Goal: Task Accomplishment & Management: Manage account settings

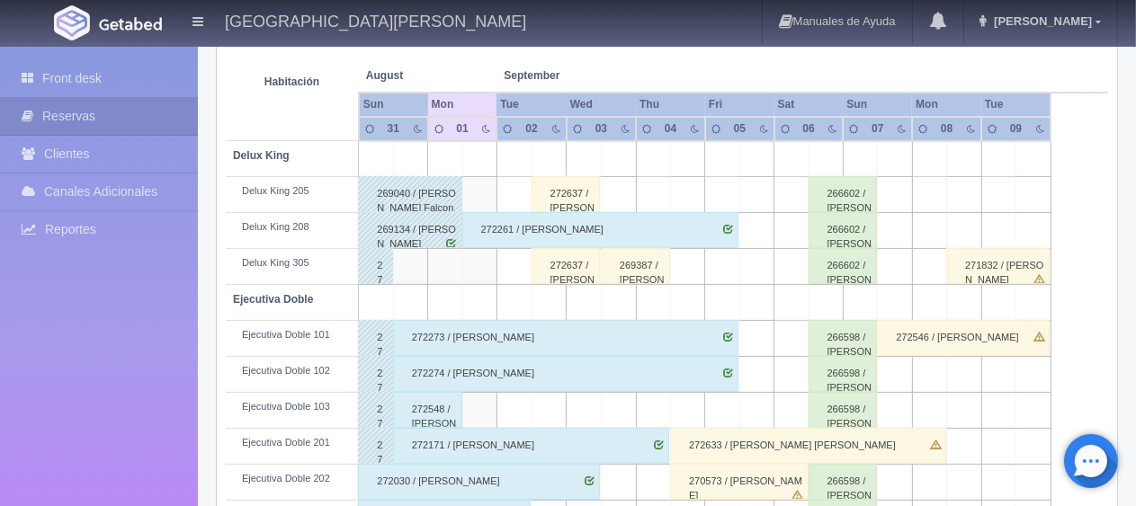
scroll to position [59, 0]
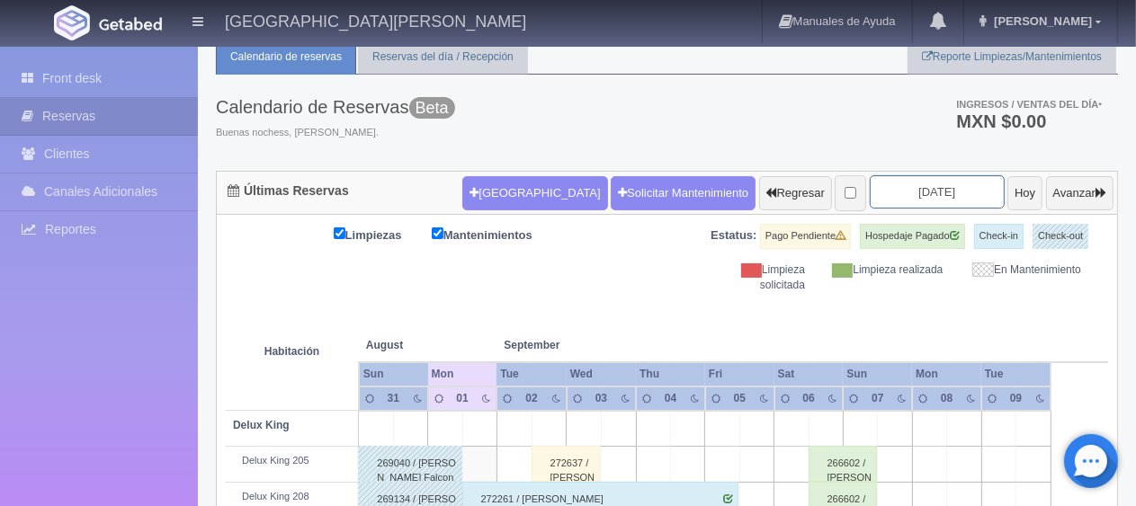
click at [938, 195] on input "2025-09-02" at bounding box center [937, 191] width 135 height 33
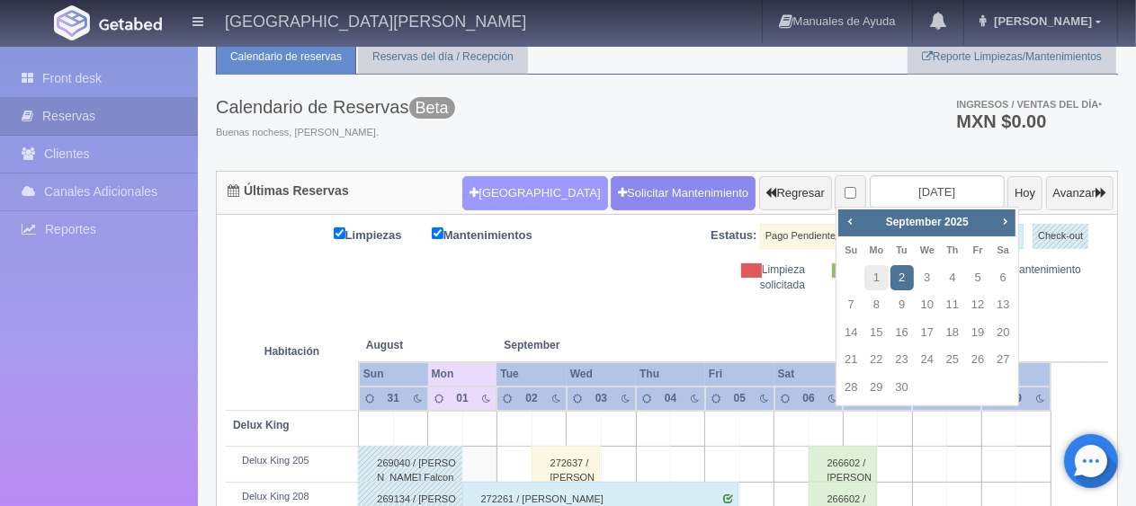
click at [508, 183] on button "[GEOGRAPHIC_DATA]" at bounding box center [534, 193] width 145 height 34
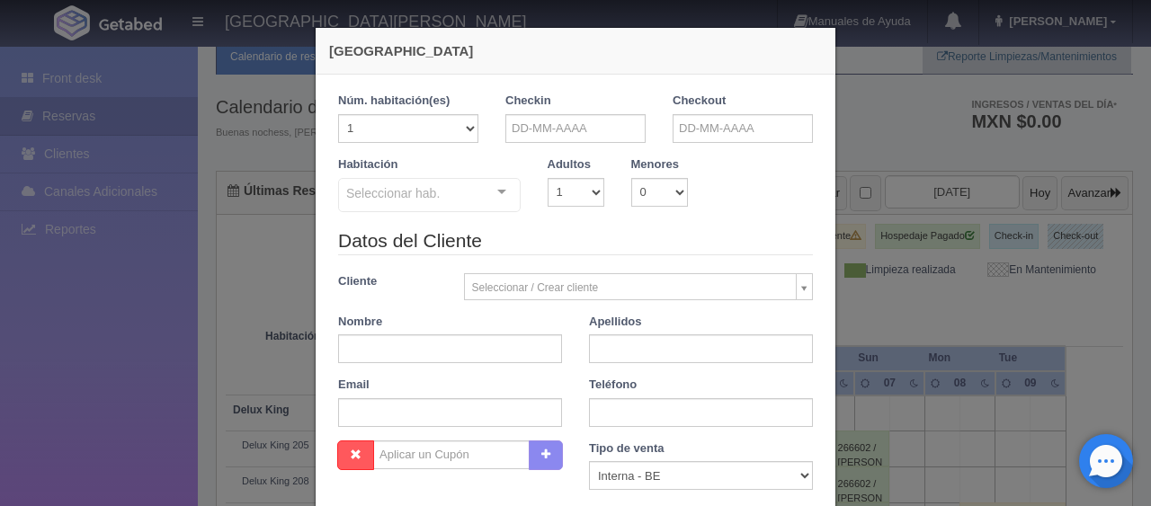
checkbox input "false"
click at [928, 311] on div "Nueva Reserva 1 Núm. habitación(es) 1 2 3 4 5 6 7 8 9 10 11 12 13 14 15 16 17 1…" at bounding box center [575, 253] width 1151 height 506
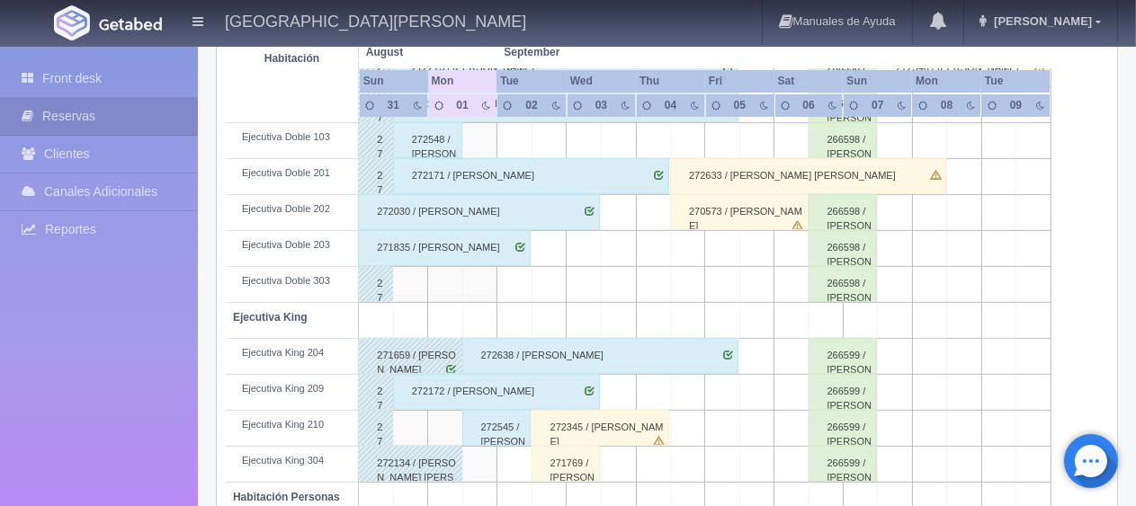
scroll to position [0, 0]
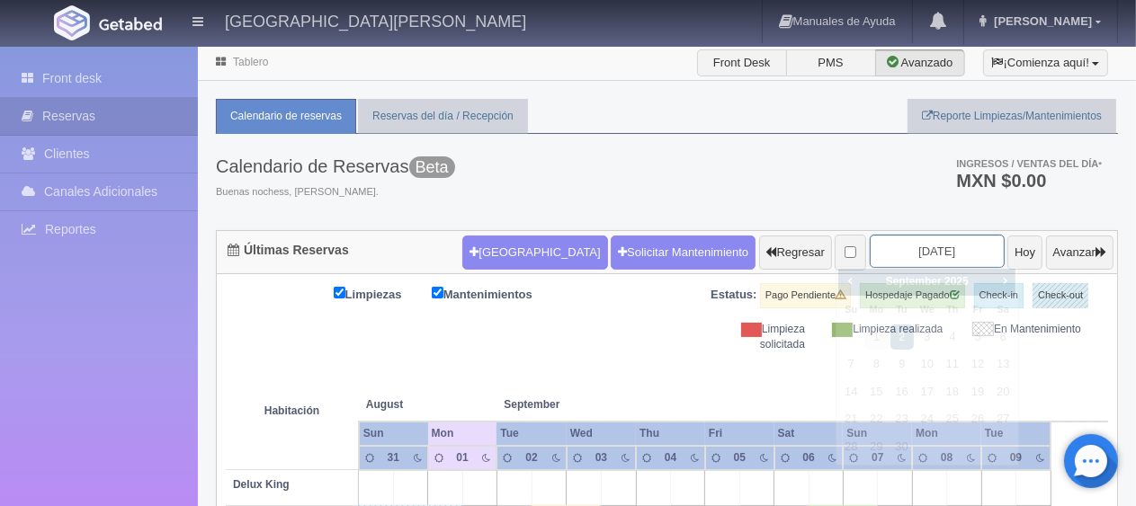
click at [951, 243] on input "2025-09-02" at bounding box center [937, 251] width 135 height 33
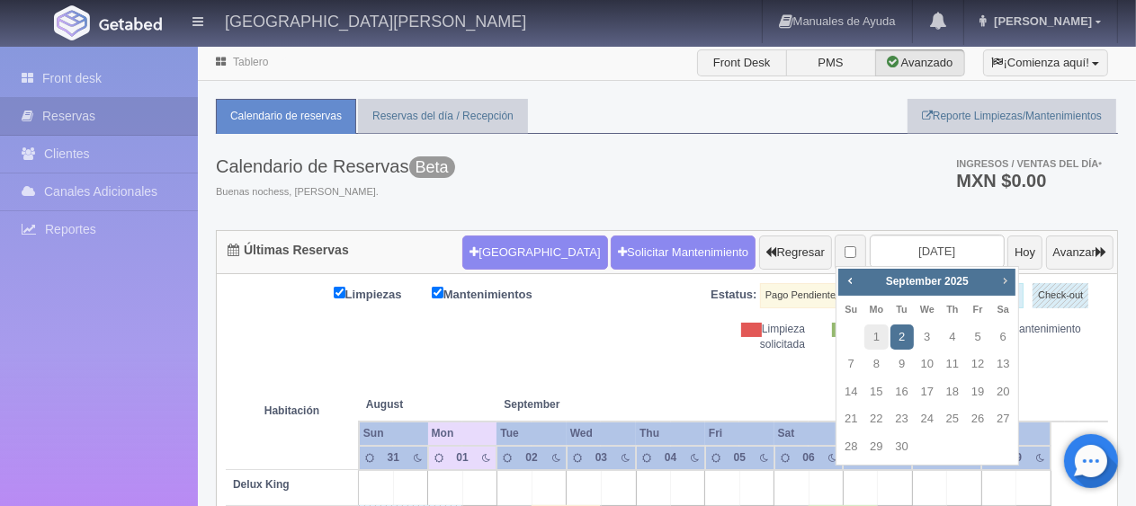
click at [1008, 281] on span "Next" at bounding box center [1004, 280] width 14 height 14
click at [899, 362] on link "7" at bounding box center [901, 365] width 23 height 26
type input "2025-10-07"
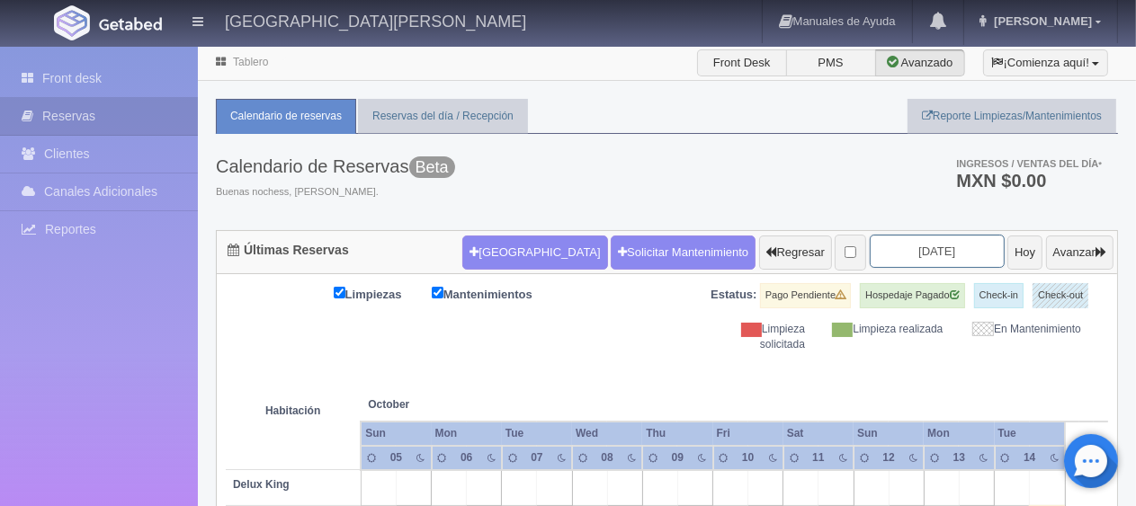
click at [935, 253] on input "[DATE]" at bounding box center [937, 251] width 135 height 33
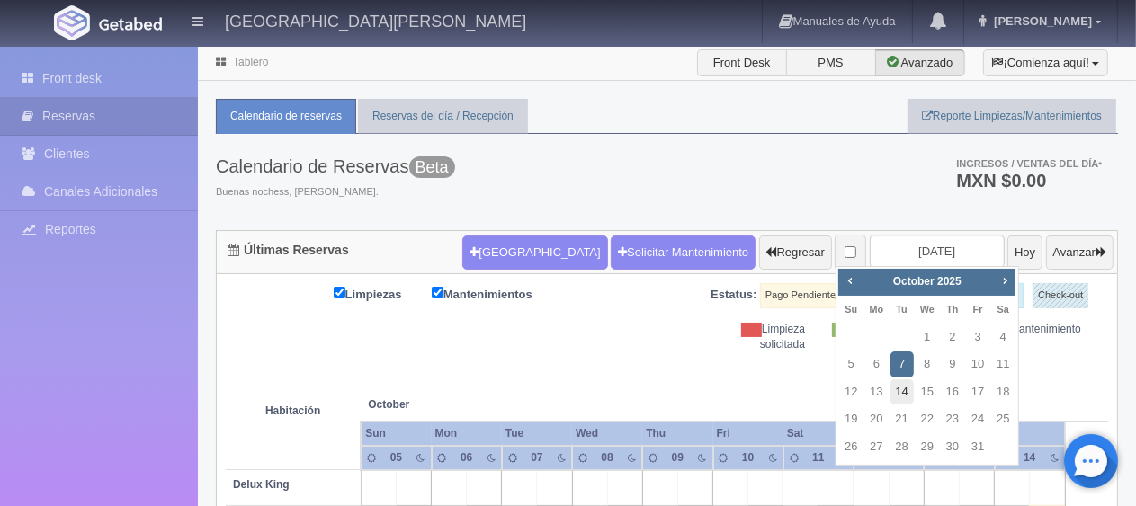
click at [903, 388] on link "14" at bounding box center [901, 393] width 23 height 26
type input "[DATE]"
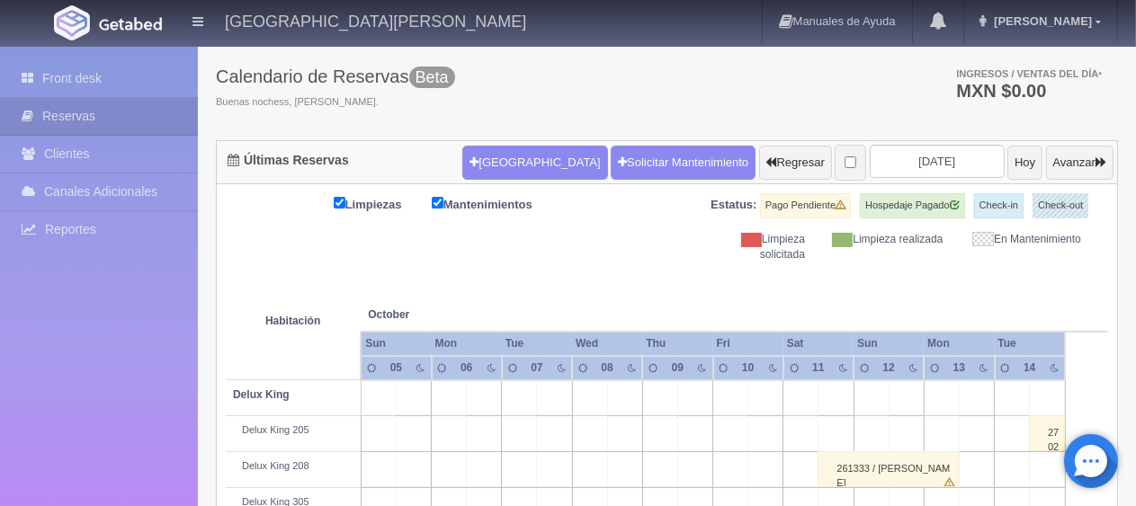
scroll to position [719, 0]
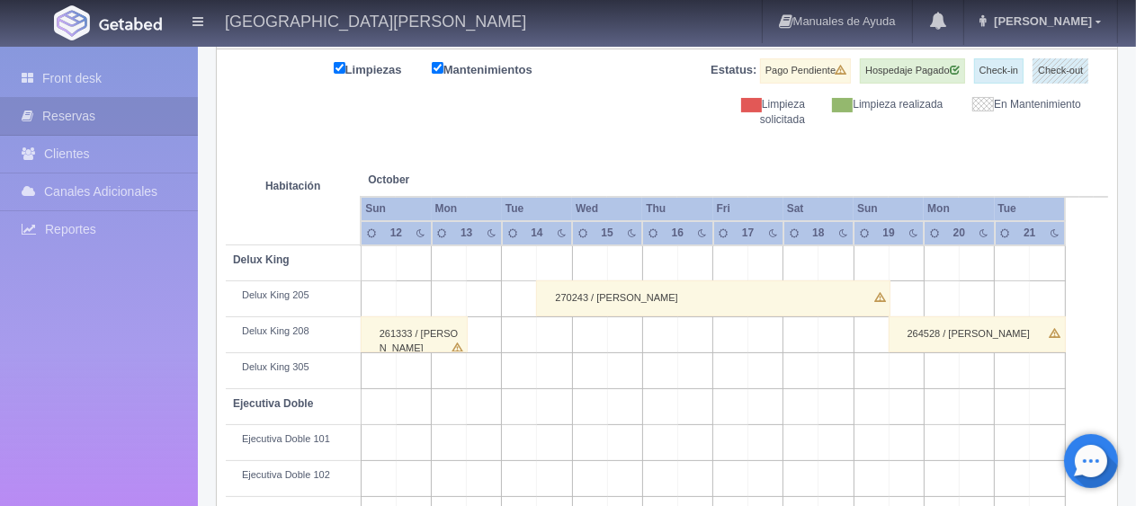
scroll to position [45, 0]
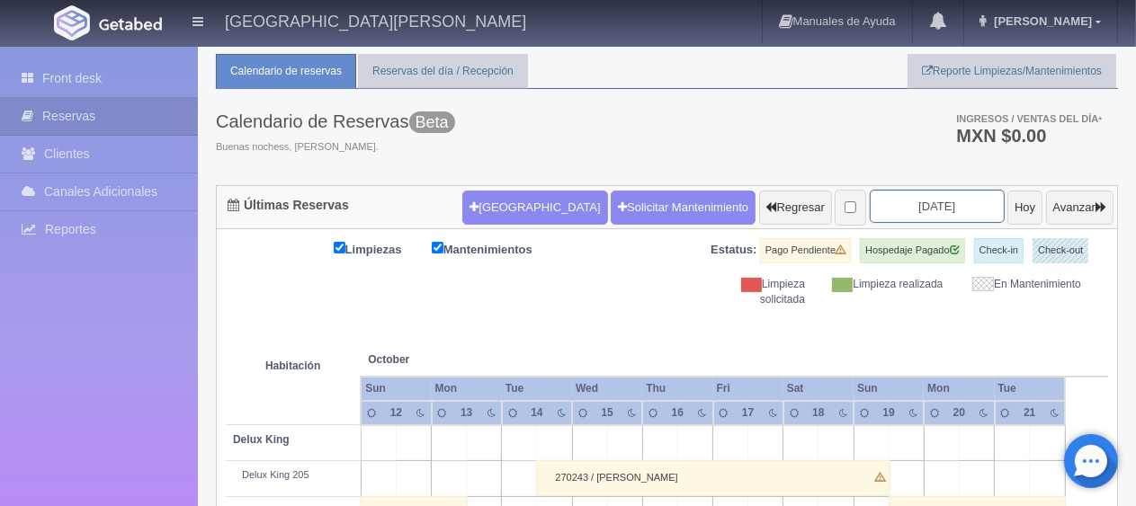
click at [928, 208] on input "[DATE]" at bounding box center [937, 206] width 135 height 33
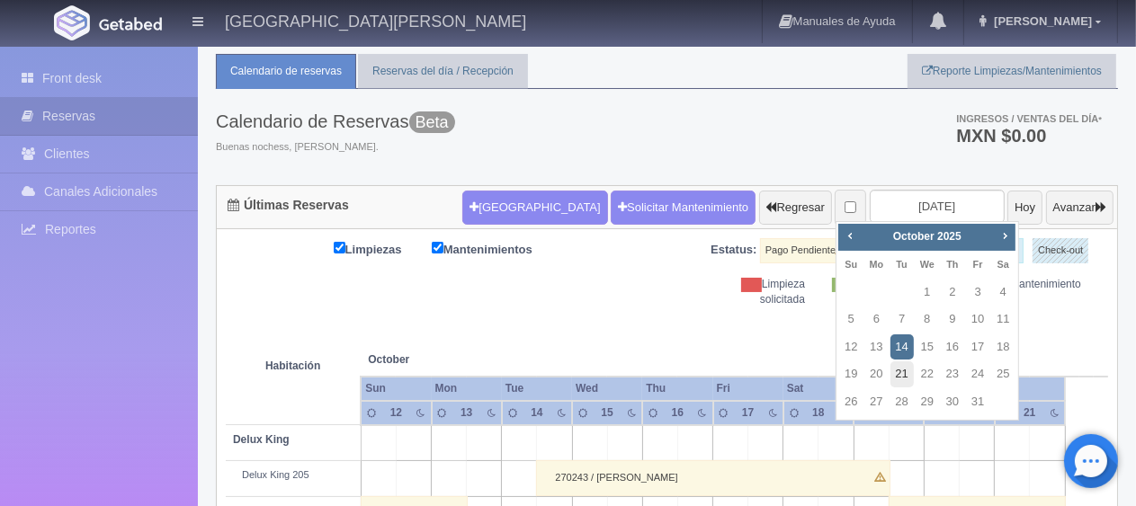
click at [899, 373] on link "21" at bounding box center [901, 375] width 23 height 26
type input "2025-10-21"
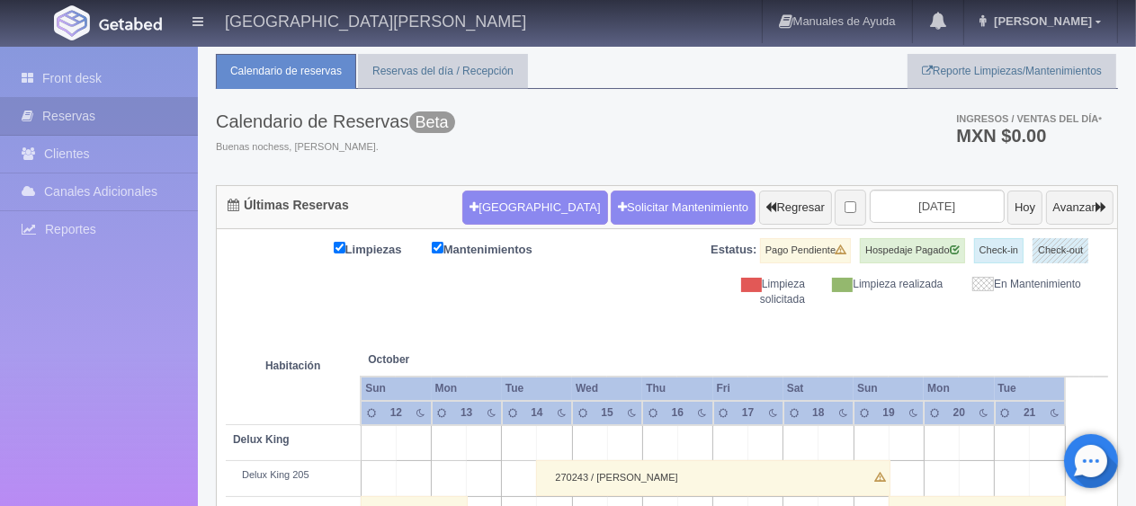
scroll to position [764, 0]
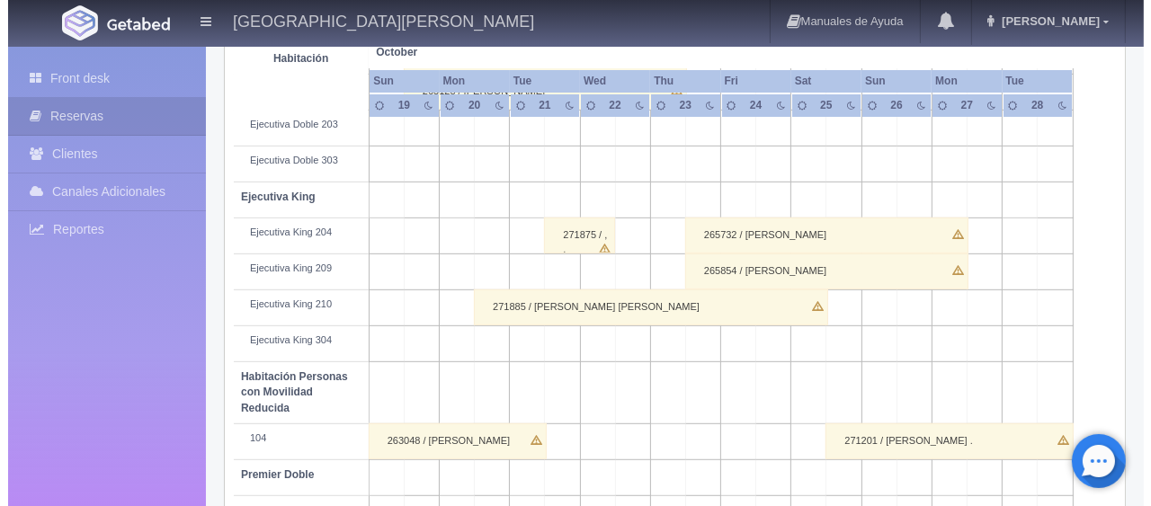
scroll to position [90, 0]
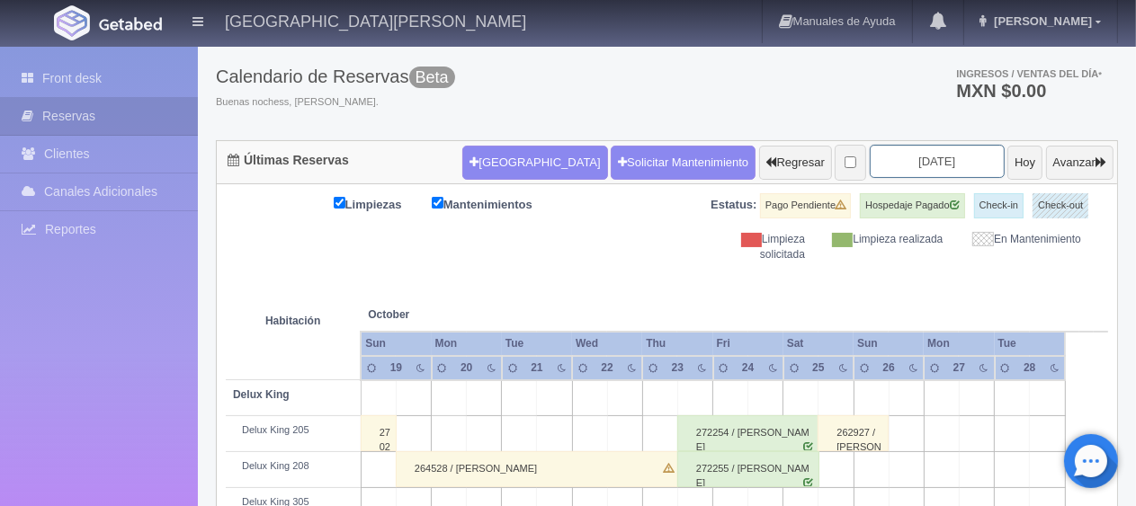
click at [943, 159] on input "2025-10-21" at bounding box center [937, 161] width 135 height 33
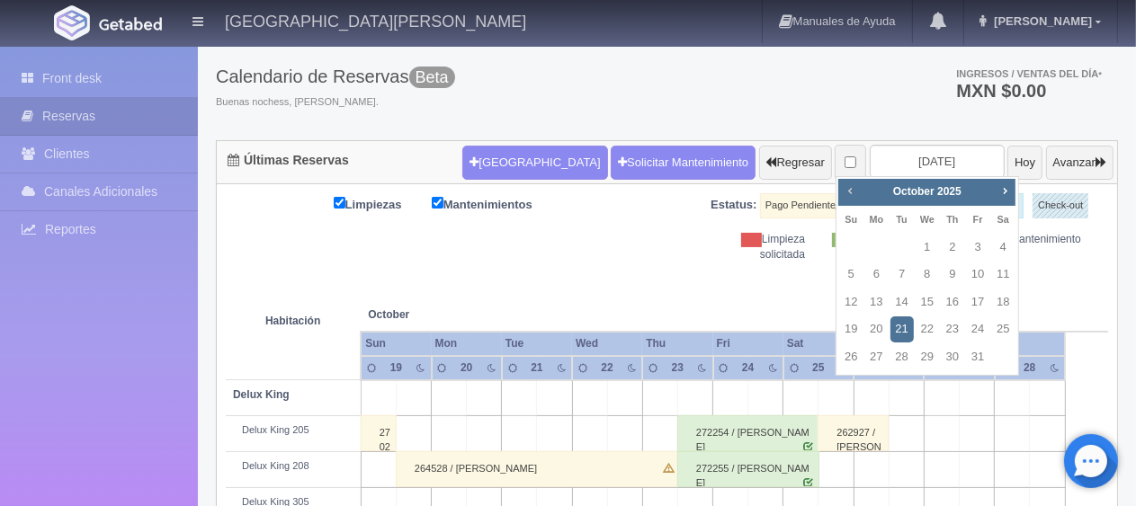
click at [846, 191] on span "Prev" at bounding box center [850, 190] width 14 height 14
click at [696, 275] on th at bounding box center [659, 297] width 105 height 68
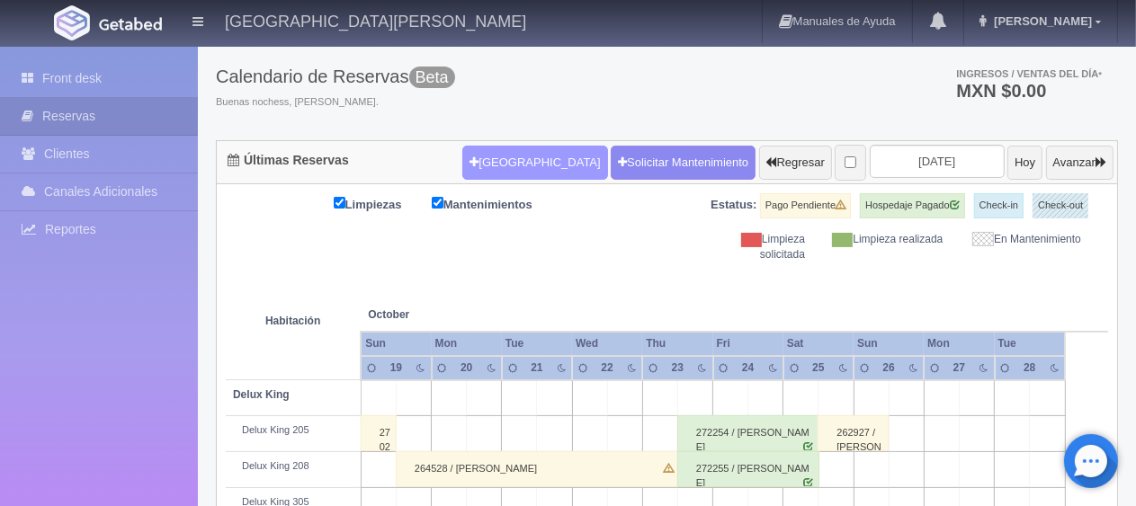
click at [515, 161] on button "[GEOGRAPHIC_DATA]" at bounding box center [534, 163] width 145 height 34
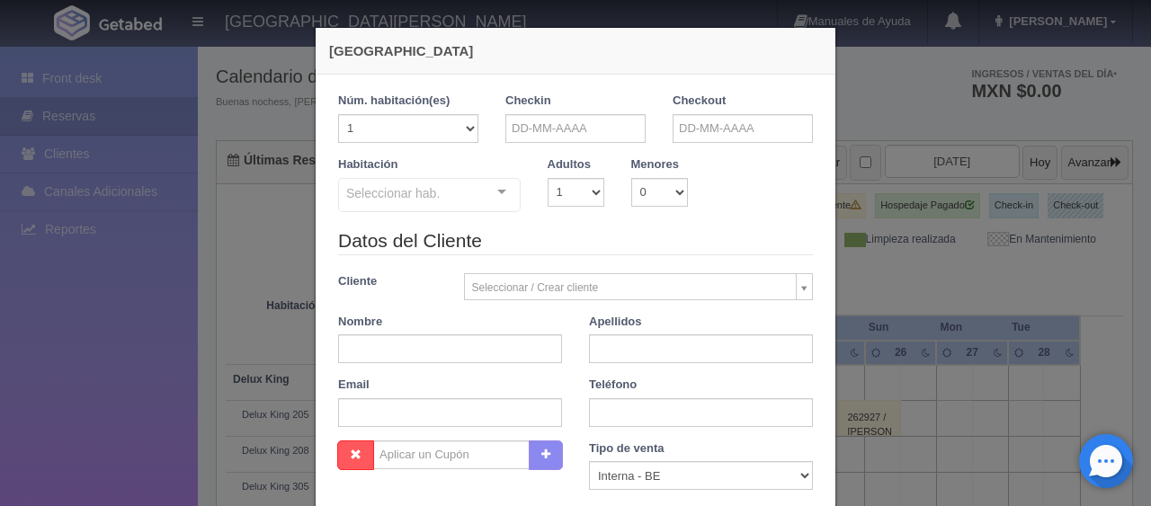
checkbox input "false"
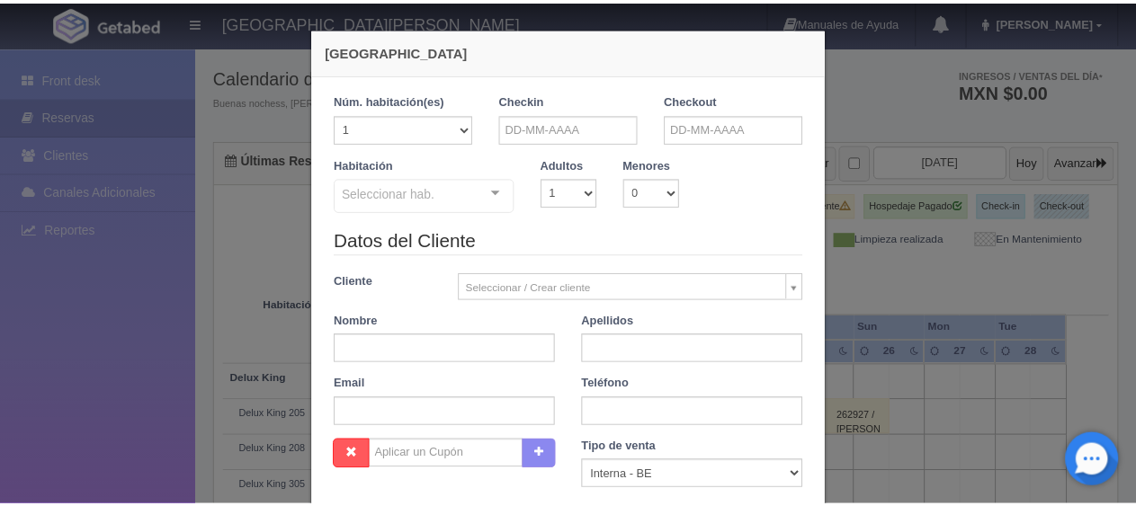
scroll to position [0, 0]
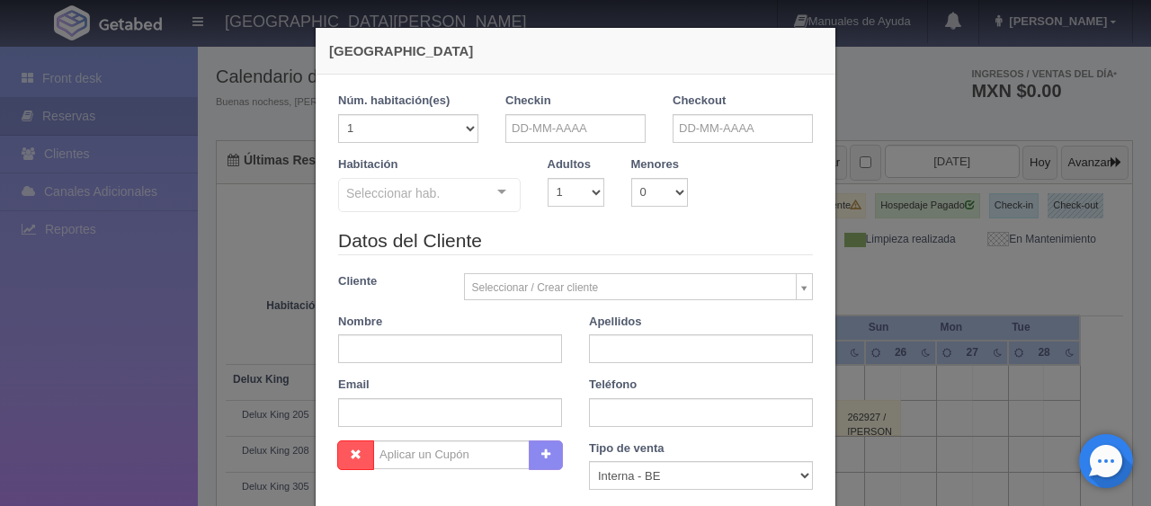
click at [941, 250] on div "Nueva Reserva 1 Núm. habitación(es) 1 2 3 4 5 6 7 8 9 10 11 12 13 14 15 16 17 1…" at bounding box center [575, 253] width 1151 height 506
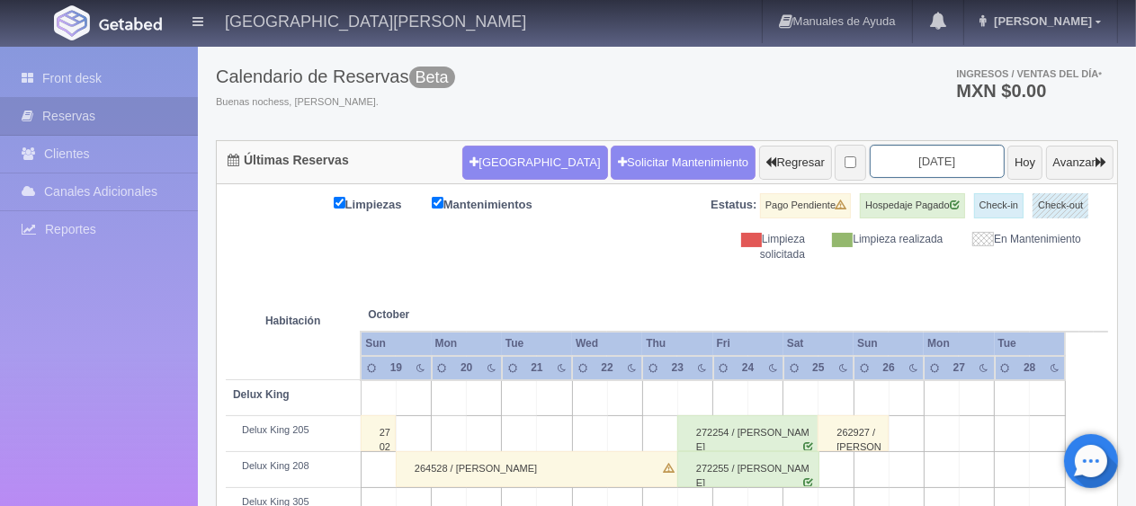
click at [954, 164] on input "2025-10-21" at bounding box center [937, 161] width 135 height 33
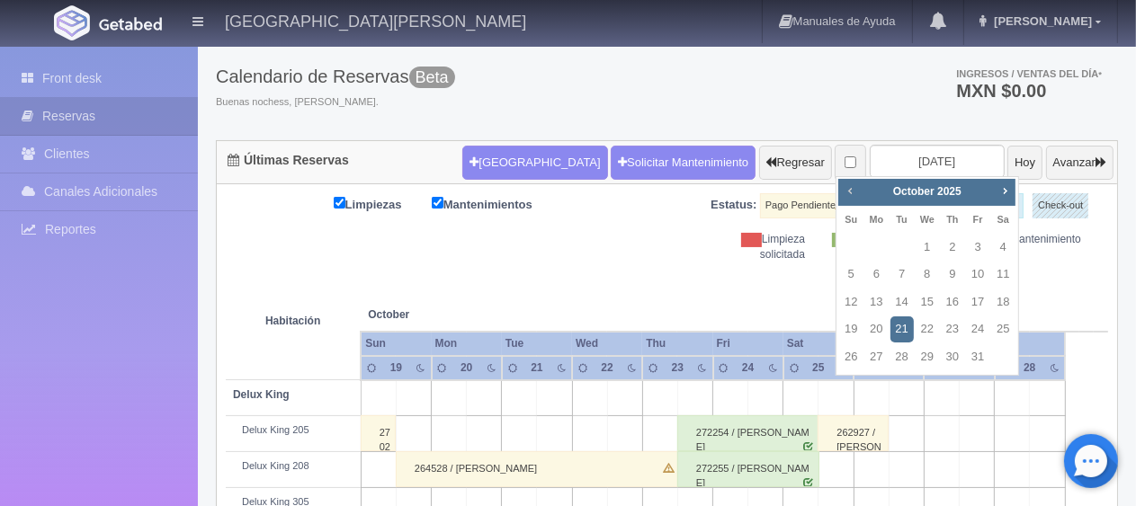
click at [852, 193] on span "Prev" at bounding box center [850, 190] width 14 height 14
click at [853, 272] on link "7" at bounding box center [850, 275] width 23 height 26
type input "2025-09-07"
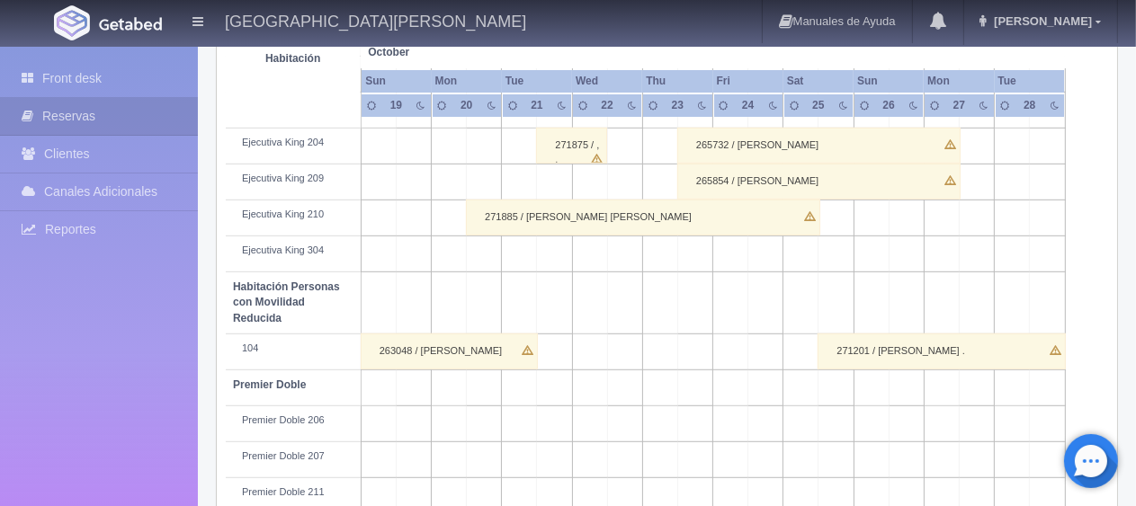
scroll to position [959, 0]
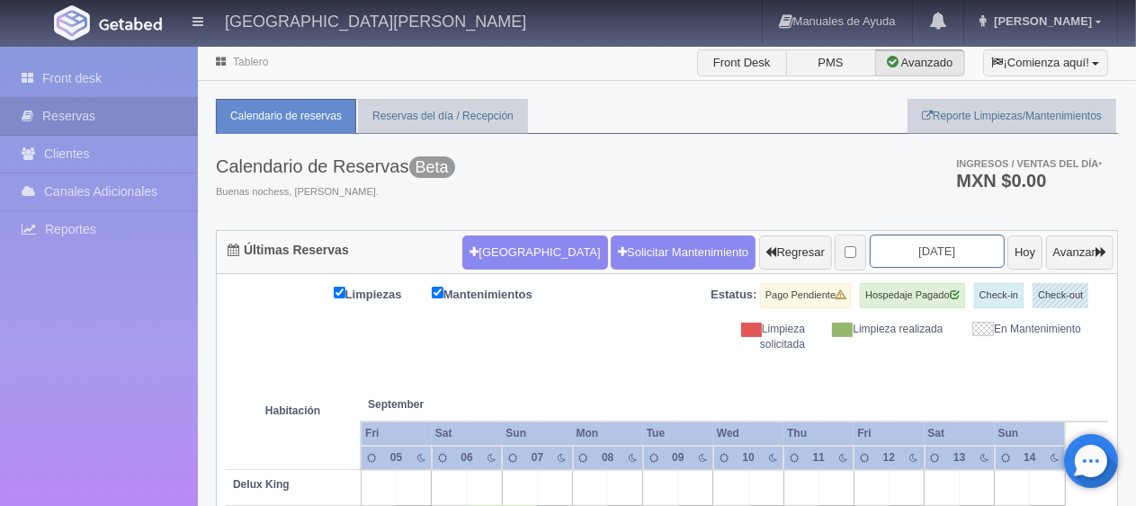
click at [951, 242] on input "2025-09-07" at bounding box center [937, 251] width 135 height 33
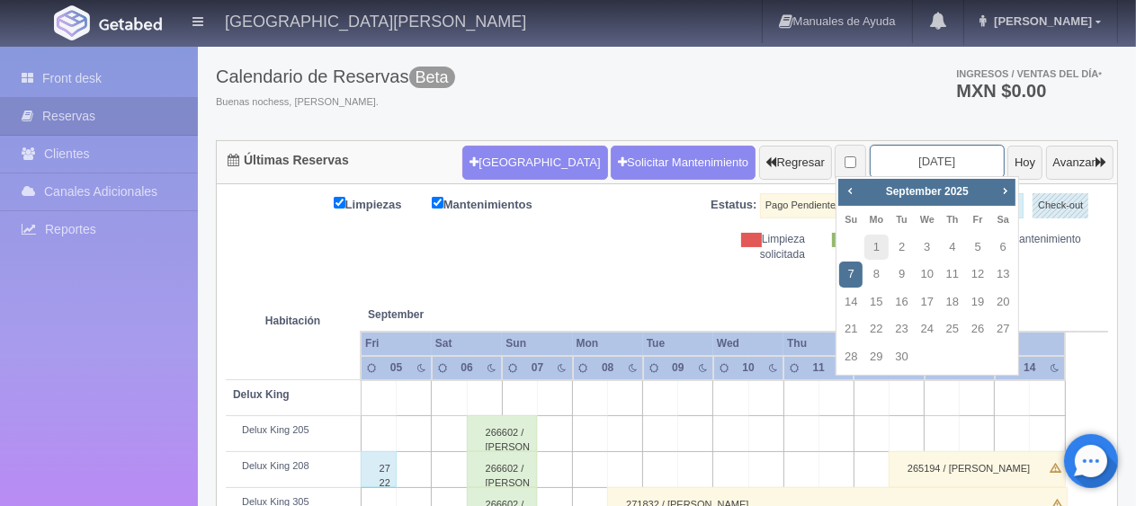
scroll to position [180, 0]
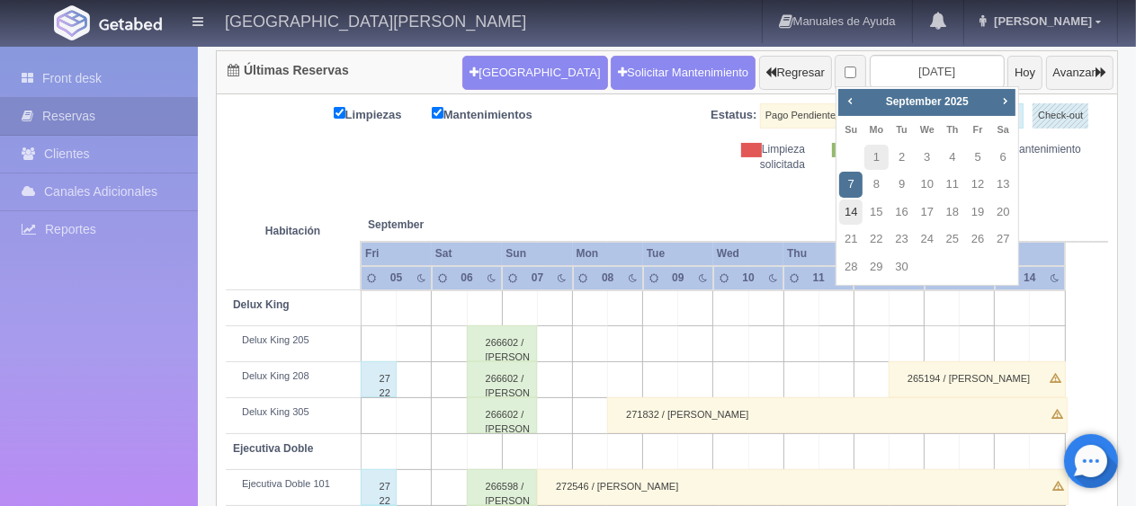
click at [859, 212] on link "14" at bounding box center [850, 213] width 23 height 26
type input "2025-09-14"
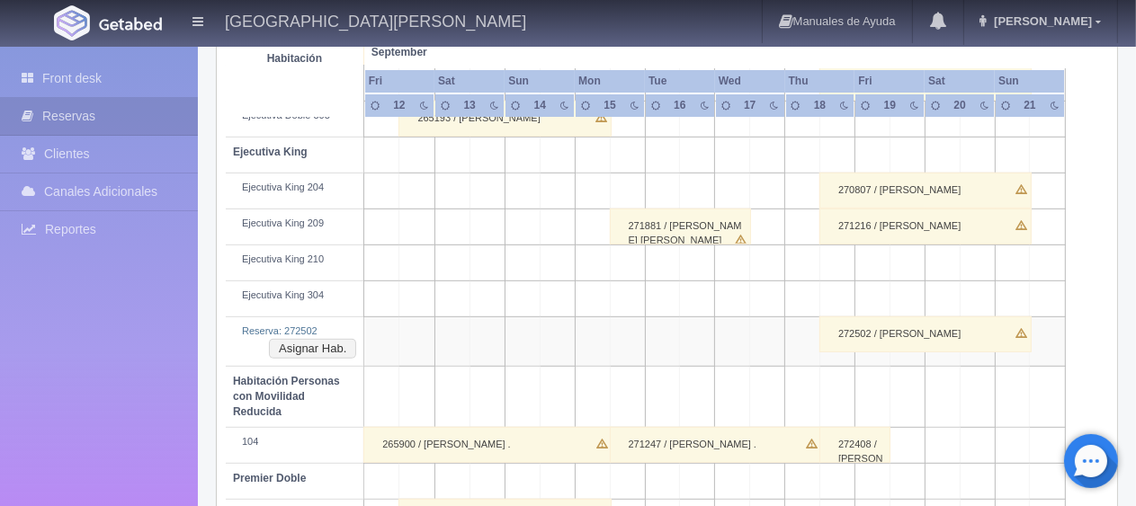
scroll to position [854, 0]
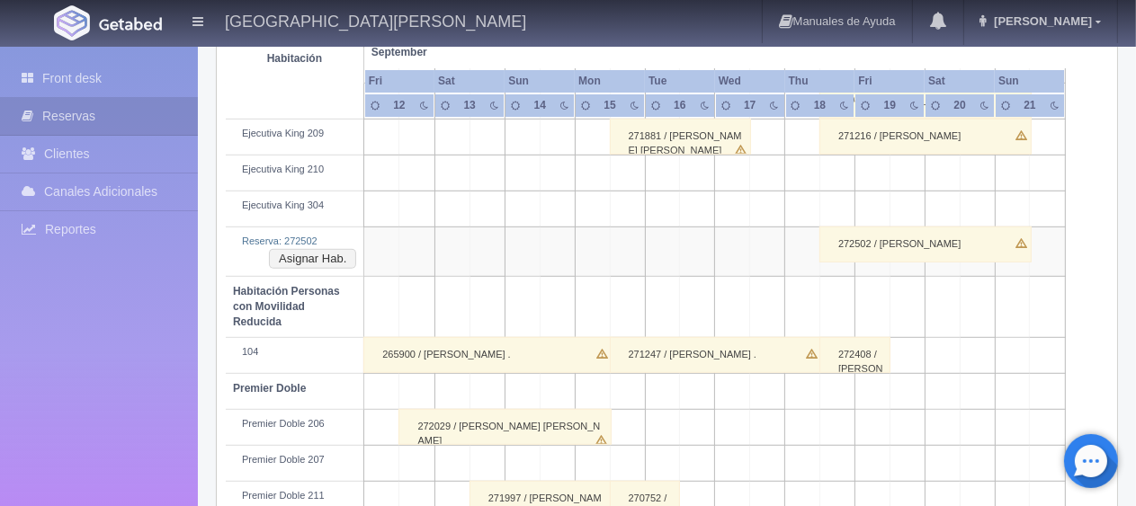
click at [914, 261] on td at bounding box center [906, 252] width 35 height 49
click at [915, 246] on div "272502 / Rogelio Tavares" at bounding box center [925, 245] width 212 height 36
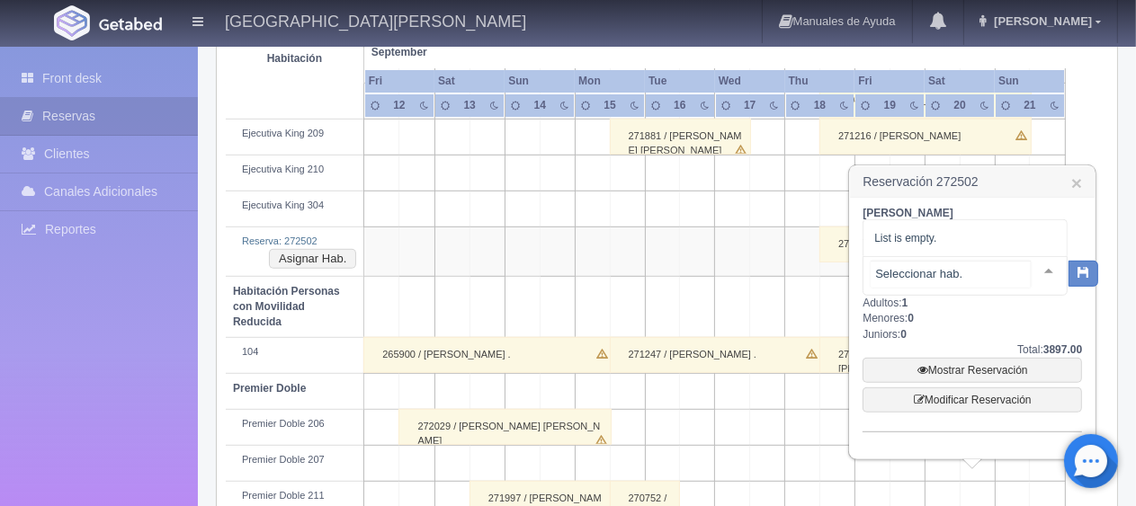
click at [932, 281] on div at bounding box center [964, 276] width 205 height 40
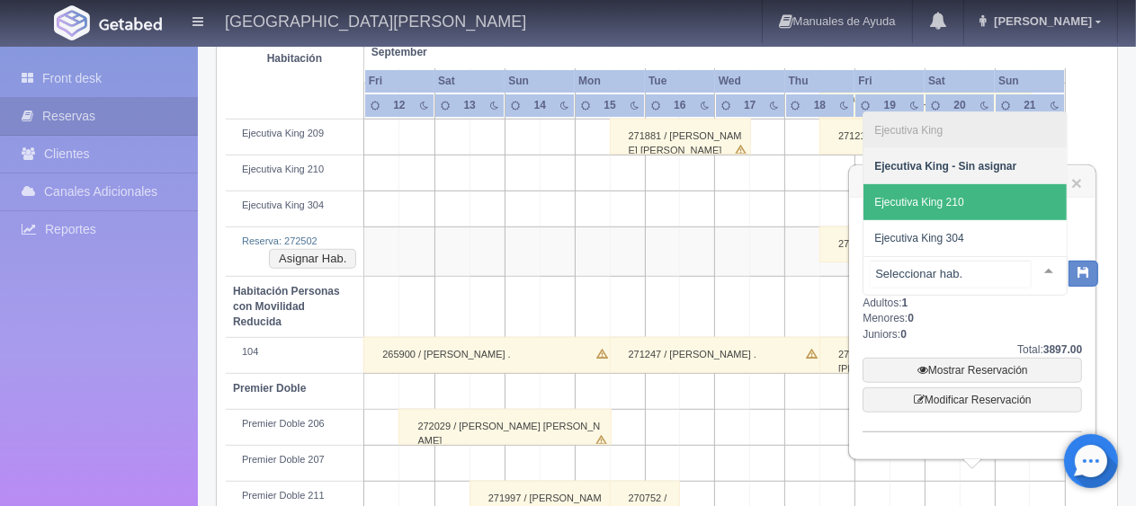
click at [971, 206] on span "Ejecutiva King 210" at bounding box center [964, 202] width 203 height 36
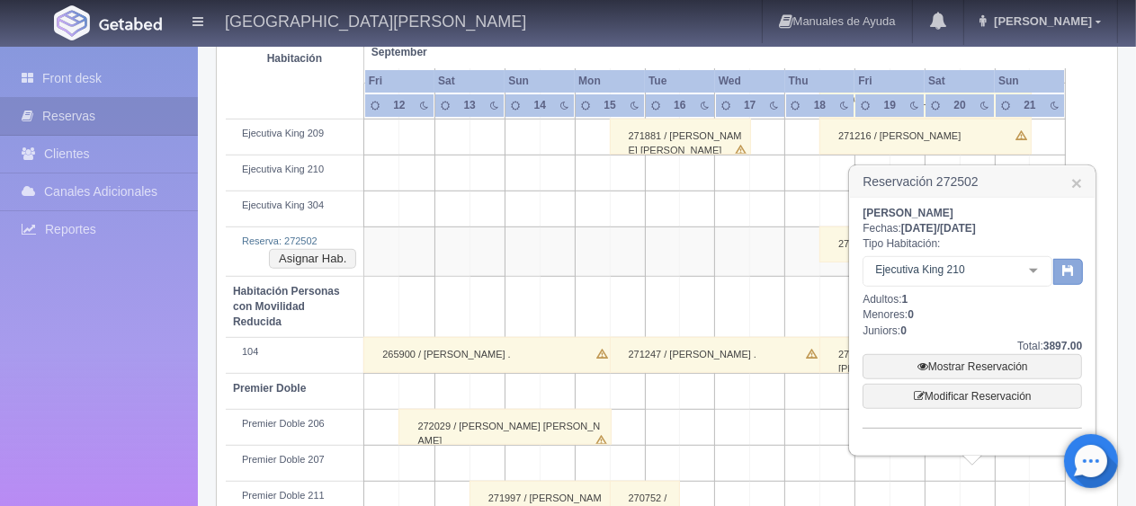
click at [1054, 267] on button "button" at bounding box center [1068, 272] width 30 height 27
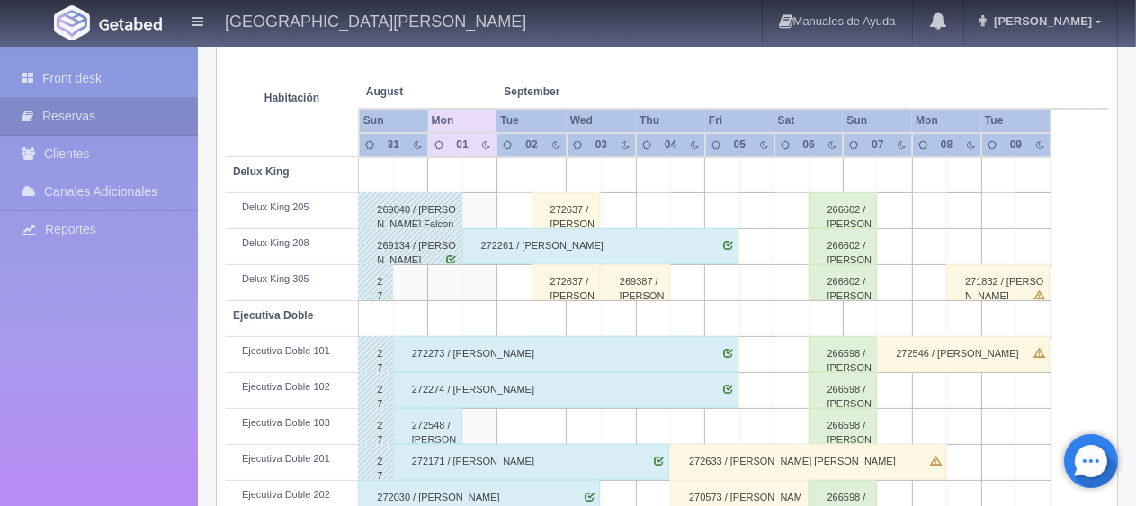
scroll to position [43, 0]
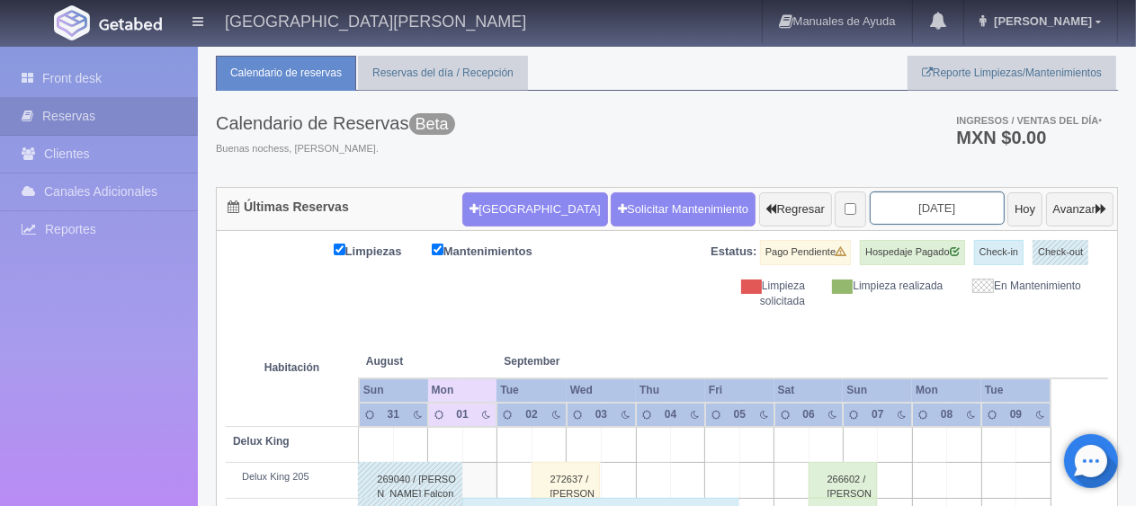
click at [919, 200] on input "[DATE]" at bounding box center [937, 208] width 135 height 33
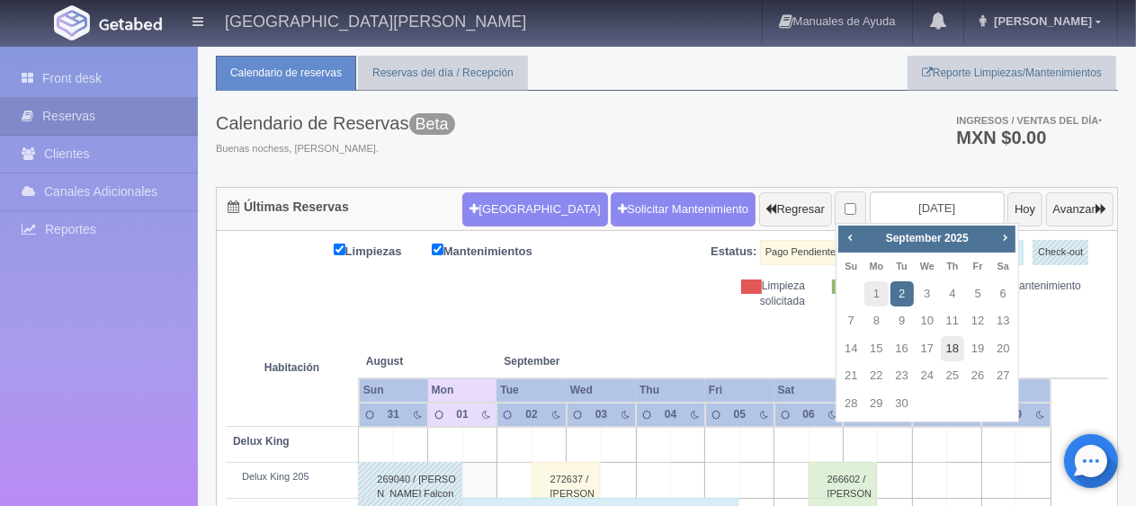
click at [950, 347] on link "18" at bounding box center [952, 349] width 23 height 26
type input "[DATE]"
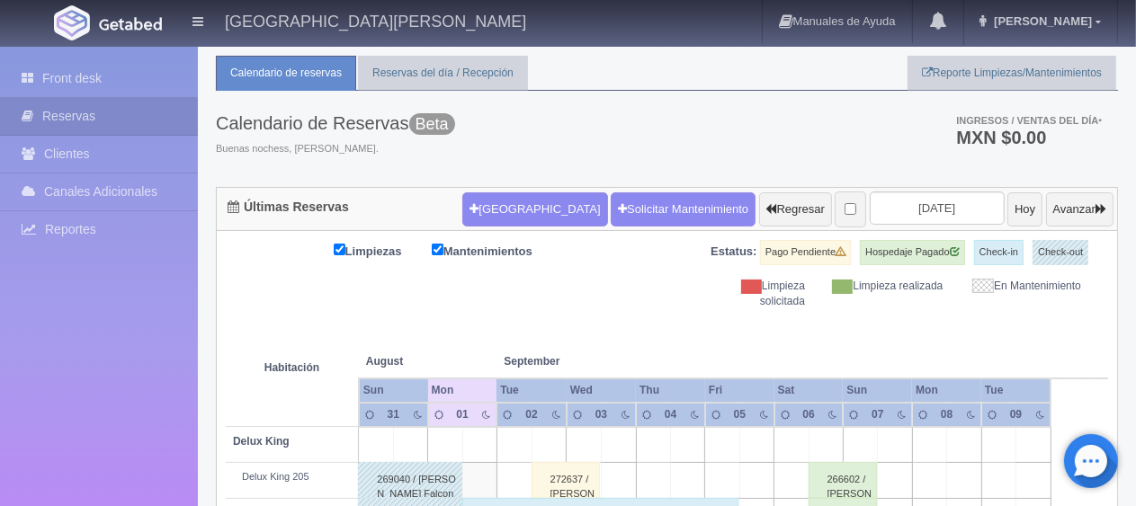
scroll to position [583, 0]
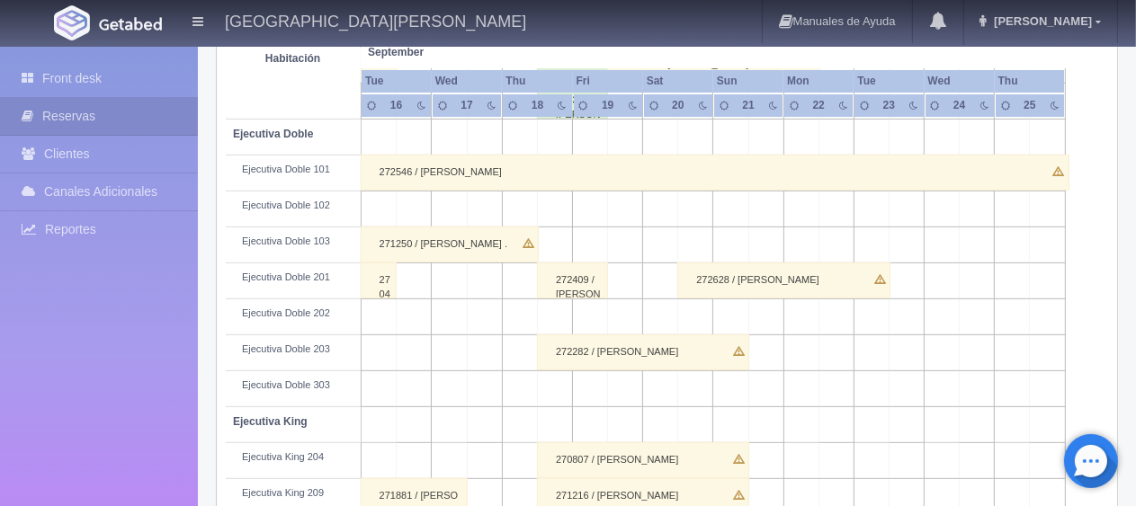
scroll to position [674, 0]
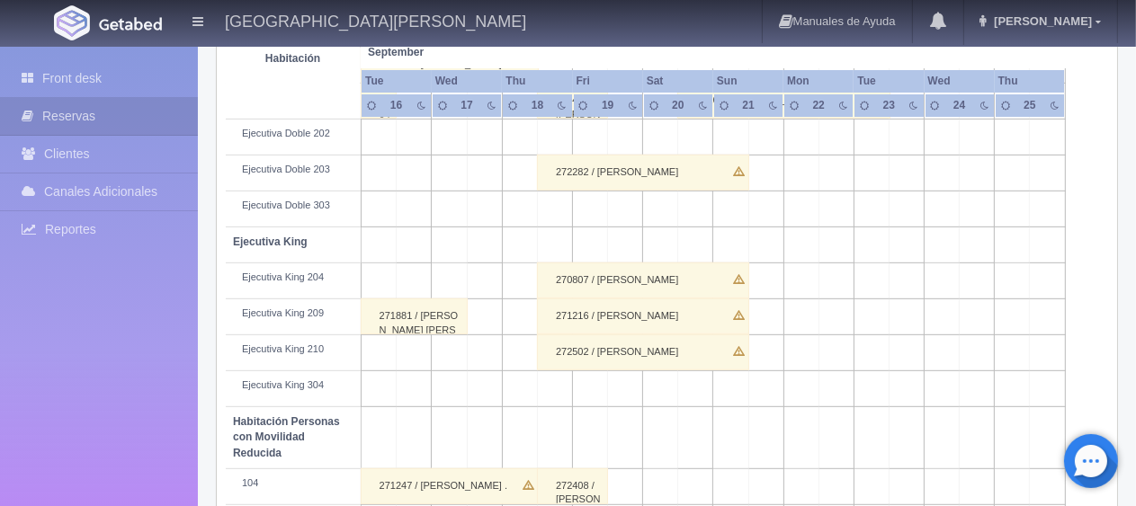
click at [643, 342] on div "272502 / Rogelio Tavares" at bounding box center [643, 353] width 212 height 36
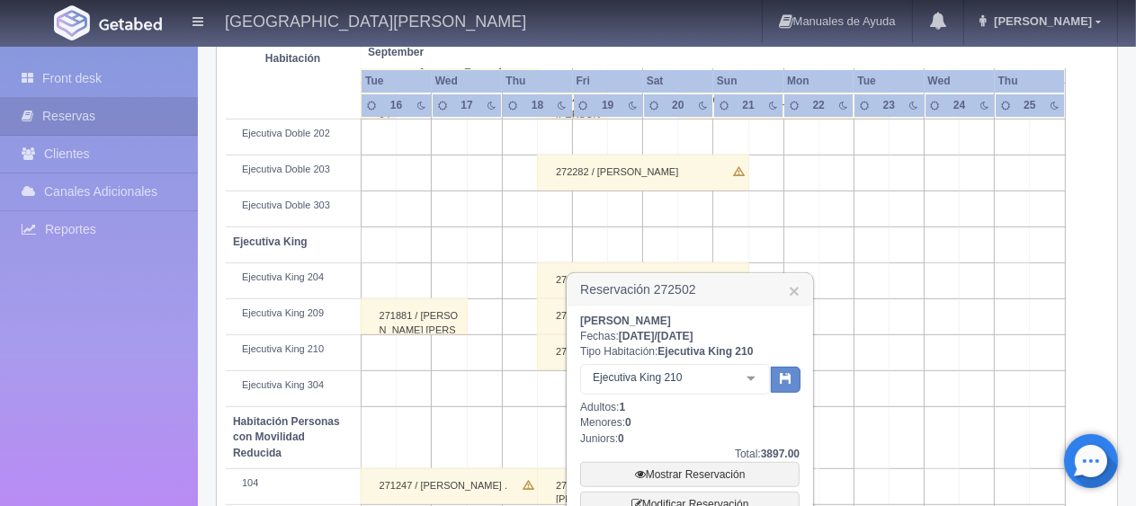
scroll to position [764, 0]
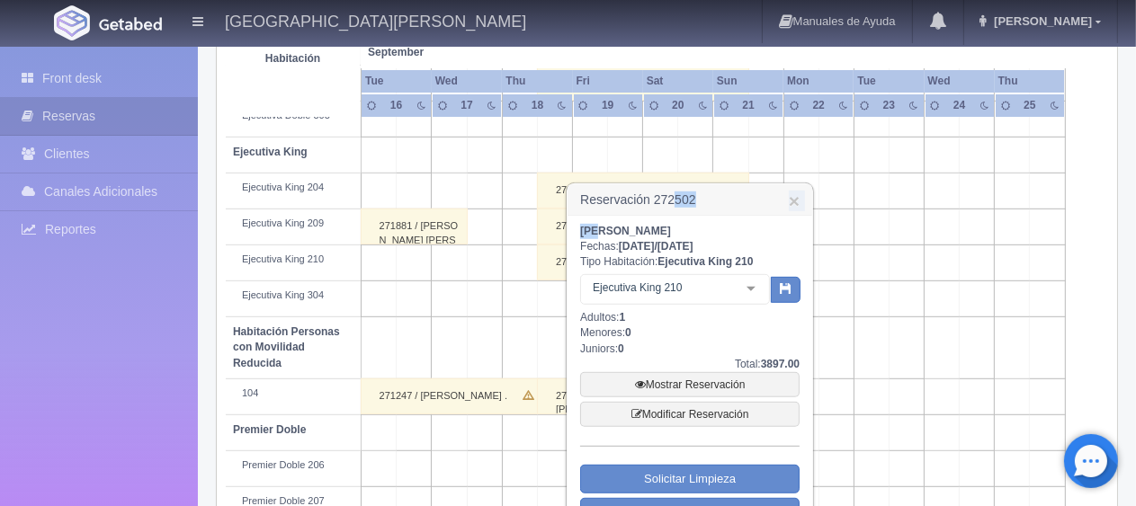
drag, startPoint x: 672, startPoint y: 214, endPoint x: 605, endPoint y: 229, distance: 68.3
click at [601, 221] on div "Reservación 272502 × Rogelio Tavares Fechas: 2025-09-18 / 2025-09-21 Tipo Habit…" at bounding box center [690, 360] width 248 height 355
click at [608, 232] on b "Rogelio Tavares" at bounding box center [625, 231] width 91 height 13
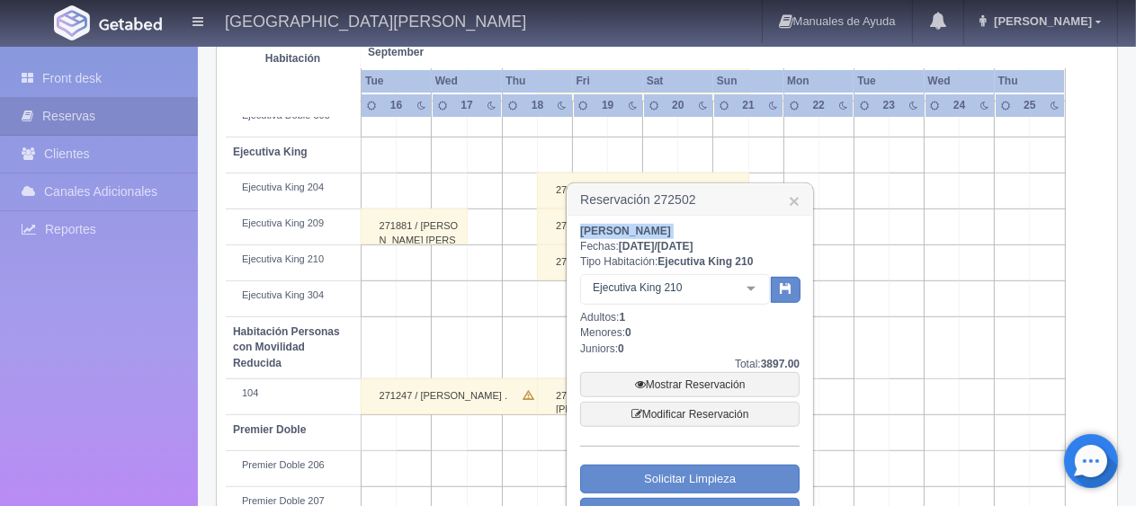
copy div "Rogelio Tavares"
click at [701, 387] on link "Mostrar Reservación" at bounding box center [689, 384] width 219 height 25
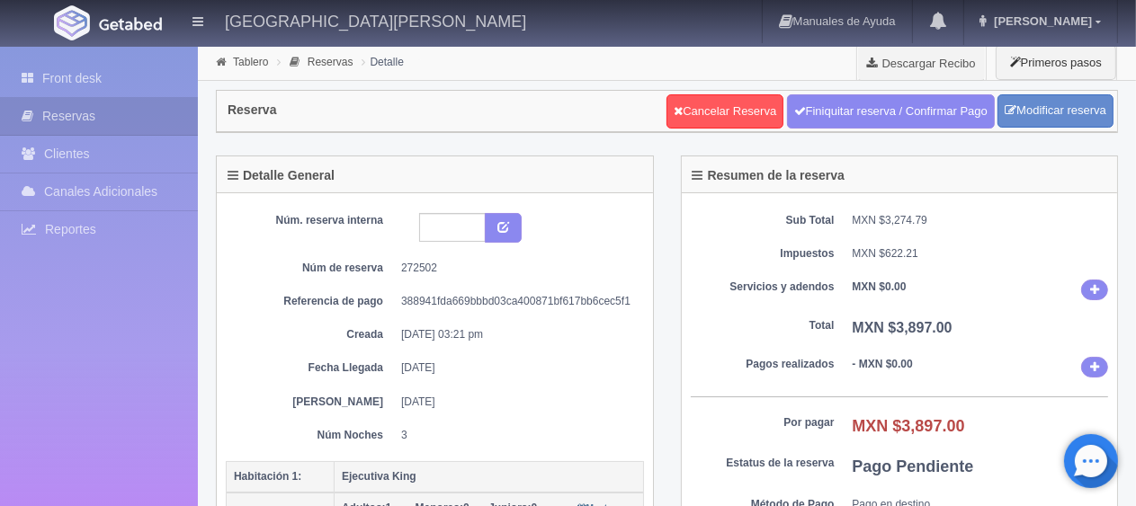
scroll to position [630, 0]
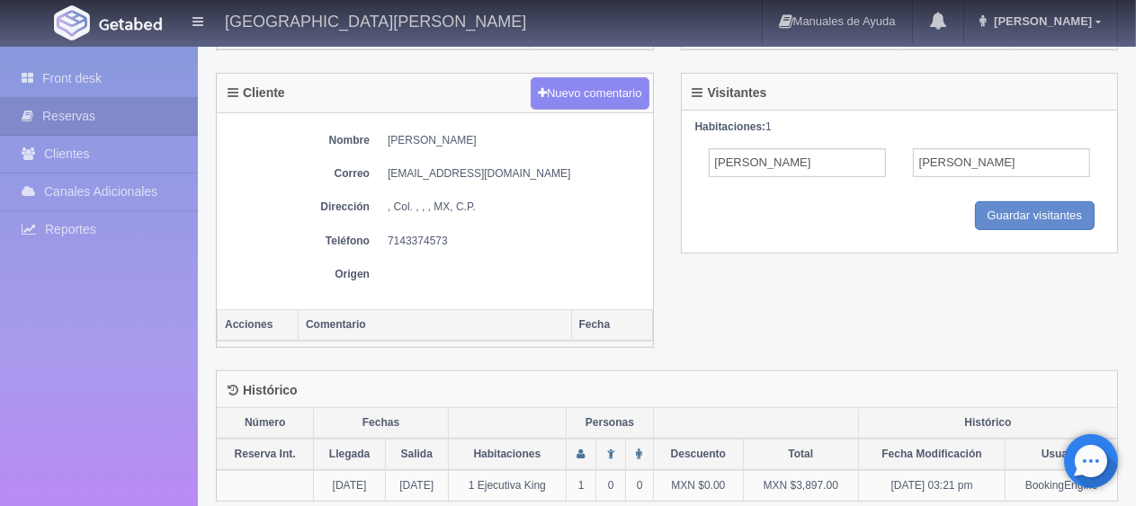
drag, startPoint x: 427, startPoint y: 255, endPoint x: 389, endPoint y: 245, distance: 39.0
click at [390, 243] on div "Nombre Rogelio Tavares Correo tavaresrogelio@yahoo.com Dirección , Col. , , , M…" at bounding box center [435, 211] width 436 height 196
drag, startPoint x: 388, startPoint y: 231, endPoint x: 529, endPoint y: 253, distance: 142.8
click at [521, 245] on div "Nombre Rogelio Tavares Correo tavaresrogelio@yahoo.com Dirección , Col. , , , M…" at bounding box center [435, 211] width 436 height 196
click at [442, 259] on div "Nombre Rogelio Tavares Correo tavaresrogelio@yahoo.com Dirección , Col. , , , M…" at bounding box center [435, 211] width 436 height 196
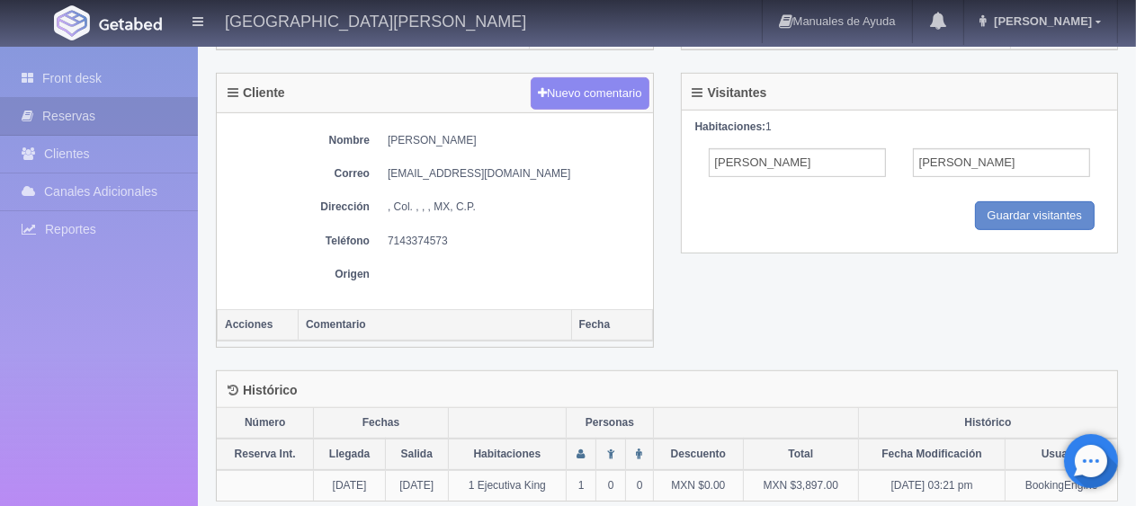
click at [425, 234] on dd "7143374573" at bounding box center [516, 241] width 256 height 15
copy div "7143374573"
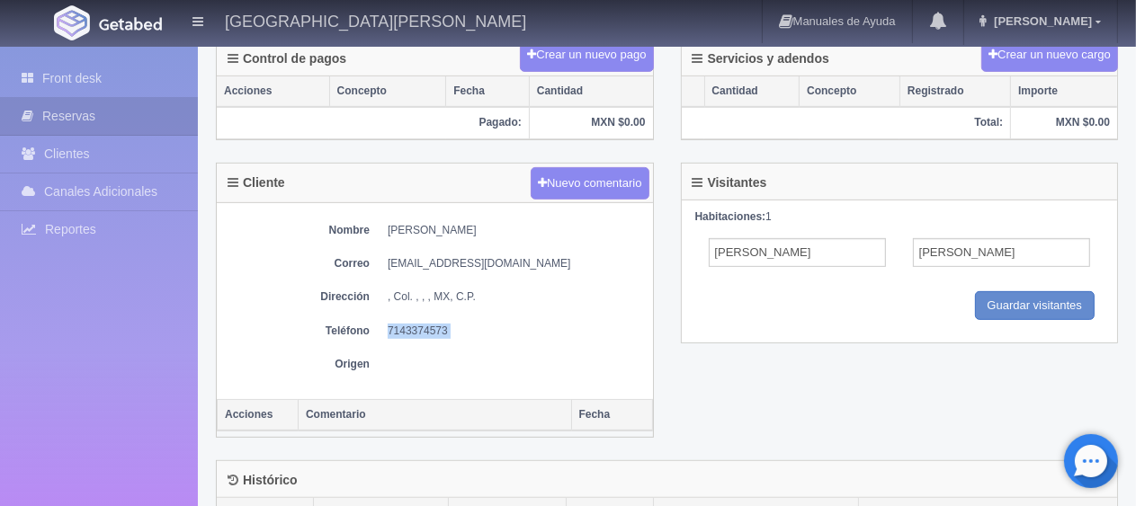
scroll to position [360, 0]
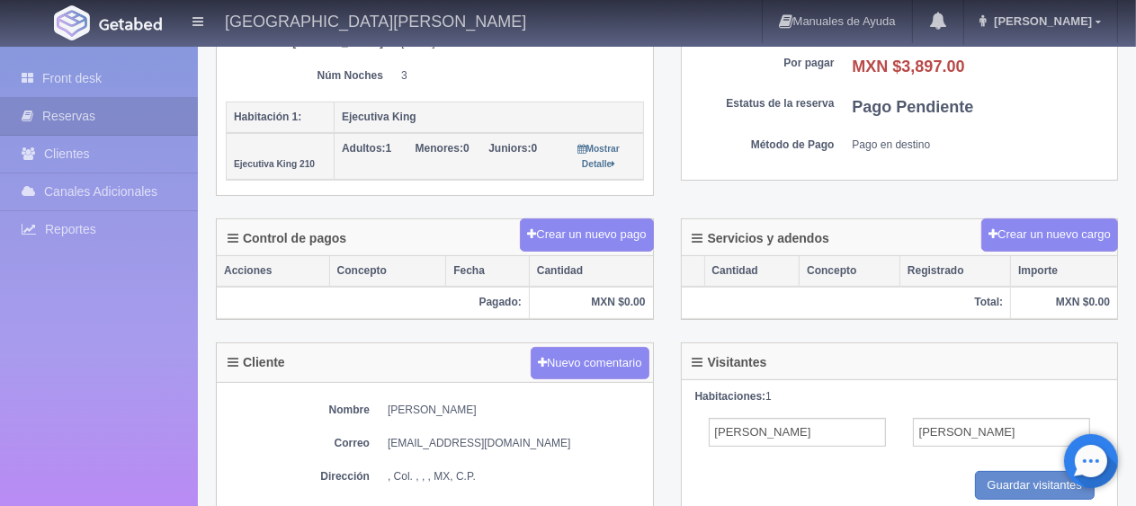
click at [396, 314] on div "Control de pagos Crear un nuevo pago Acciones Concepto Fecha Cantidad Pagado: M…" at bounding box center [434, 280] width 465 height 123
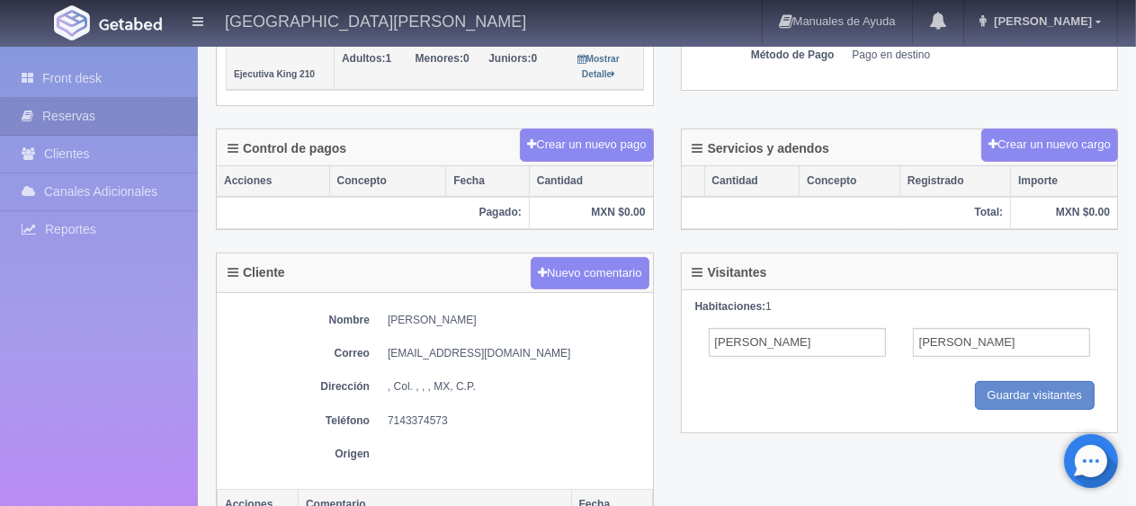
scroll to position [0, 0]
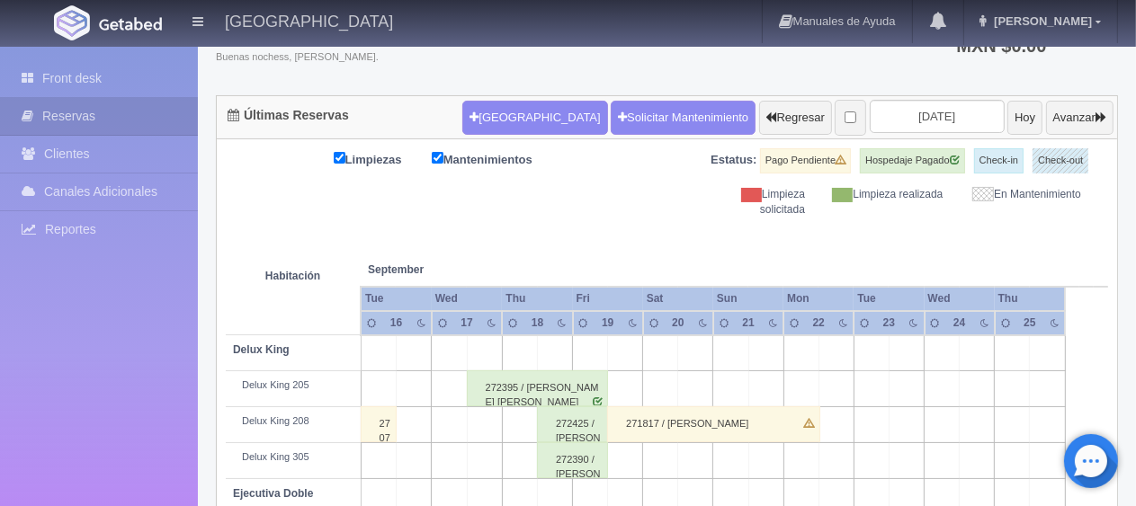
scroll to position [45, 0]
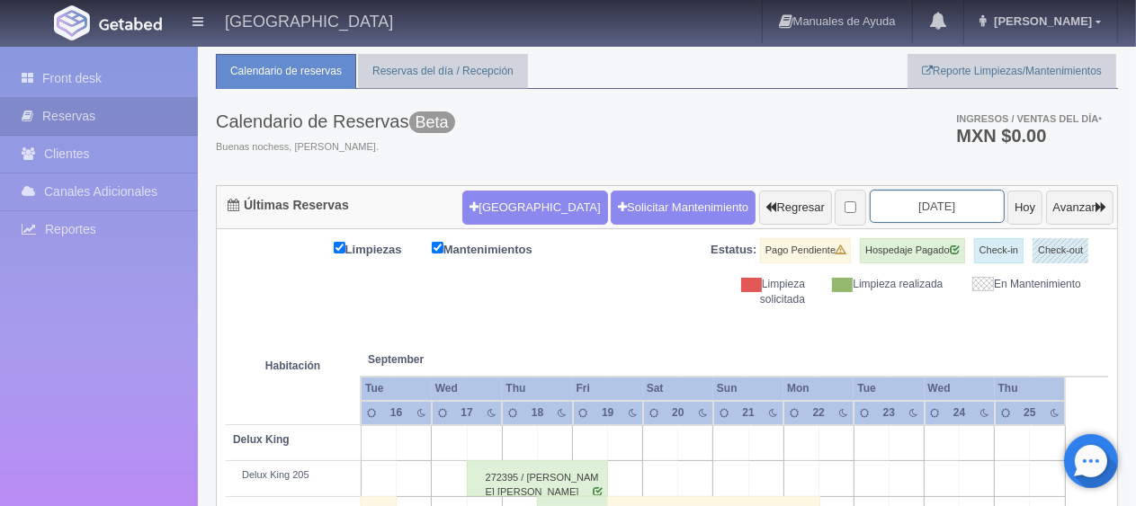
click at [956, 203] on input "2025-09-18" at bounding box center [937, 206] width 135 height 33
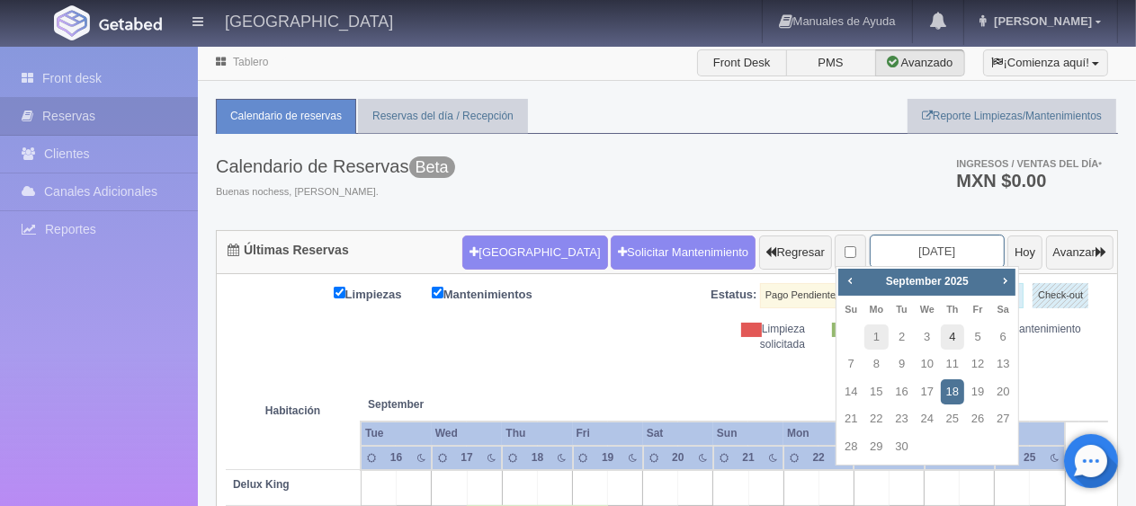
scroll to position [90, 0]
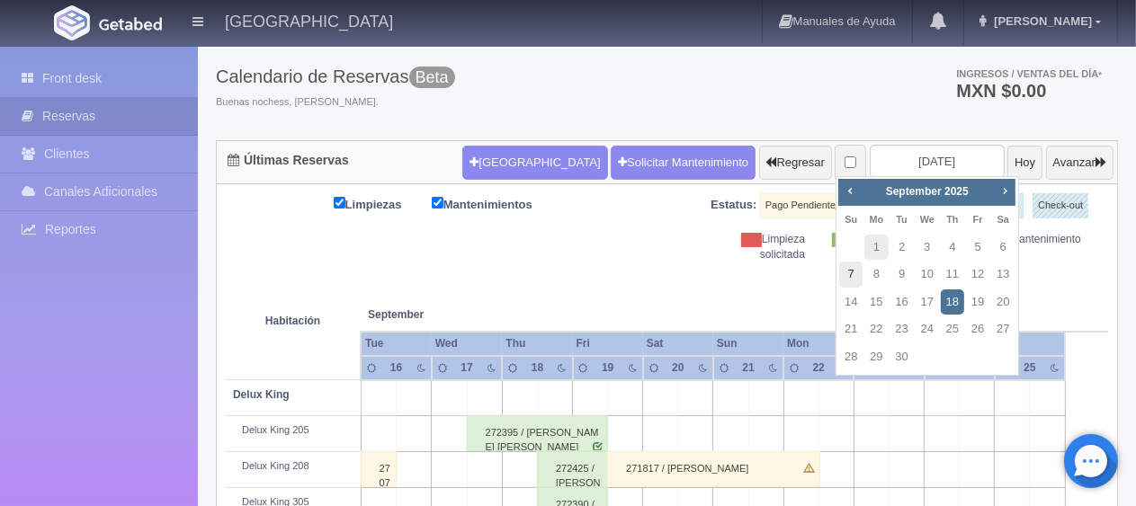
click at [857, 272] on link "7" at bounding box center [850, 275] width 23 height 26
type input "[DATE]"
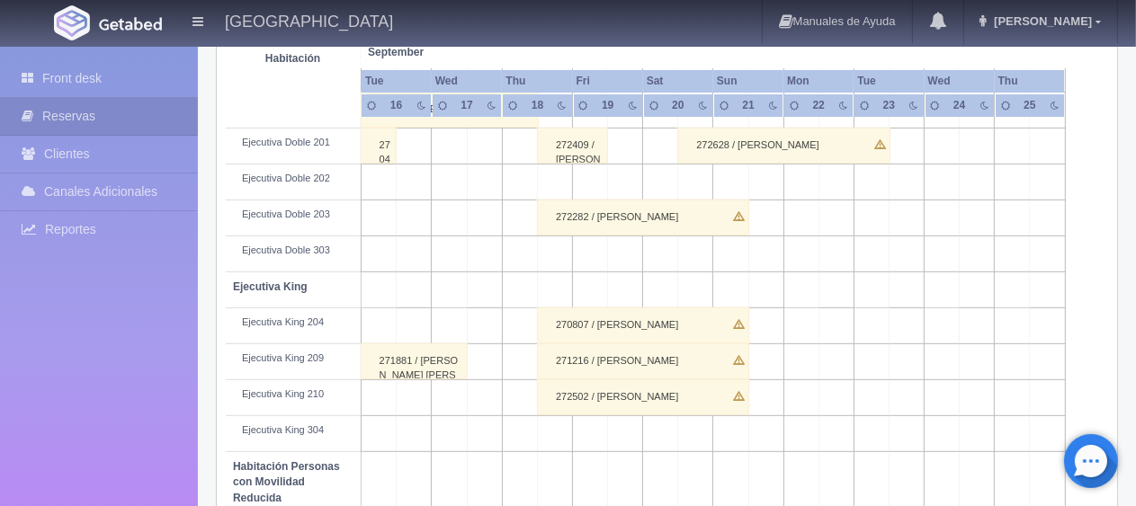
scroll to position [959, 0]
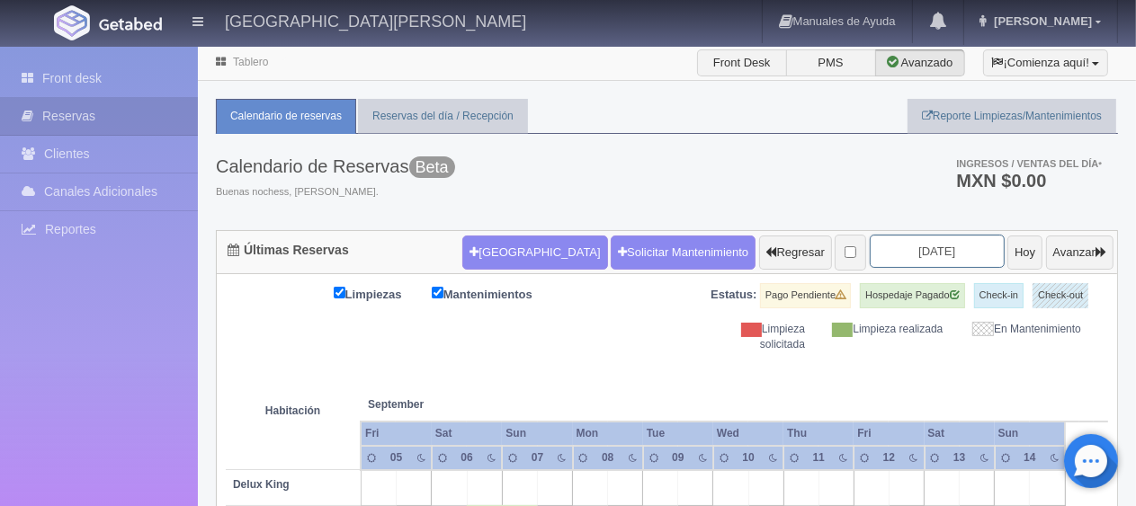
click at [887, 247] on input "[DATE]" at bounding box center [937, 251] width 135 height 33
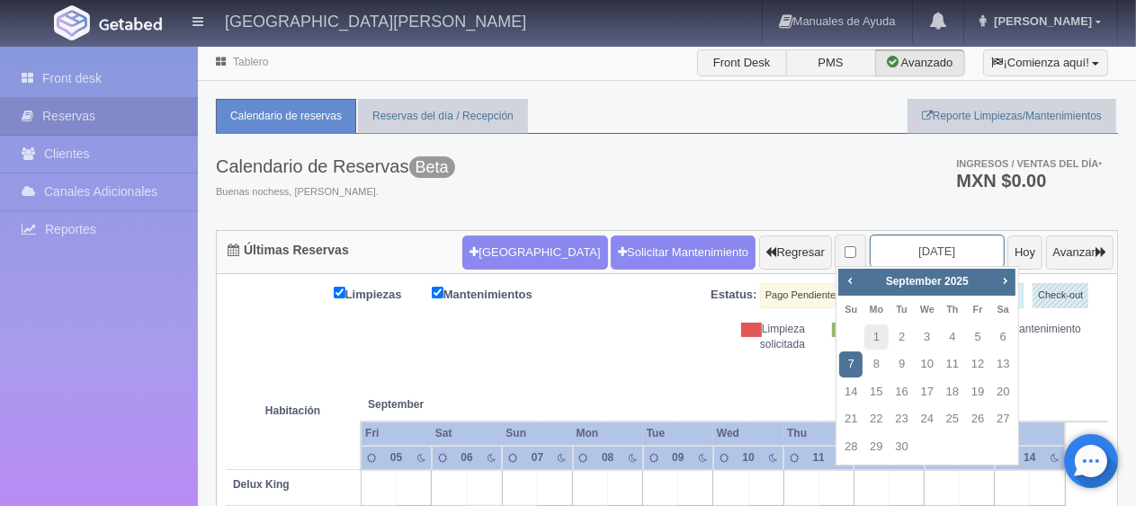
scroll to position [90, 0]
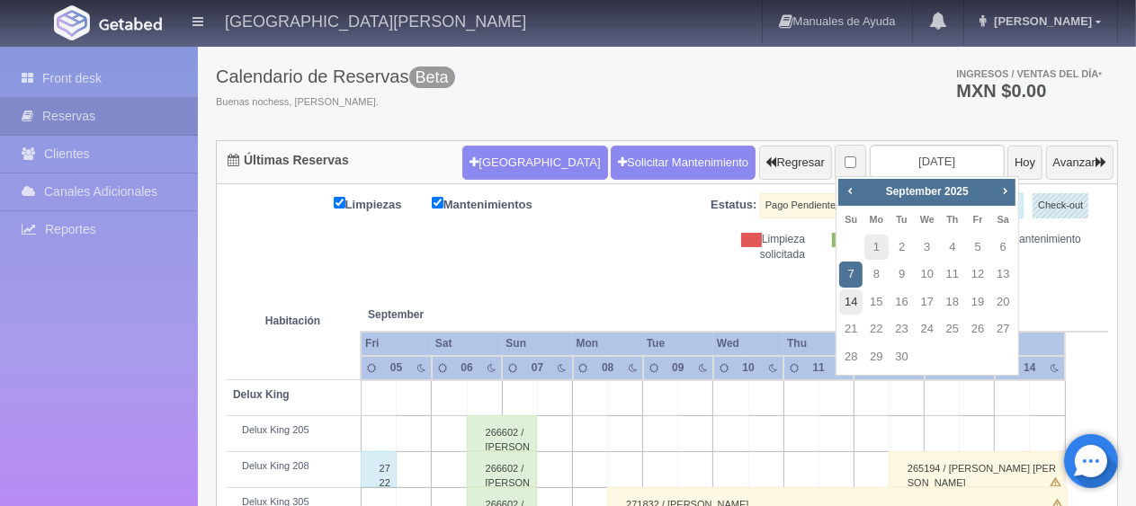
click at [842, 302] on link "14" at bounding box center [850, 303] width 23 height 26
type input "[DATE]"
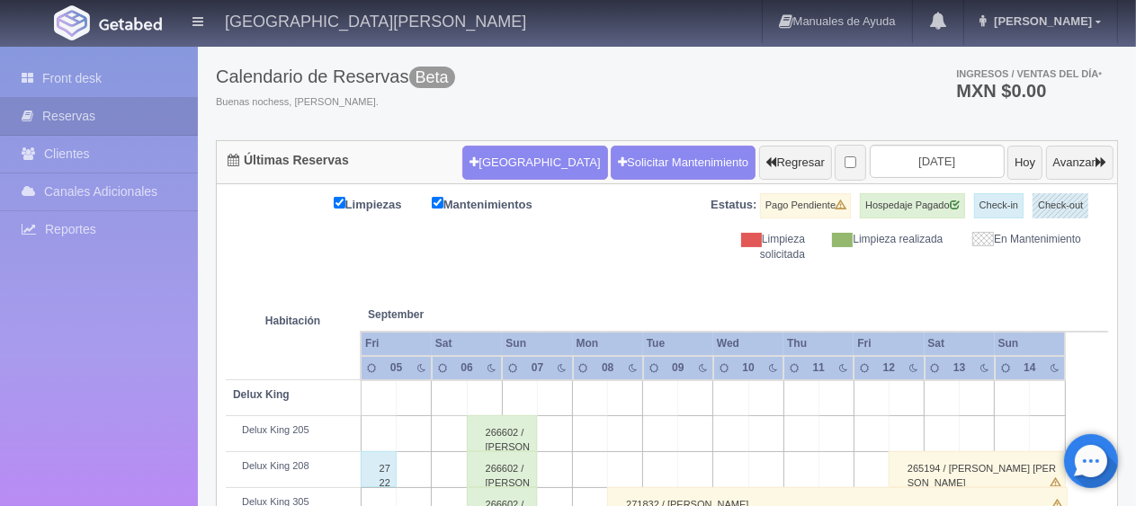
scroll to position [719, 0]
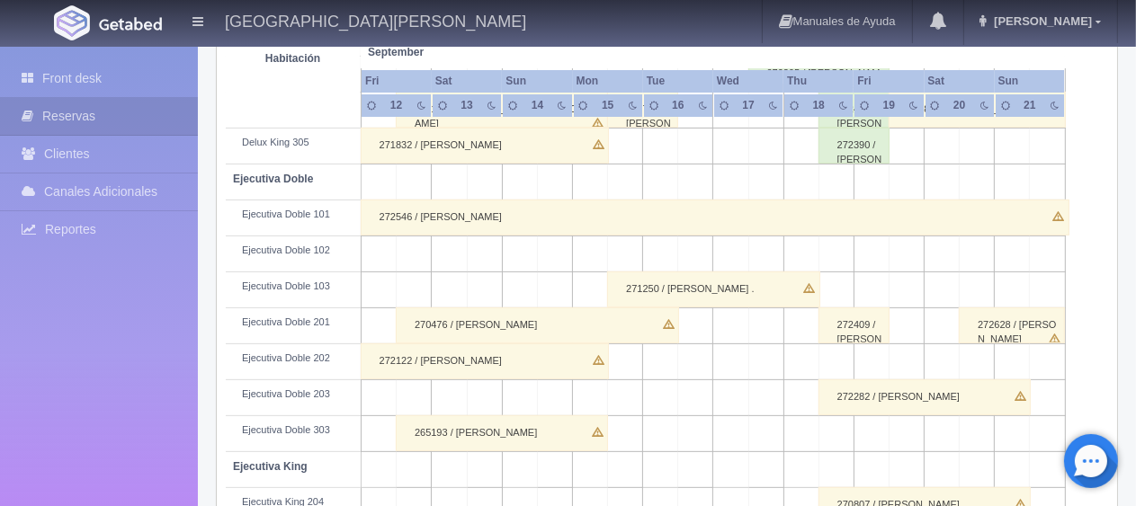
scroll to position [630, 0]
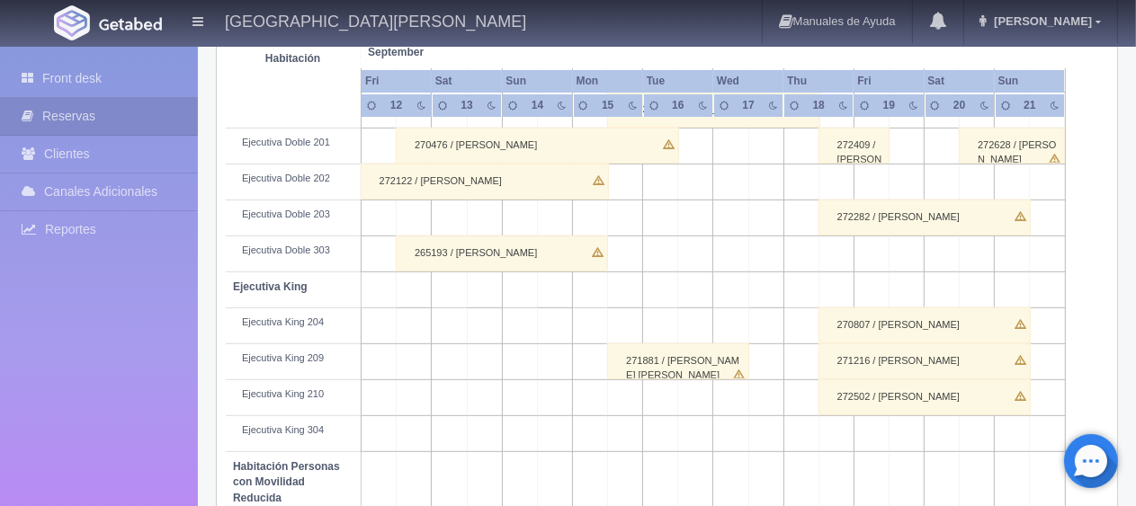
click at [899, 321] on div "270807 / [PERSON_NAME]" at bounding box center [924, 326] width 212 height 36
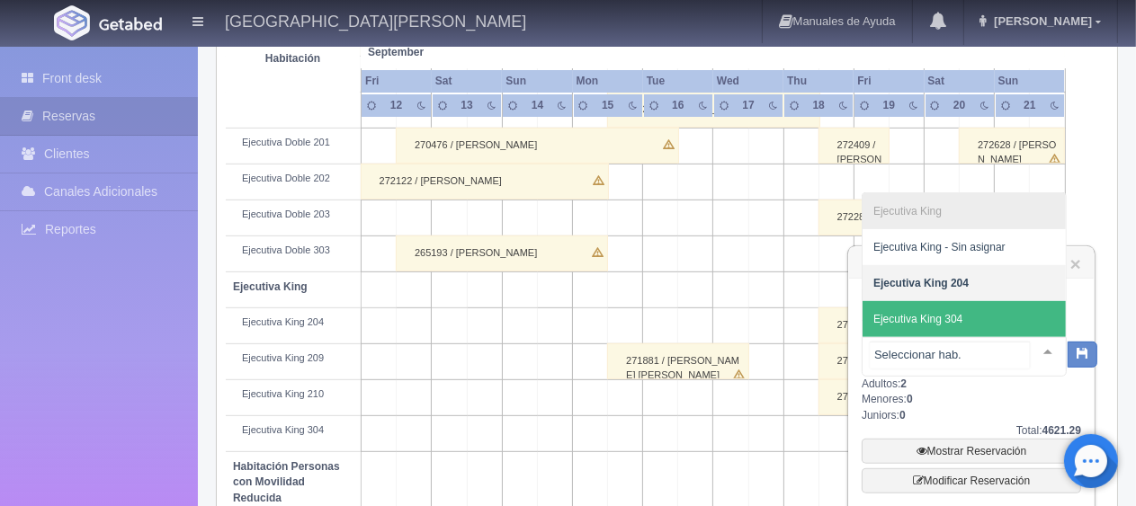
click at [986, 329] on span "Ejecutiva King 304" at bounding box center [963, 319] width 203 height 36
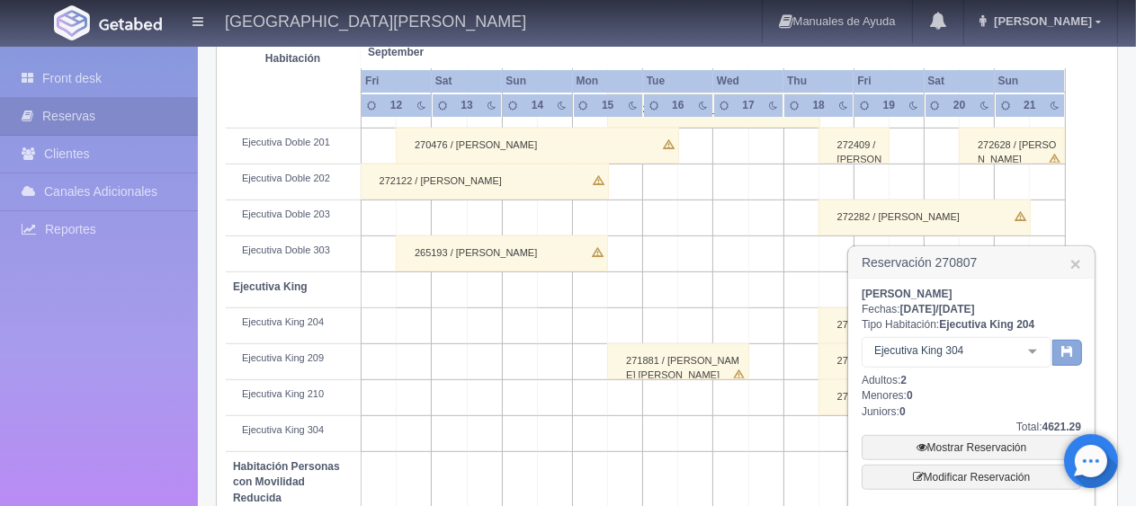
click at [1065, 358] on button "button" at bounding box center [1067, 353] width 30 height 27
click at [951, 447] on link "Mostrar Reservación" at bounding box center [971, 447] width 219 height 25
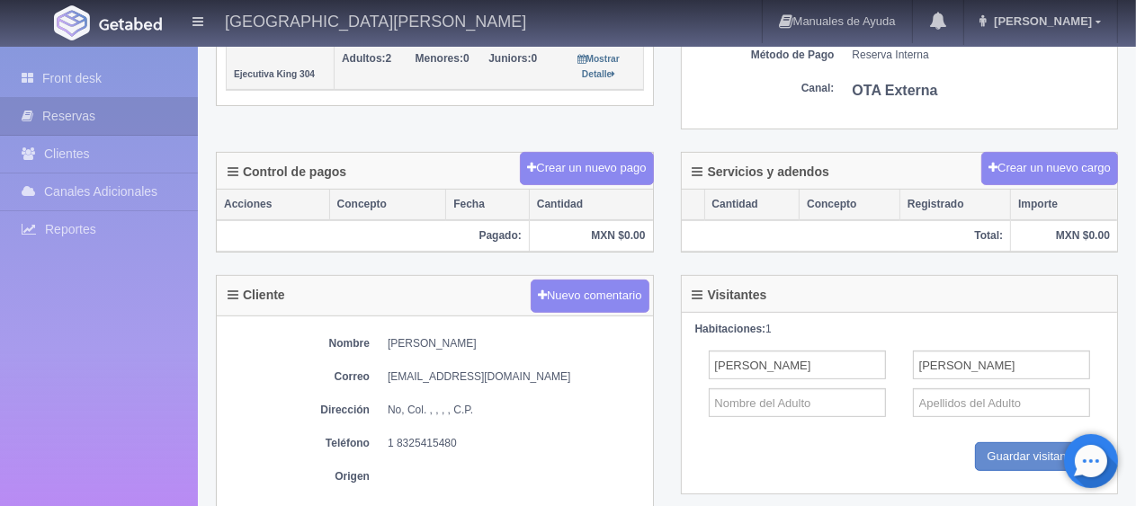
scroll to position [694, 0]
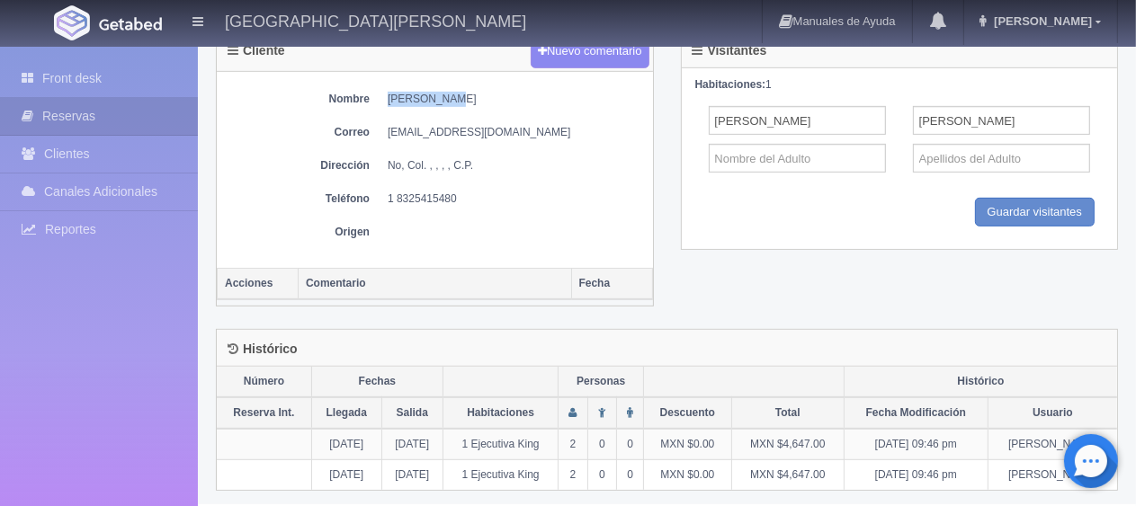
drag, startPoint x: 455, startPoint y: 98, endPoint x: 377, endPoint y: 94, distance: 78.3
click at [377, 94] on div "Nombre [PERSON_NAME] [EMAIL_ADDRESS][DOMAIN_NAME] Dirección No, Col. , , , , C.…" at bounding box center [435, 170] width 436 height 196
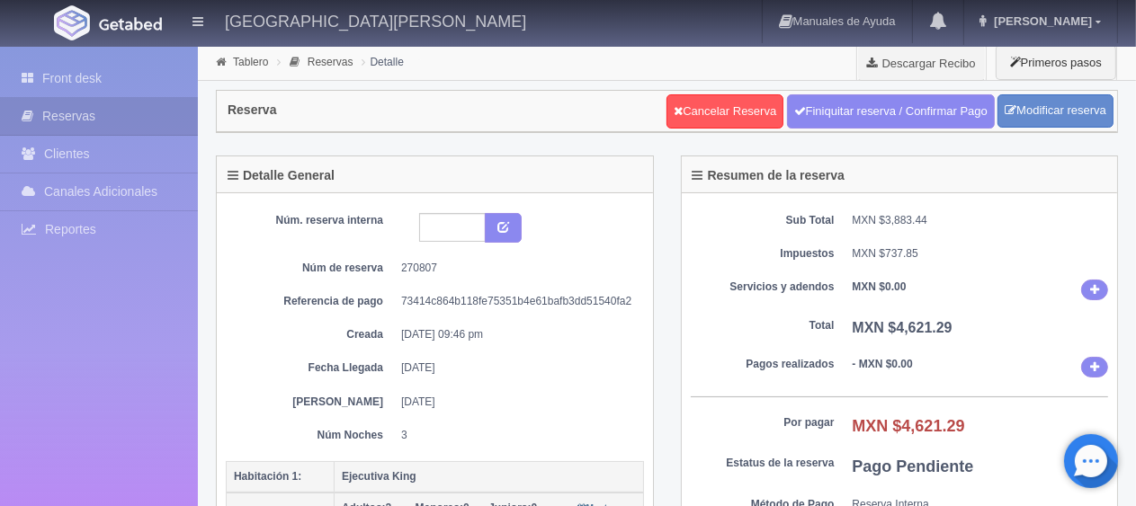
scroll to position [450, 0]
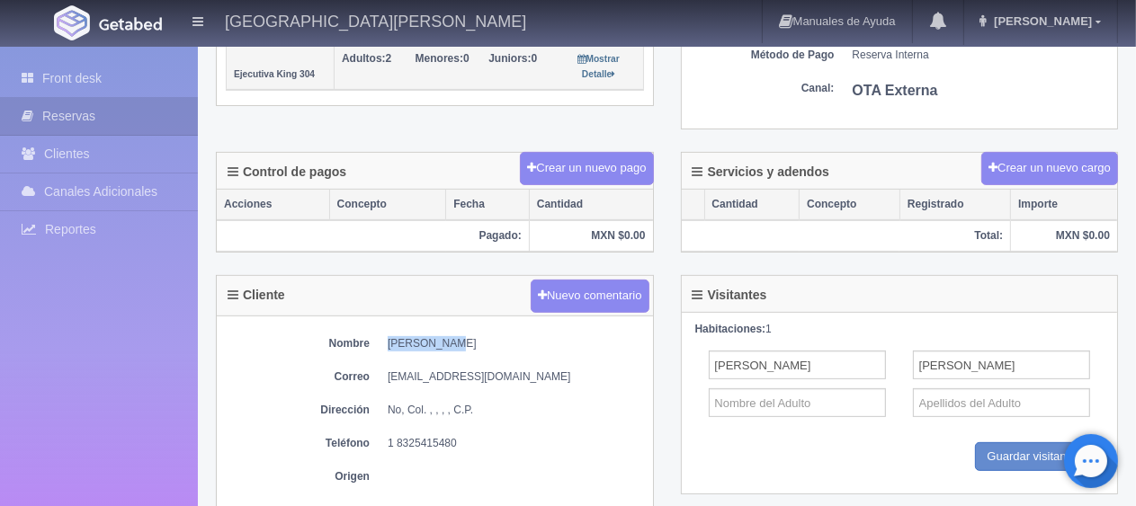
copy dd "[PERSON_NAME]"
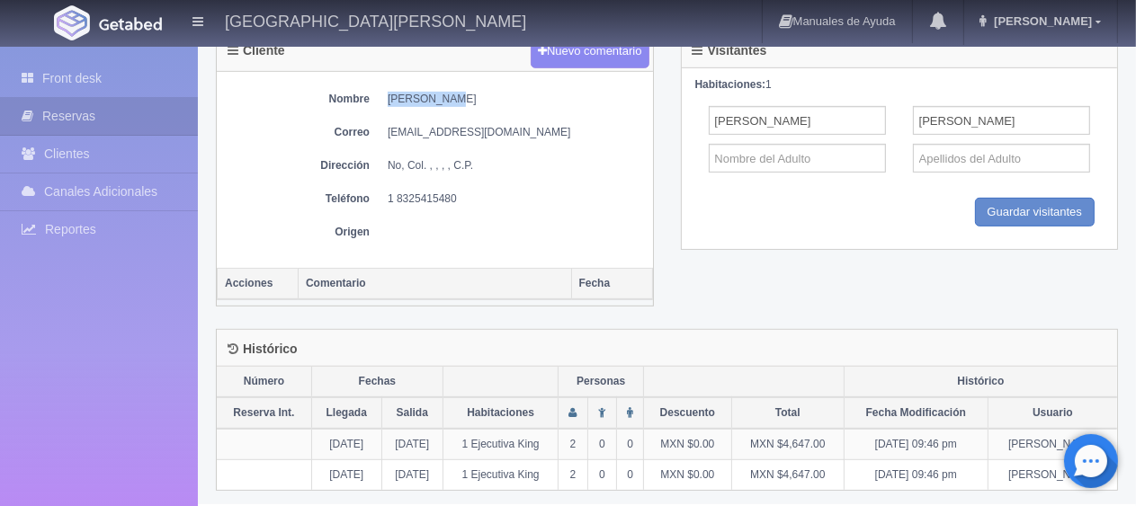
scroll to position [245, 0]
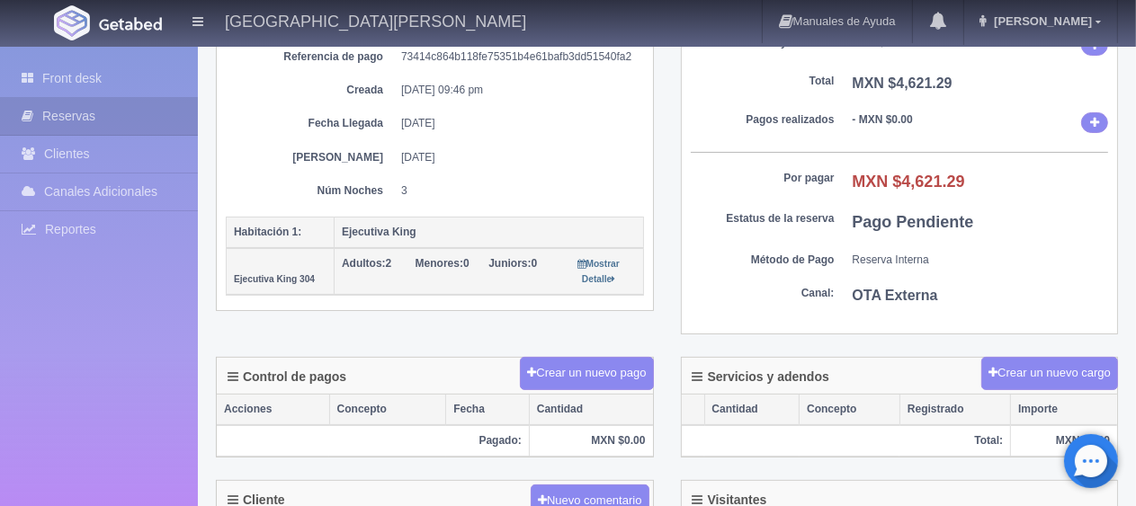
click at [525, 185] on dd "3" at bounding box center [515, 190] width 229 height 15
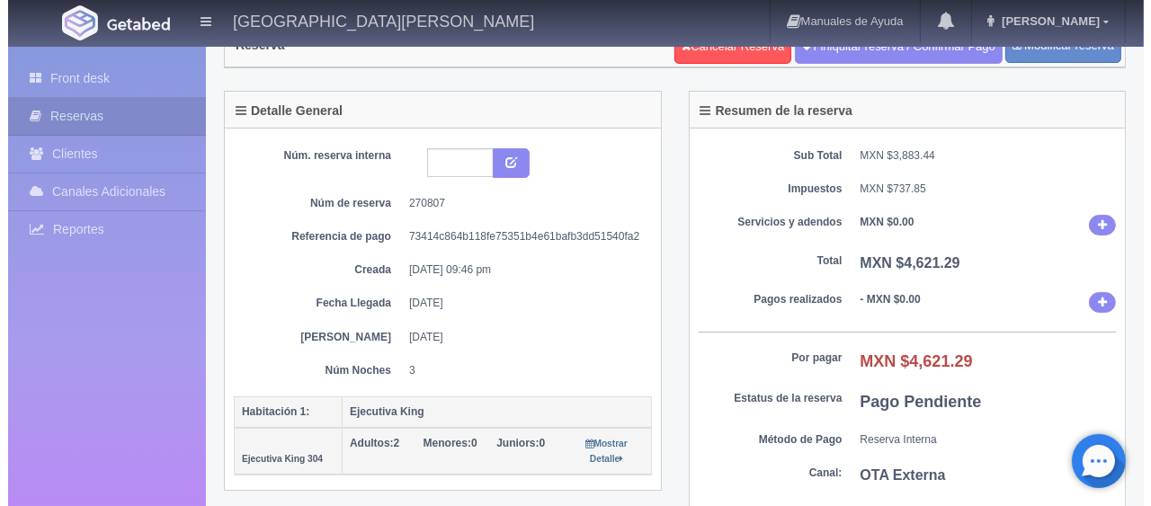
scroll to position [0, 0]
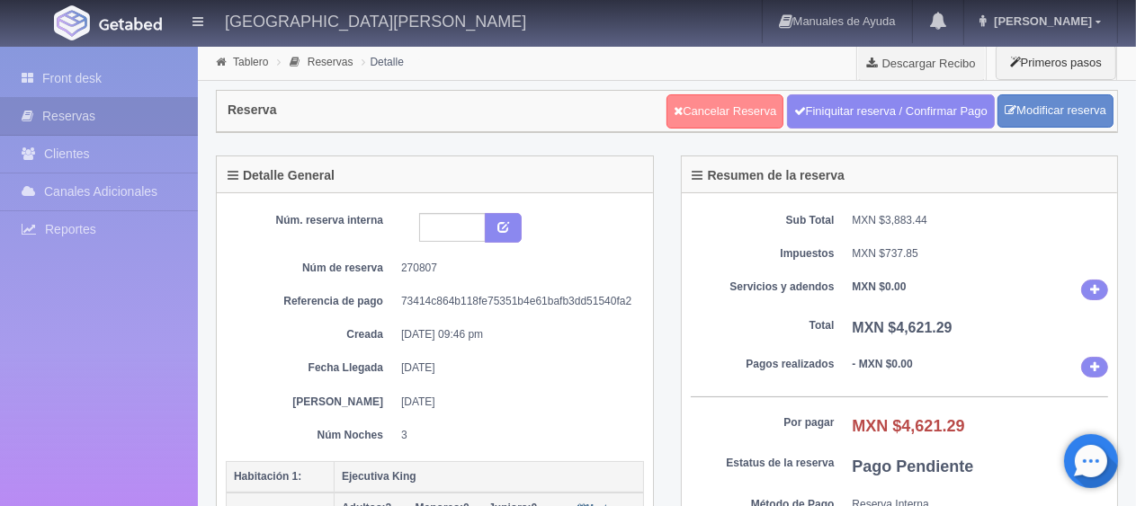
click at [729, 115] on link "Cancelar Reserva" at bounding box center [724, 111] width 117 height 34
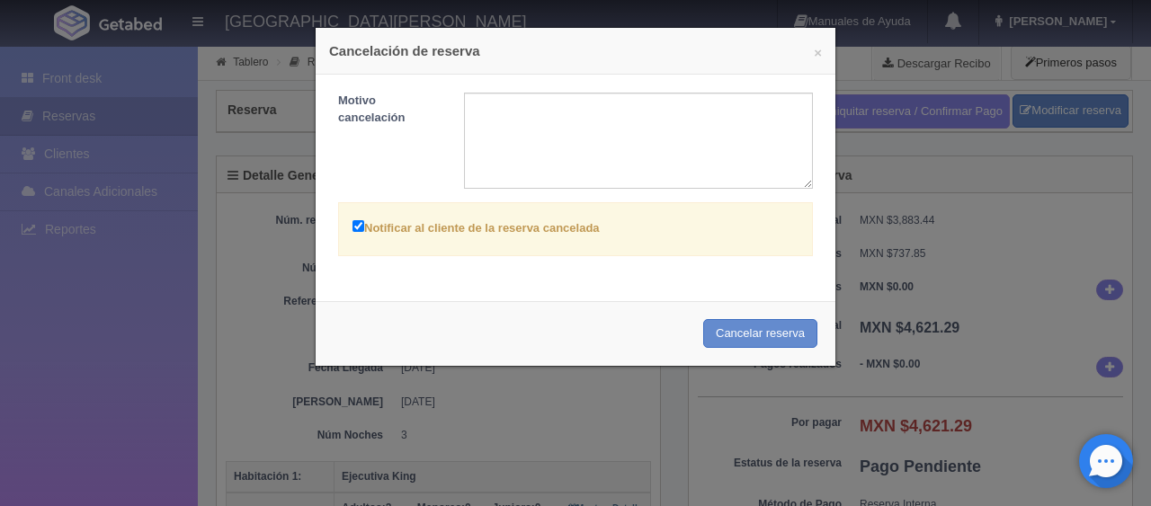
click at [577, 224] on label "Notificar al cliente de la reserva cancelada" at bounding box center [476, 227] width 247 height 21
click at [364, 224] on input "Notificar al cliente de la reserva cancelada" at bounding box center [359, 226] width 12 height 12
checkbox input "false"
click at [762, 351] on div "Cancelar reserva" at bounding box center [576, 334] width 520 height 66
click at [773, 325] on button "Cancelar reserva" at bounding box center [760, 334] width 114 height 30
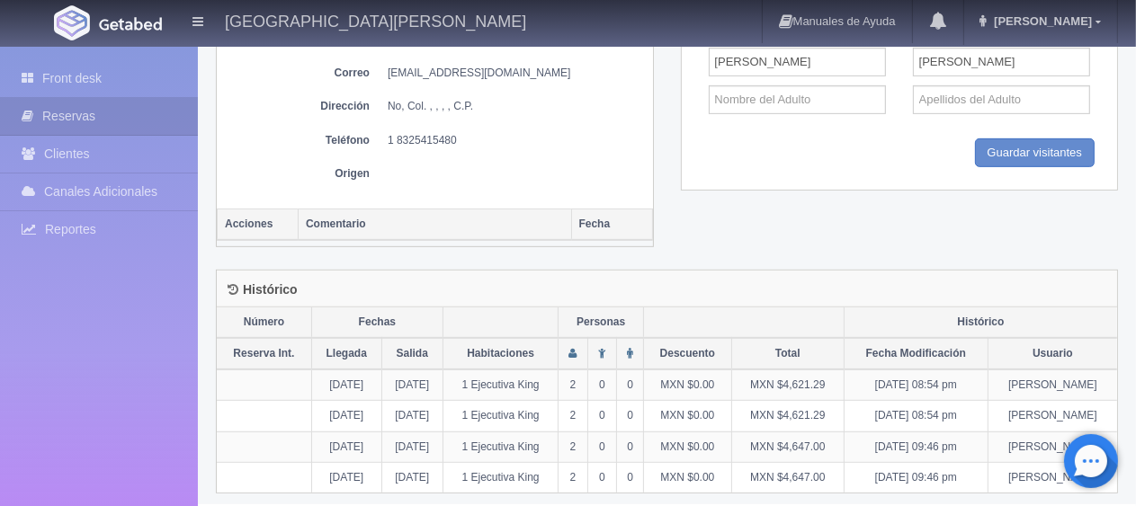
scroll to position [460, 0]
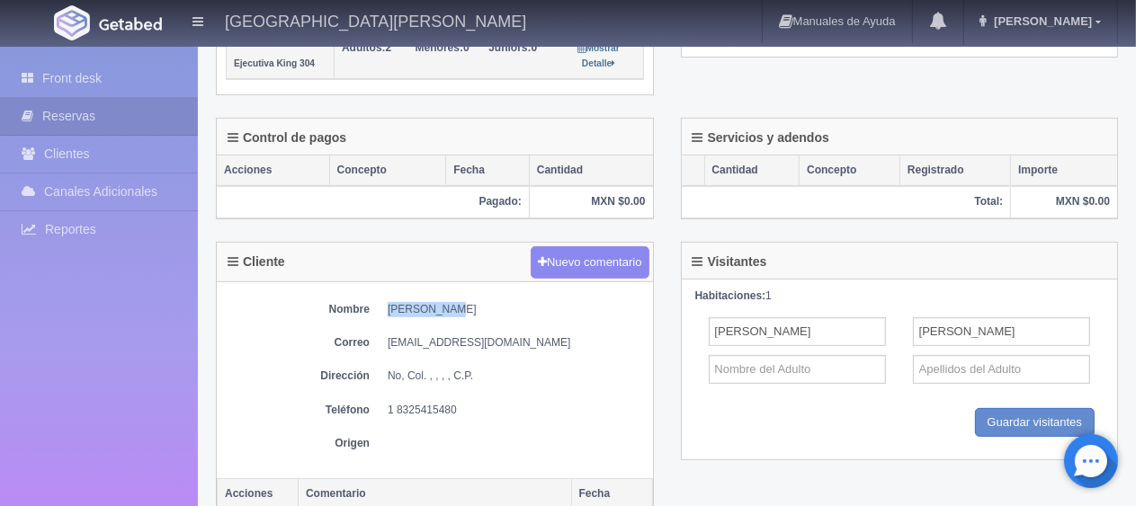
drag, startPoint x: 466, startPoint y: 285, endPoint x: 383, endPoint y: 295, distance: 83.3
click at [383, 295] on div "Nombre [PERSON_NAME] [EMAIL_ADDRESS][DOMAIN_NAME] Dirección No, Col. , , , , C.…" at bounding box center [435, 380] width 436 height 196
click at [402, 311] on div "Nombre [PERSON_NAME] [EMAIL_ADDRESS][DOMAIN_NAME] Dirección No, Col. , , , , C.…" at bounding box center [435, 380] width 436 height 196
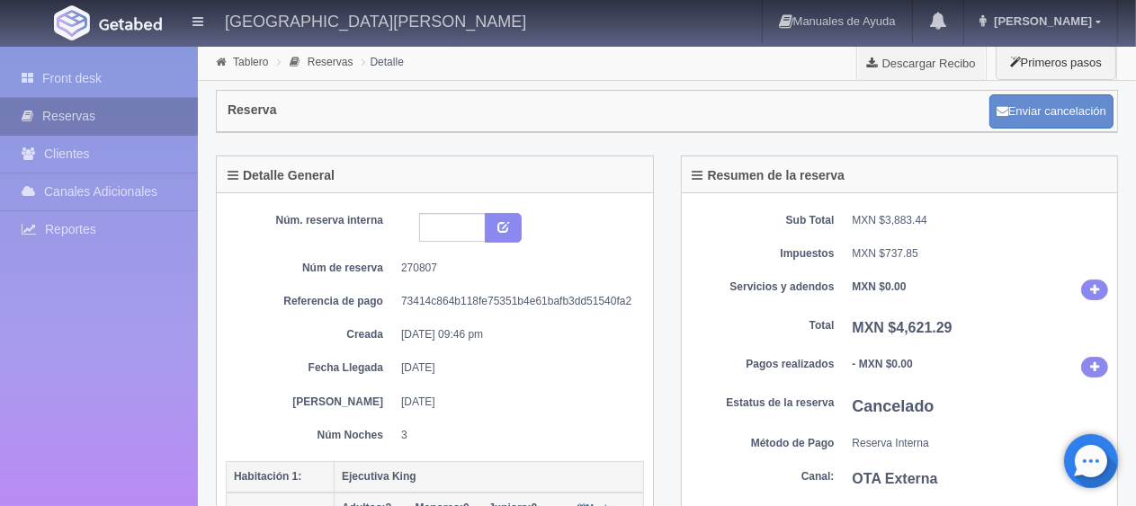
drag, startPoint x: 129, startPoint y: 71, endPoint x: 196, endPoint y: 111, distance: 77.4
click at [129, 74] on link "Front desk" at bounding box center [99, 78] width 198 height 37
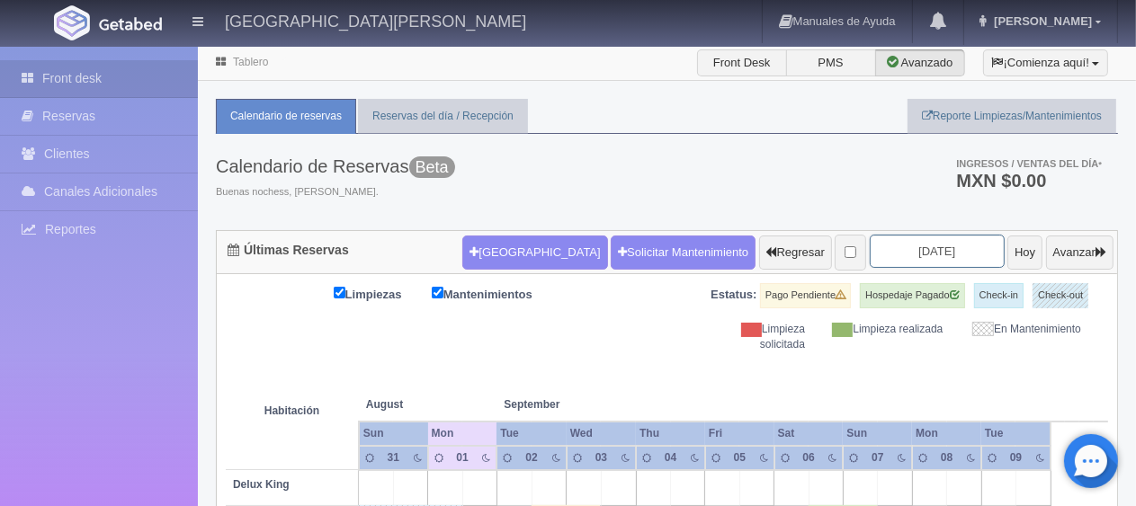
click at [942, 257] on input "2025-09-02" at bounding box center [937, 251] width 135 height 33
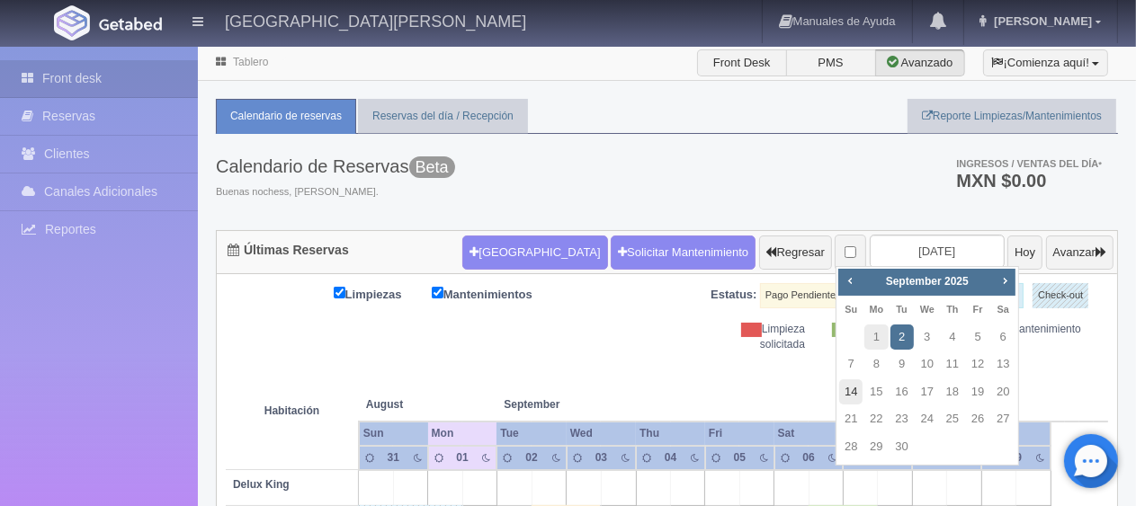
click at [845, 391] on link "14" at bounding box center [850, 393] width 23 height 26
type input "2025-09-14"
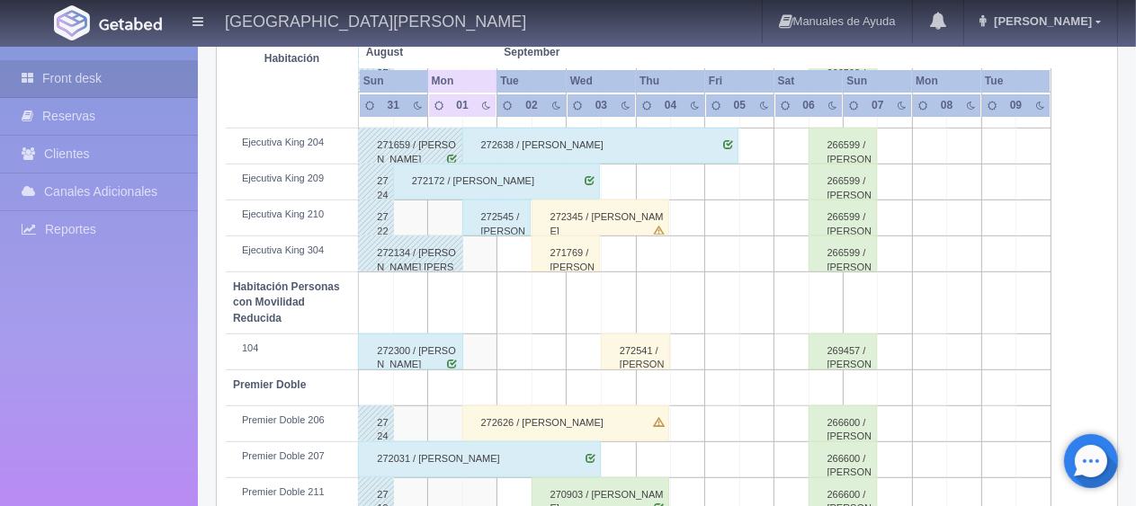
scroll to position [959, 0]
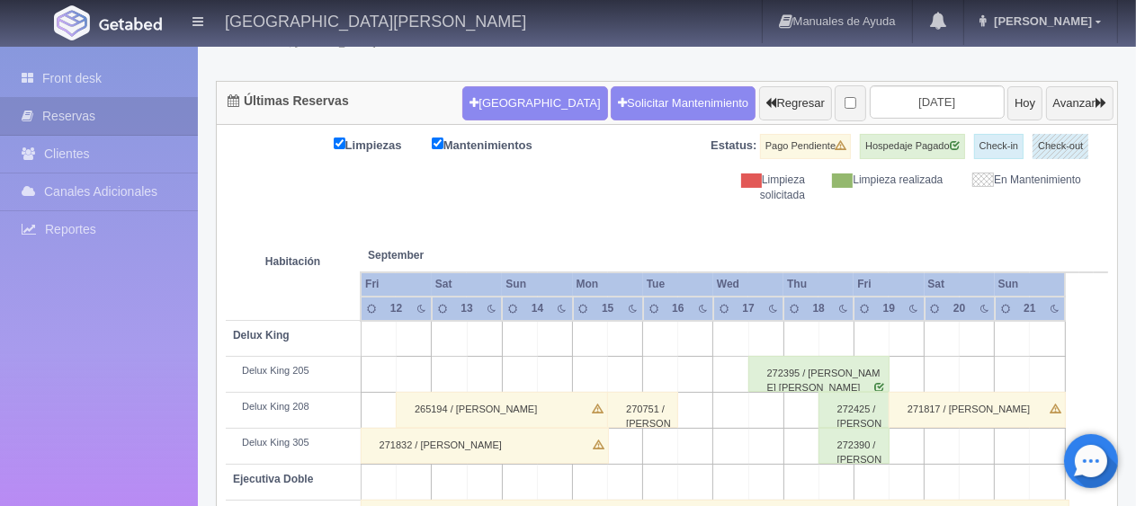
scroll to position [59, 0]
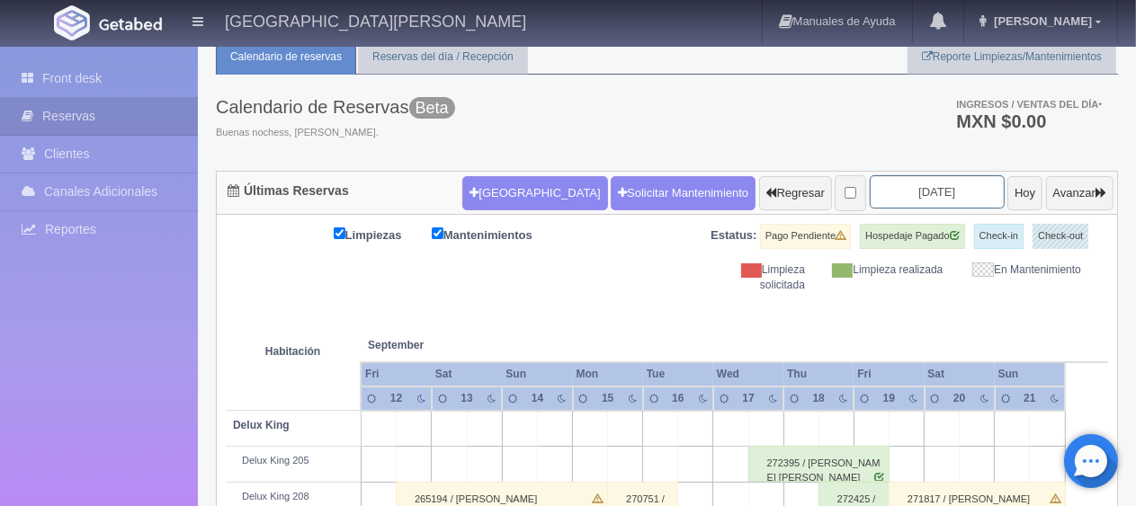
click at [942, 182] on input "2025-09-14" at bounding box center [937, 191] width 135 height 33
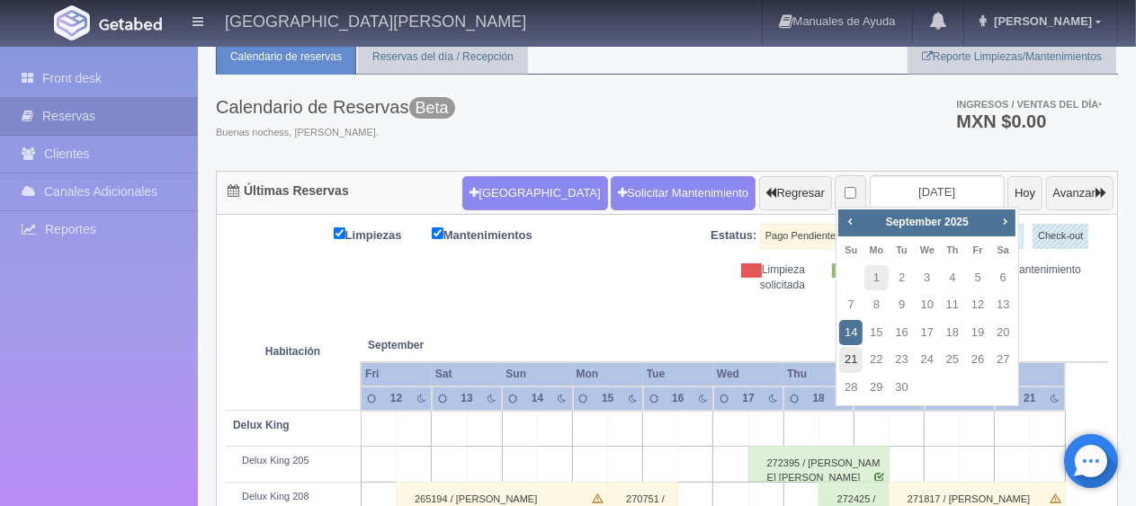
click at [848, 359] on link "21" at bounding box center [850, 360] width 23 height 26
type input "[DATE]"
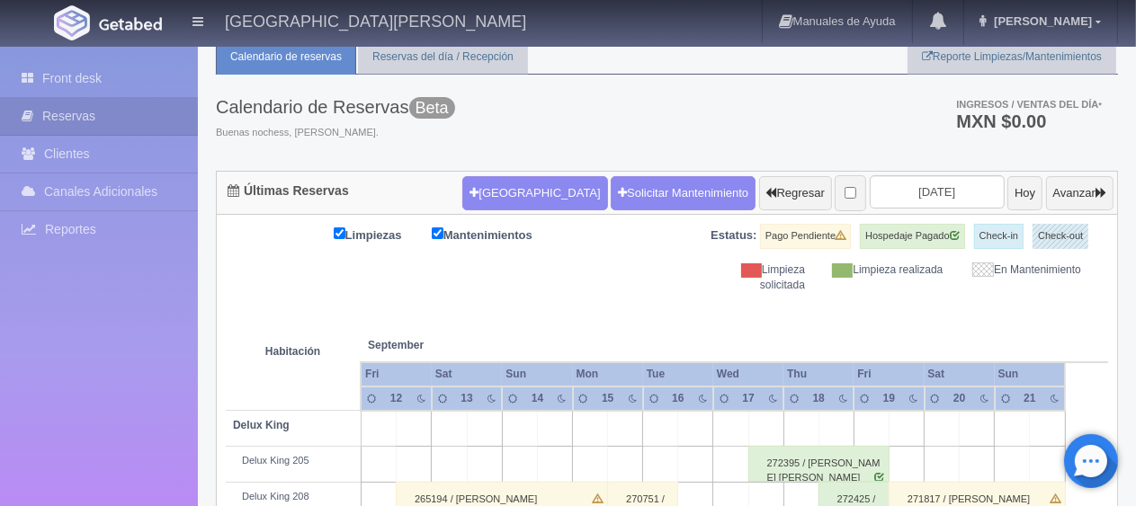
scroll to position [509, 0]
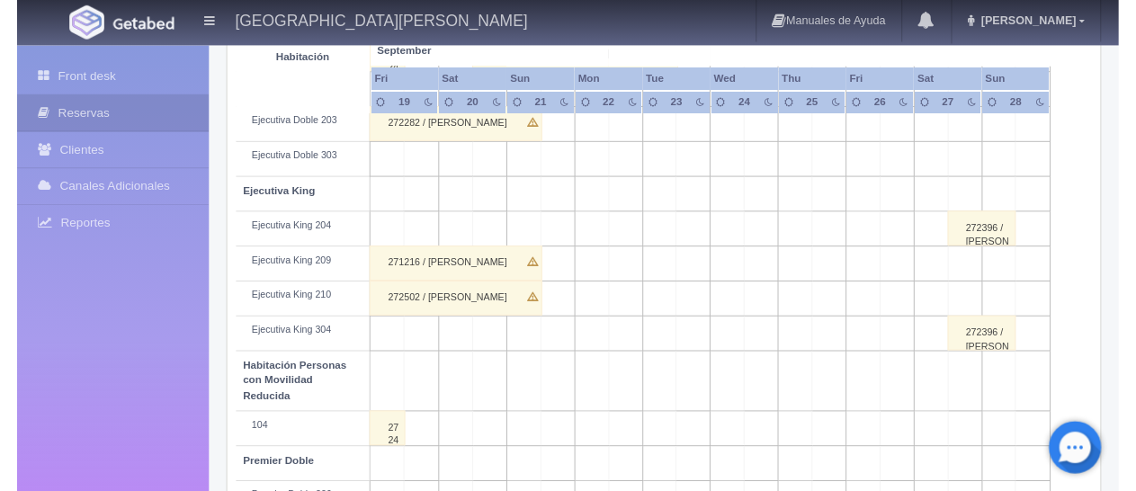
scroll to position [719, 0]
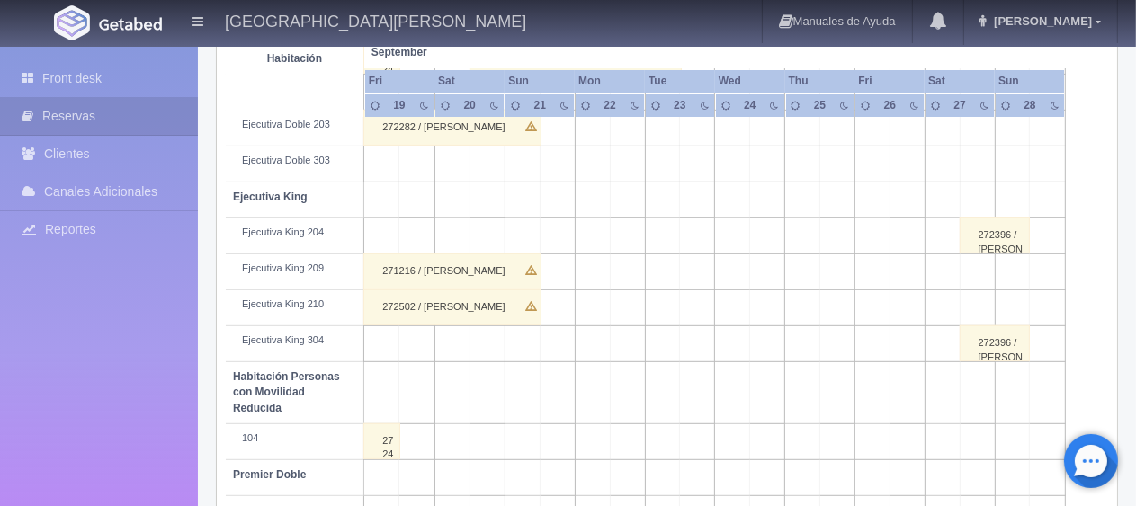
click at [999, 231] on div "272396 / [PERSON_NAME]" at bounding box center [995, 236] width 71 height 36
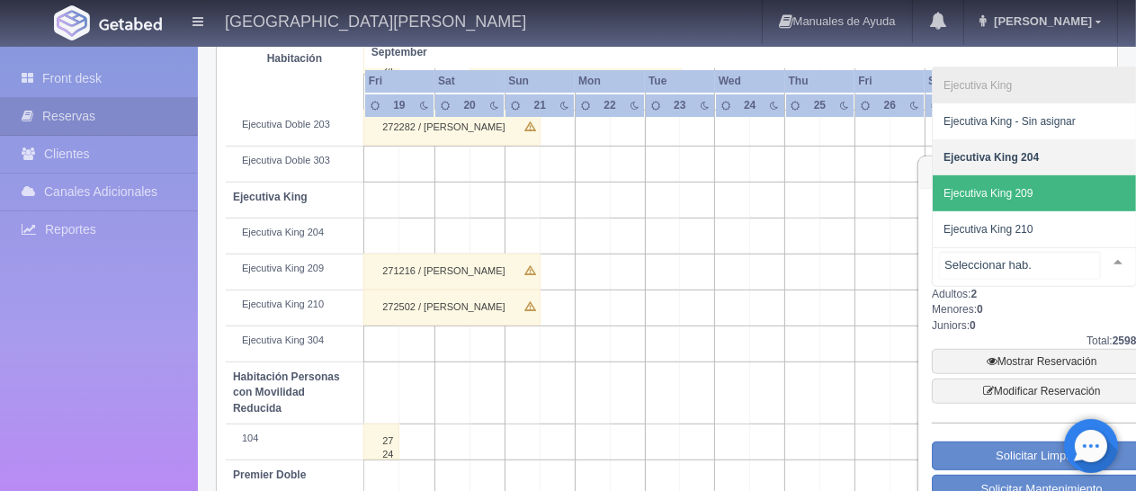
click at [1031, 200] on span "Ejecutiva King 209" at bounding box center [1034, 193] width 203 height 36
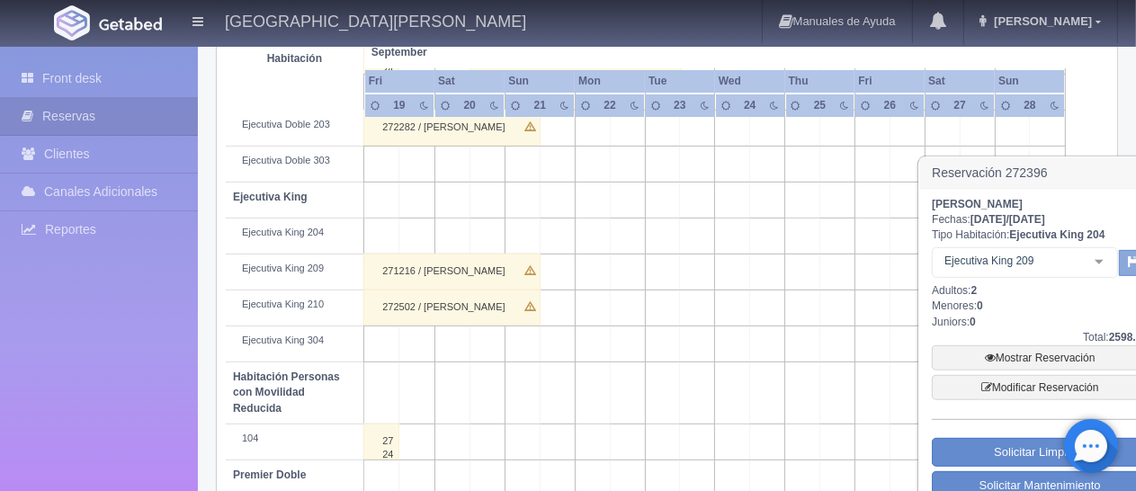
click at [1124, 265] on button "button" at bounding box center [1134, 263] width 30 height 27
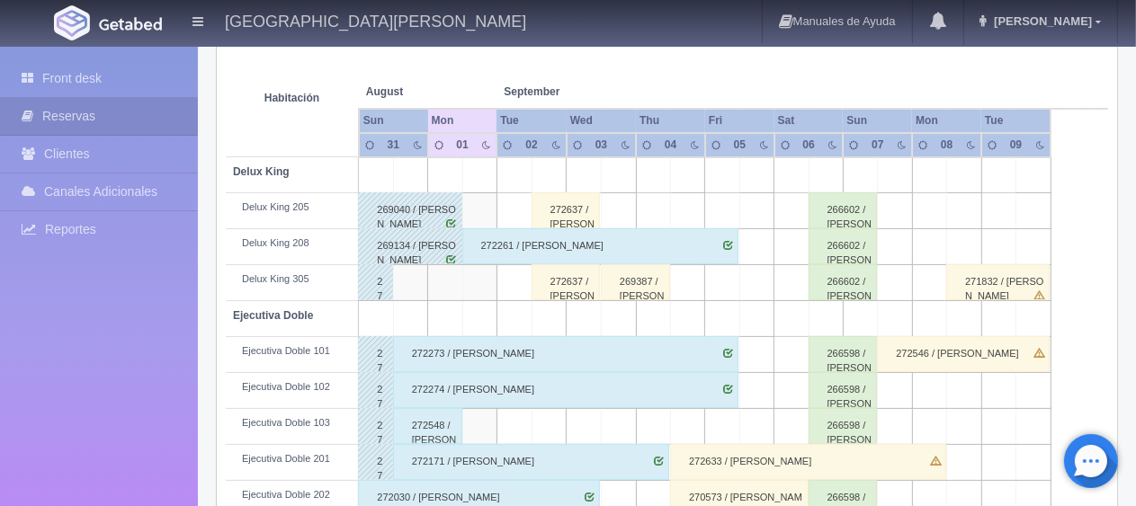
scroll to position [133, 0]
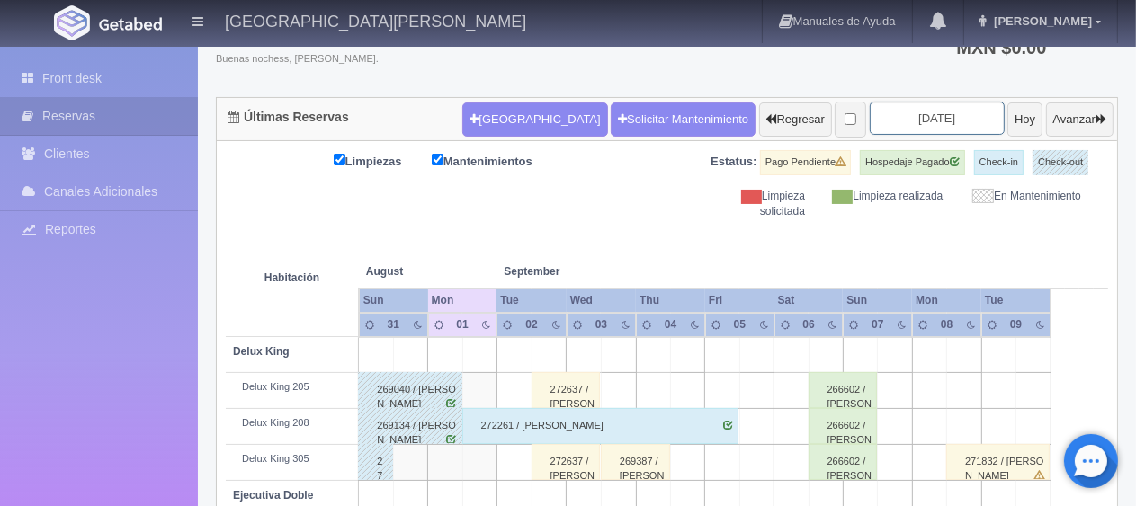
click at [956, 105] on input "2025-09-02" at bounding box center [937, 118] width 135 height 33
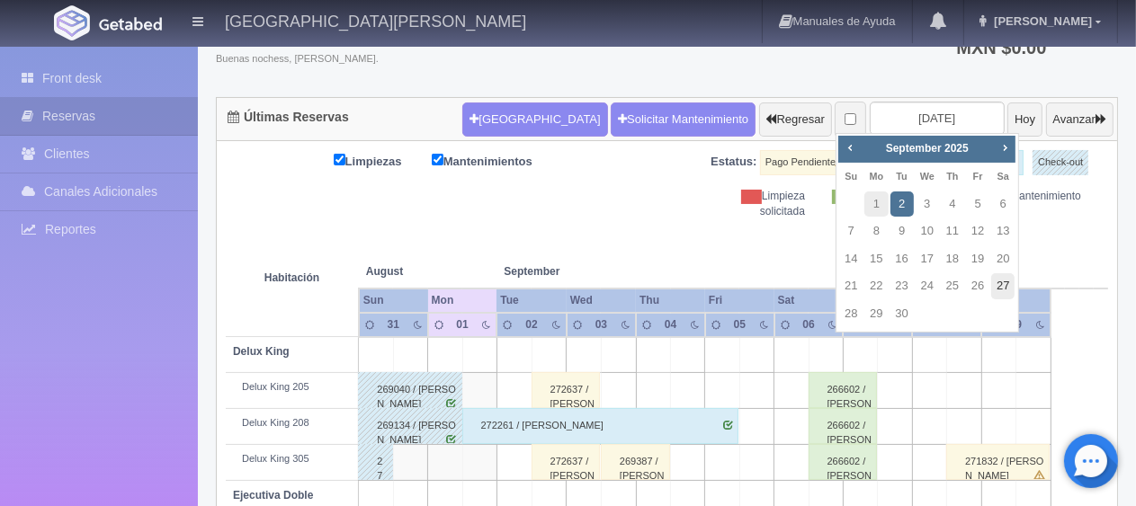
click at [1001, 293] on link "27" at bounding box center [1002, 286] width 23 height 26
type input "[DATE]"
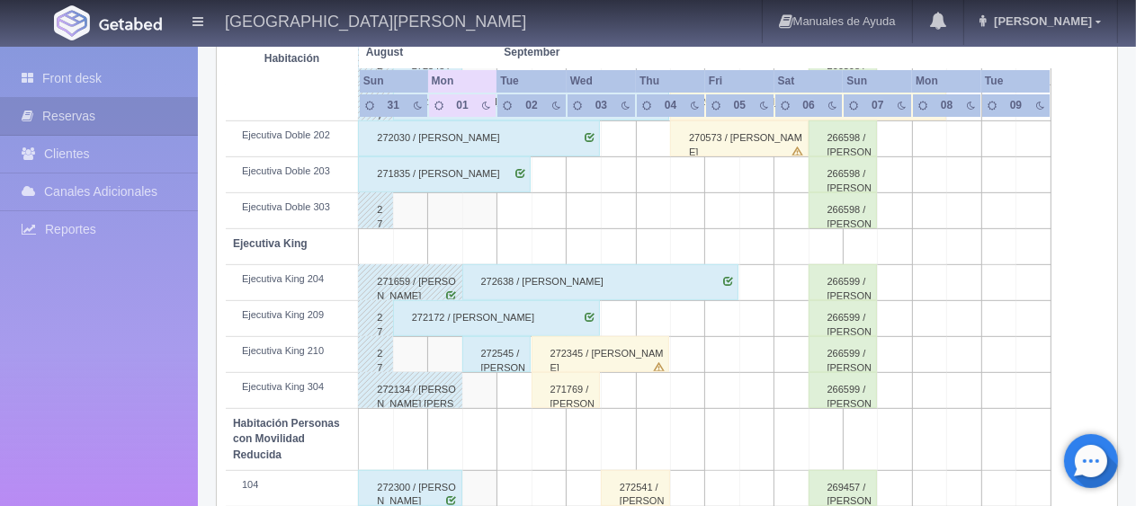
scroll to position [959, 0]
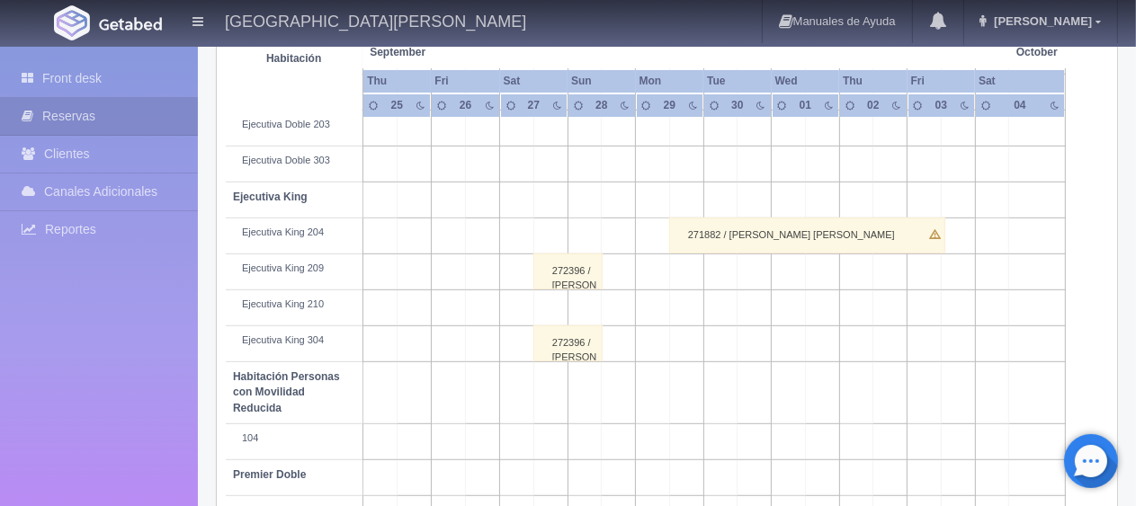
scroll to position [719, 0]
click at [564, 278] on div "272396 / [PERSON_NAME]" at bounding box center [567, 272] width 69 height 36
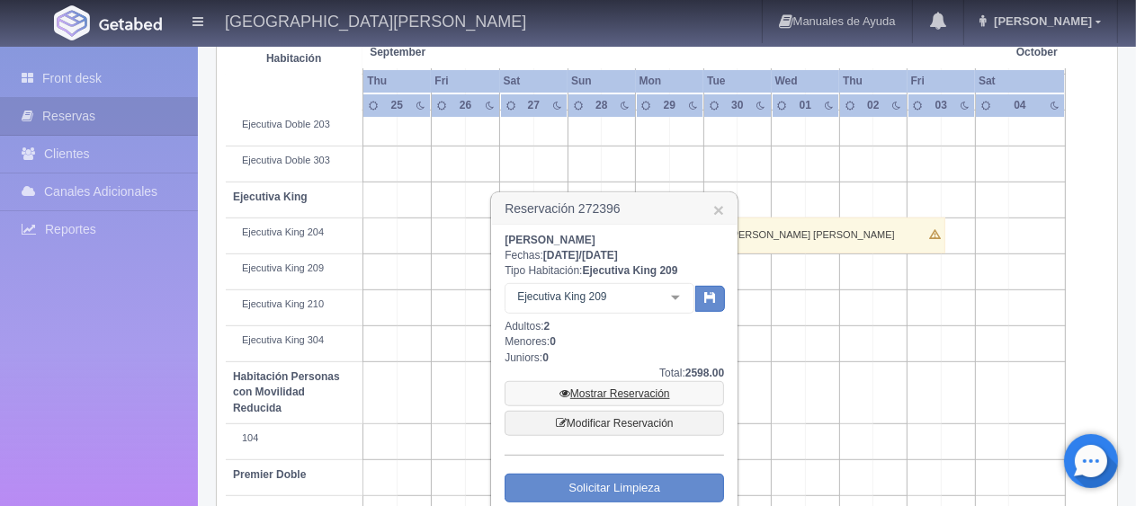
click at [616, 388] on link "Mostrar Reservación" at bounding box center [614, 393] width 219 height 25
drag, startPoint x: 600, startPoint y: 228, endPoint x: 500, endPoint y: 227, distance: 99.8
click at [500, 227] on div "[PERSON_NAME]: [DATE] / [DATE] Tipo Habitación: Ejecutiva King 209 Ejecutiva Ki…" at bounding box center [614, 385] width 245 height 320
copy b "[PERSON_NAME]"
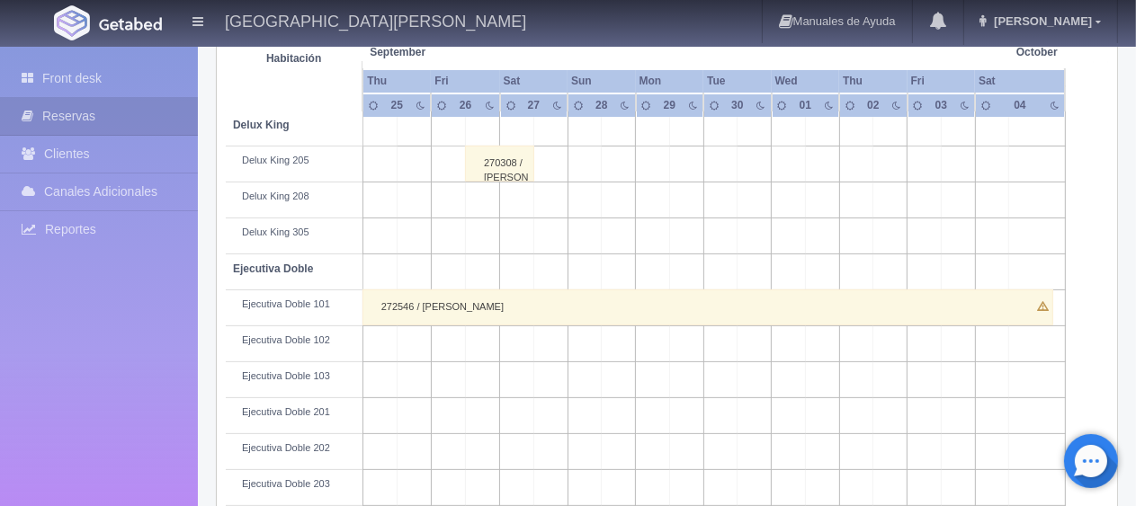
scroll to position [270, 0]
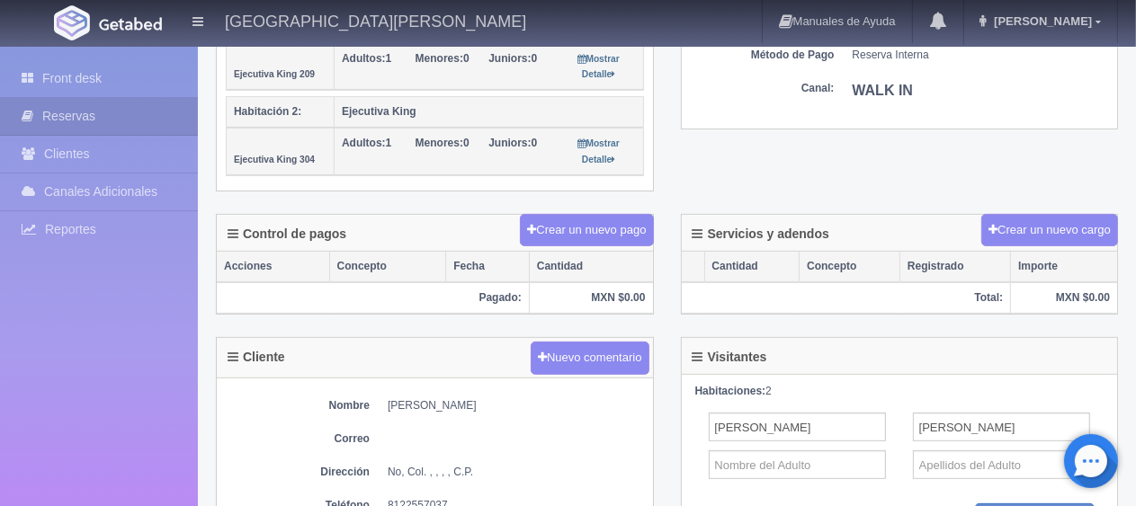
scroll to position [630, 0]
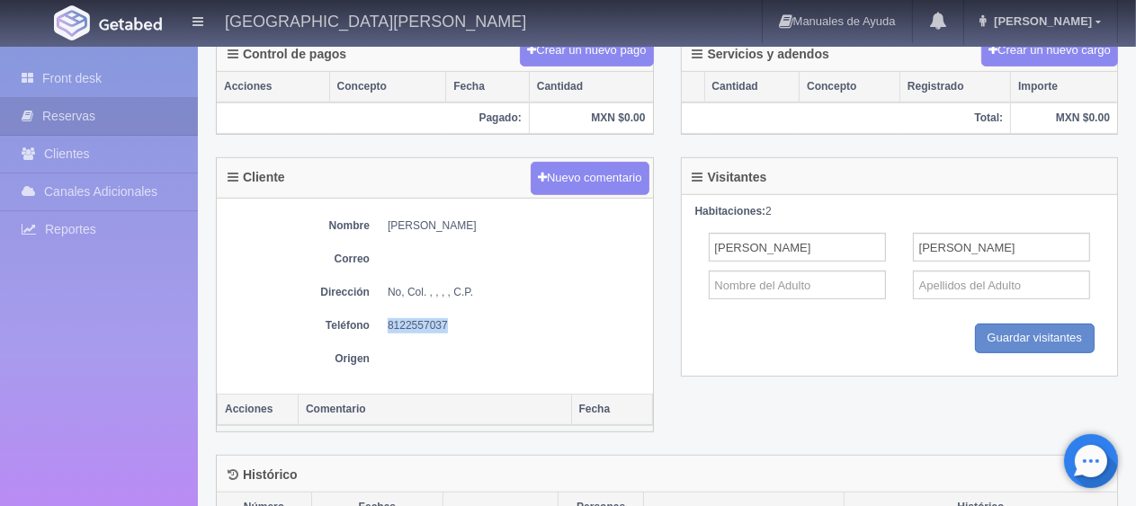
drag, startPoint x: 456, startPoint y: 315, endPoint x: 383, endPoint y: 315, distance: 72.8
click at [383, 318] on dl "Teléfono [PHONE_NUMBER]" at bounding box center [435, 325] width 418 height 15
copy dd "8122557037"
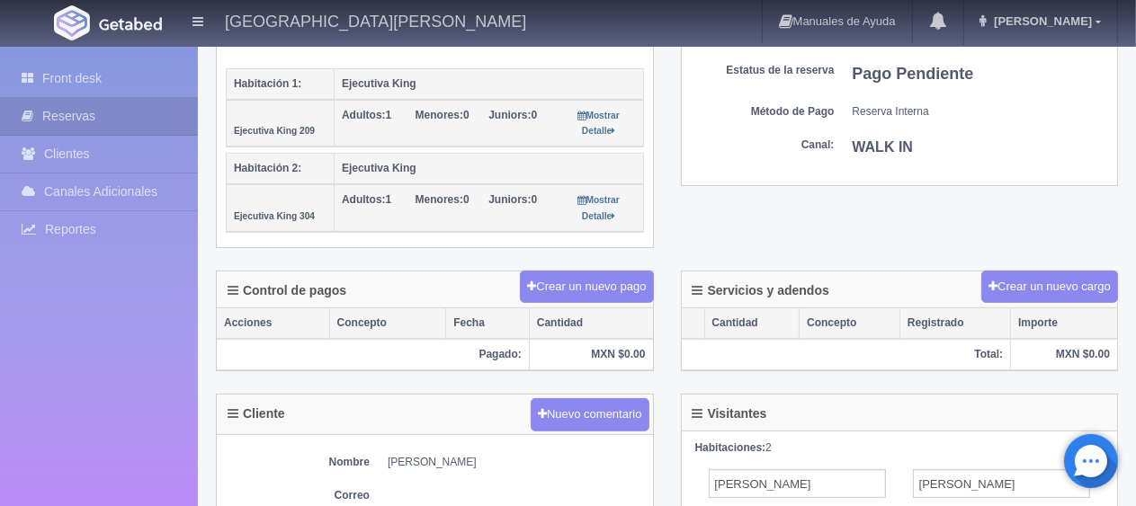
scroll to position [303, 0]
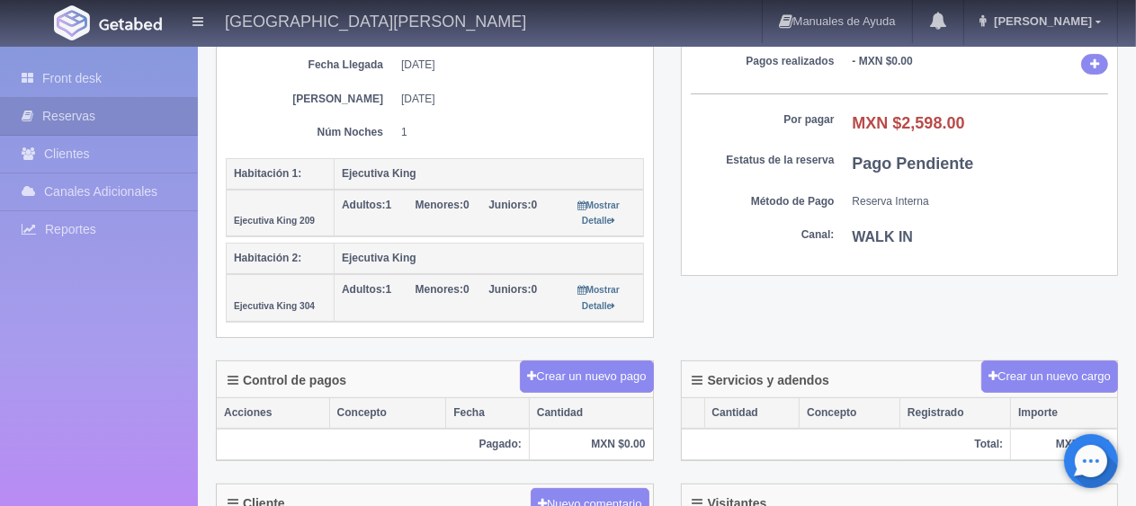
click at [522, 117] on div "Núm. reserva interna Núm de reserva 272396 Referencia de pago 8fc0fa3dd6074bf8a…" at bounding box center [435, 25] width 418 height 230
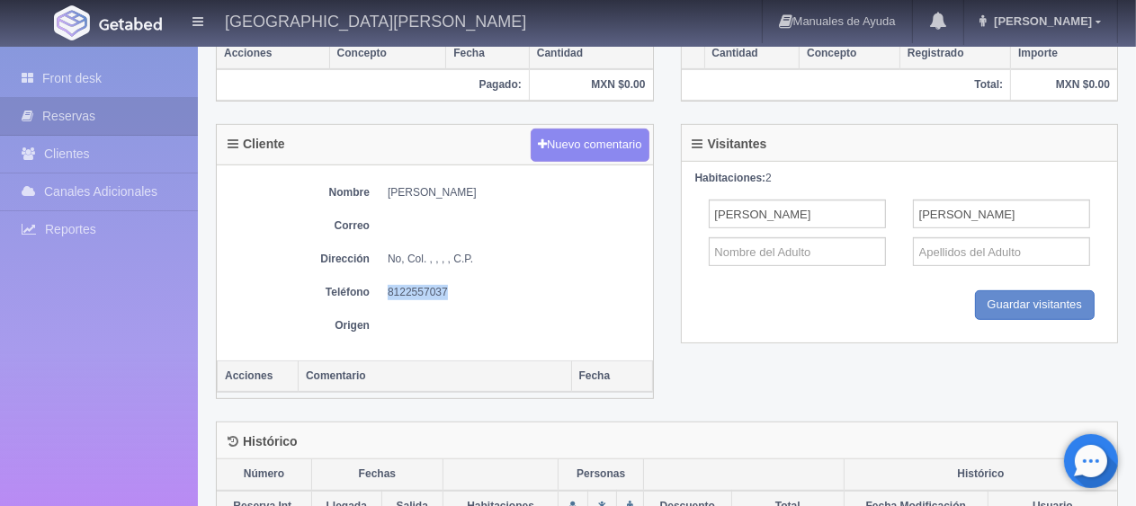
drag, startPoint x: 469, startPoint y: 269, endPoint x: 381, endPoint y: 272, distance: 87.3
click at [381, 272] on div "Nombre [PERSON_NAME] Correo Dirección No, Col. , , , , C.P. Teléfono [PHONE_NUM…" at bounding box center [435, 263] width 436 height 196
copy dd "8122557037"
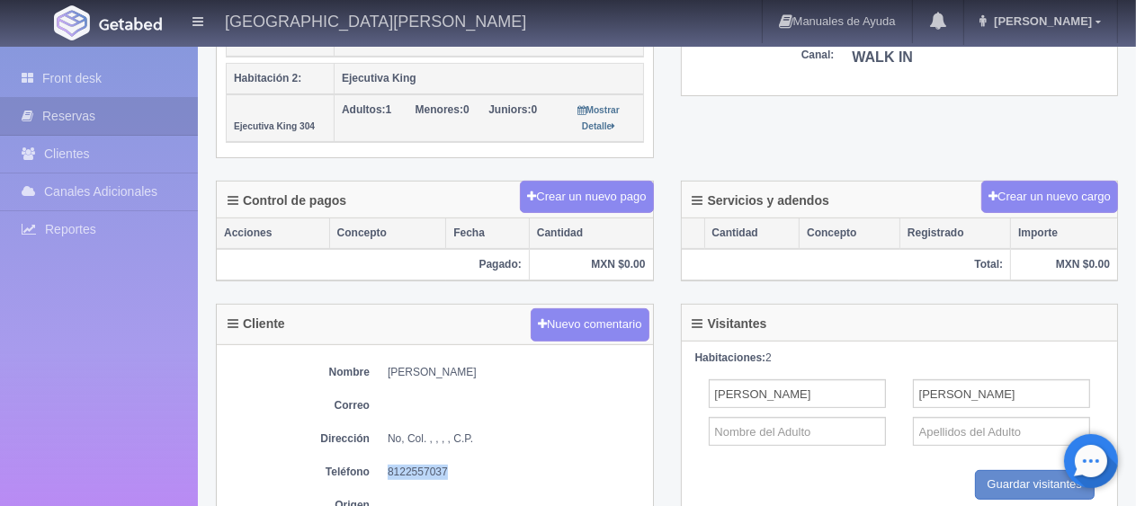
scroll to position [0, 0]
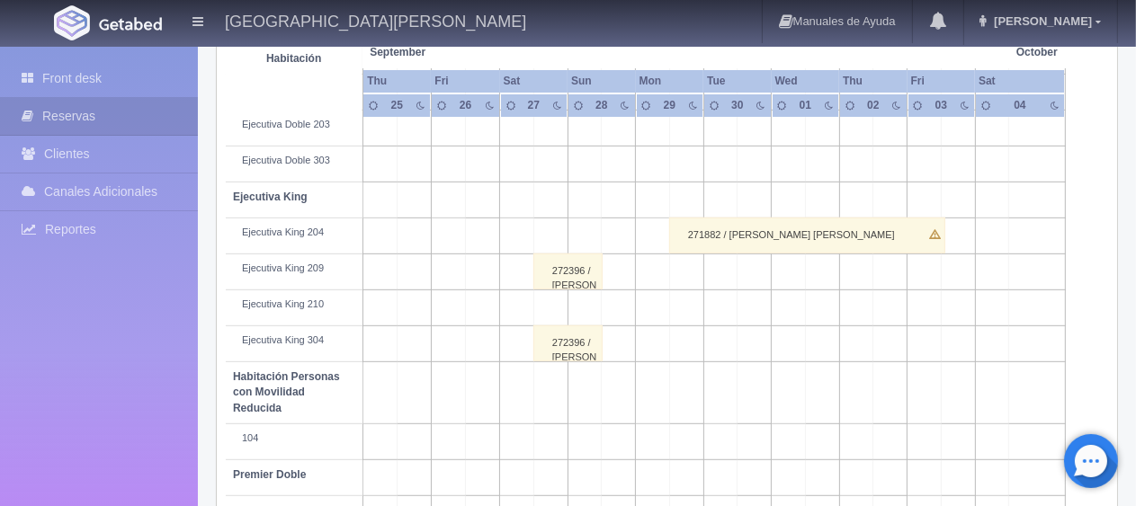
scroll to position [630, 0]
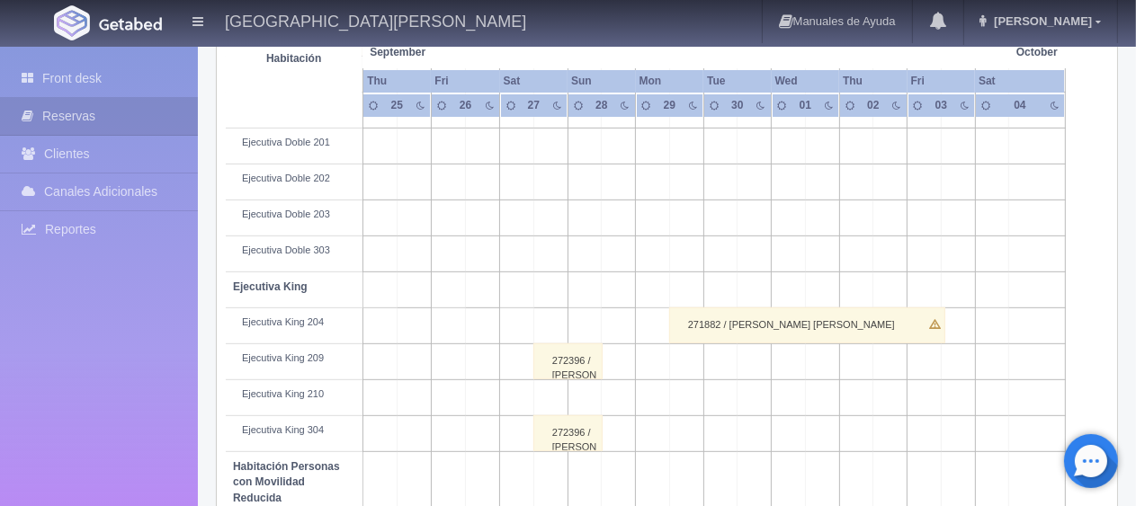
click at [827, 331] on div "271882 / [PERSON_NAME] [PERSON_NAME]" at bounding box center [807, 326] width 276 height 36
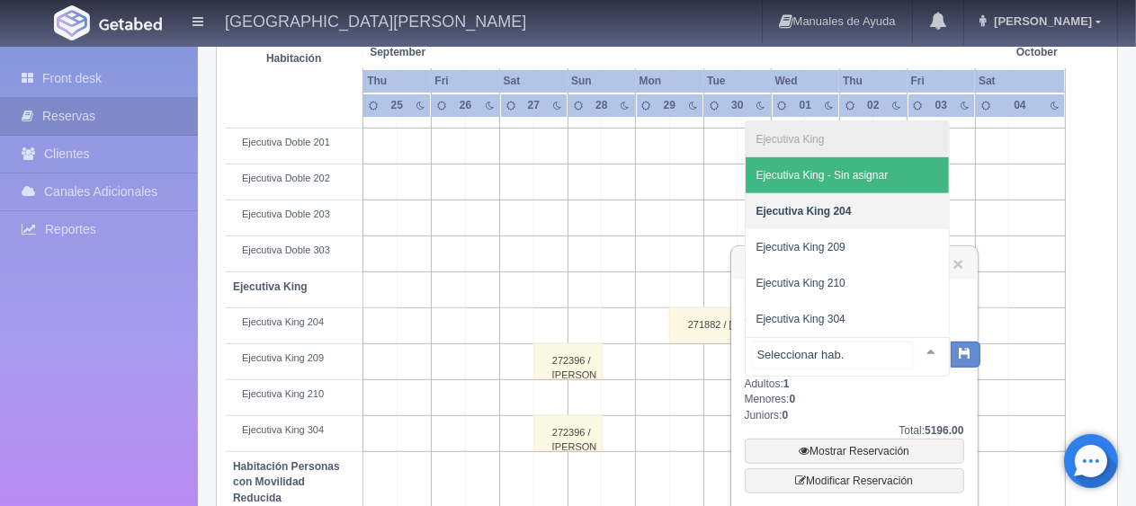
click at [904, 353] on div "Ejecutiva King Ejecutiva King - Sin asignar Ejecutiva King 204 Ejecutiva King 2…" at bounding box center [847, 357] width 205 height 40
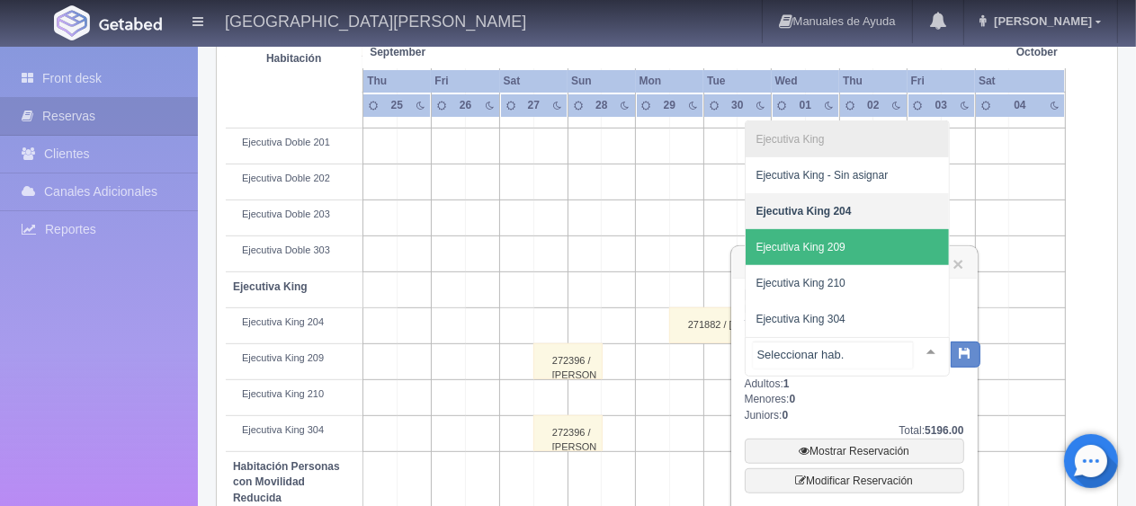
click at [861, 258] on span "Ejecutiva King 209" at bounding box center [847, 247] width 203 height 36
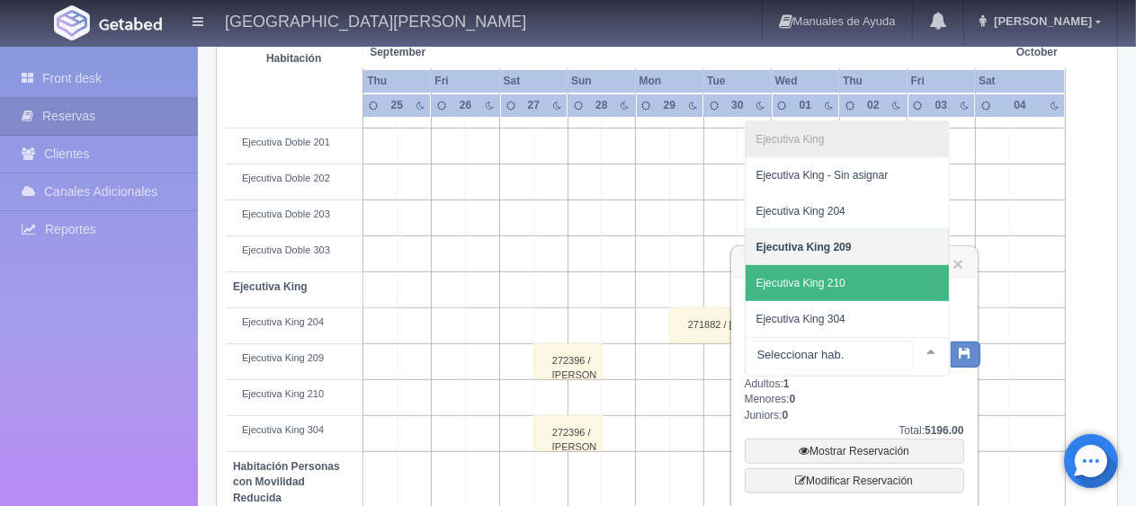
click at [863, 292] on span "Ejecutiva King 210" at bounding box center [847, 283] width 203 height 36
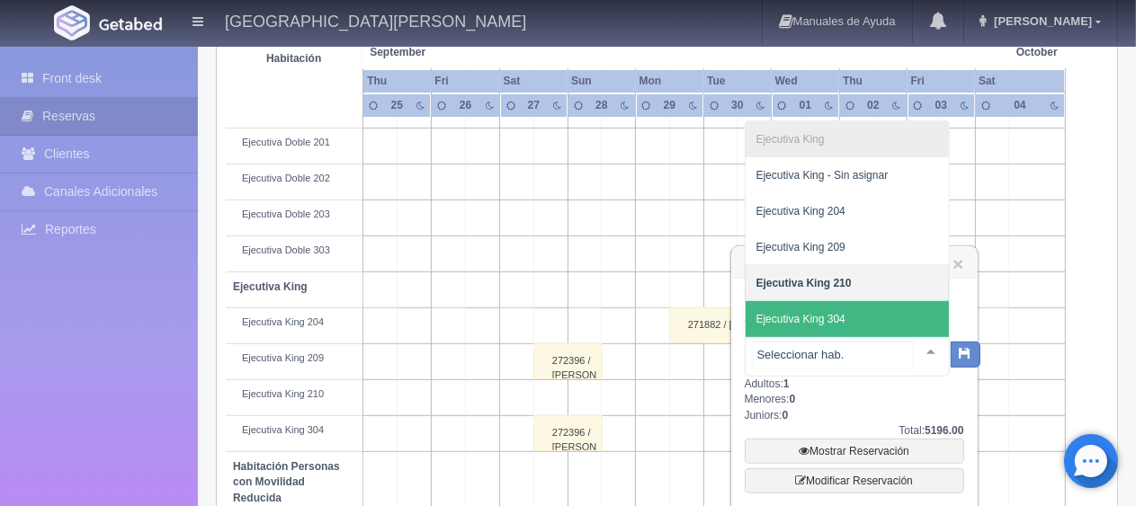
click at [864, 325] on span "Ejecutiva King 304" at bounding box center [847, 319] width 203 height 36
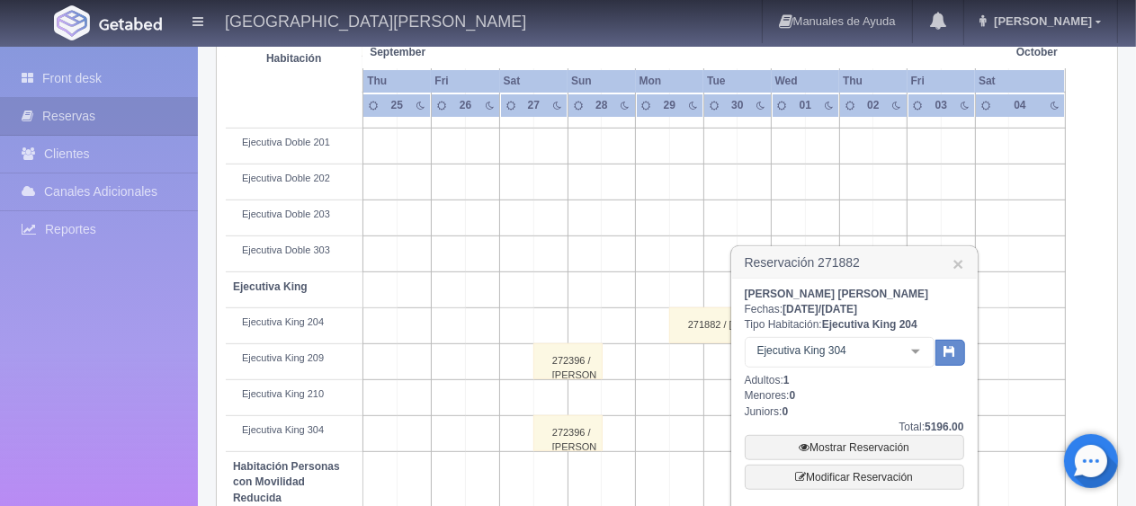
click at [899, 347] on div "Ejecutiva King 304 Ejecutiva King Ejecutiva King - Sin asignar Ejecutiva King 2…" at bounding box center [840, 355] width 190 height 36
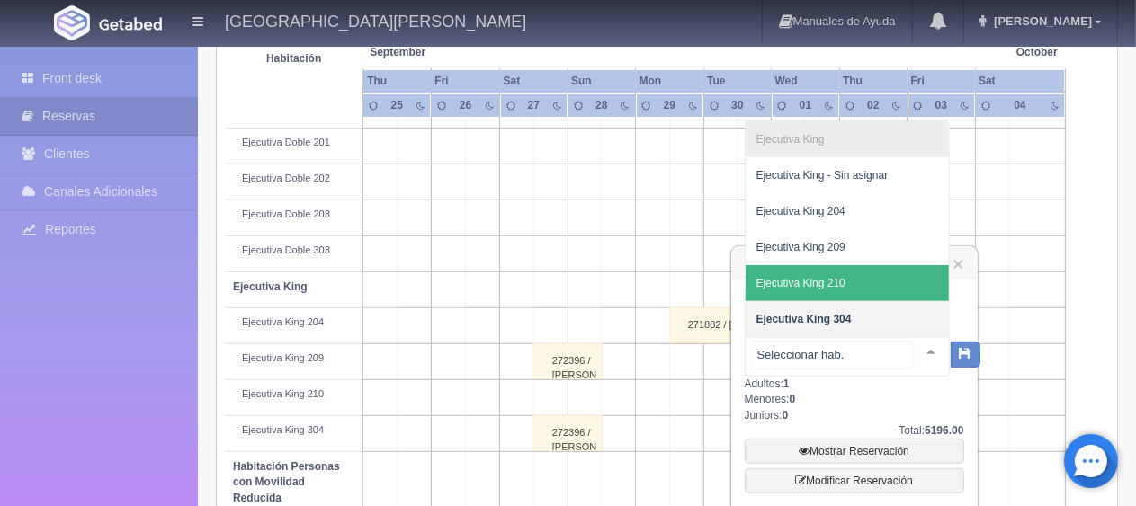
click at [878, 279] on span "Ejecutiva King 210" at bounding box center [847, 283] width 203 height 36
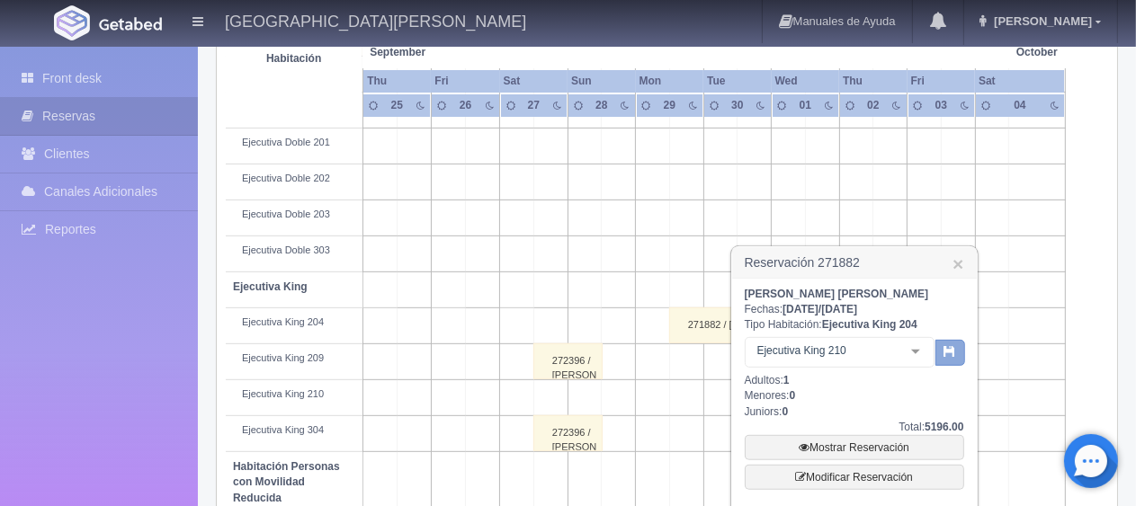
click at [956, 355] on button "button" at bounding box center [950, 353] width 30 height 27
click at [881, 441] on link "Mostrar Reservación" at bounding box center [854, 447] width 219 height 25
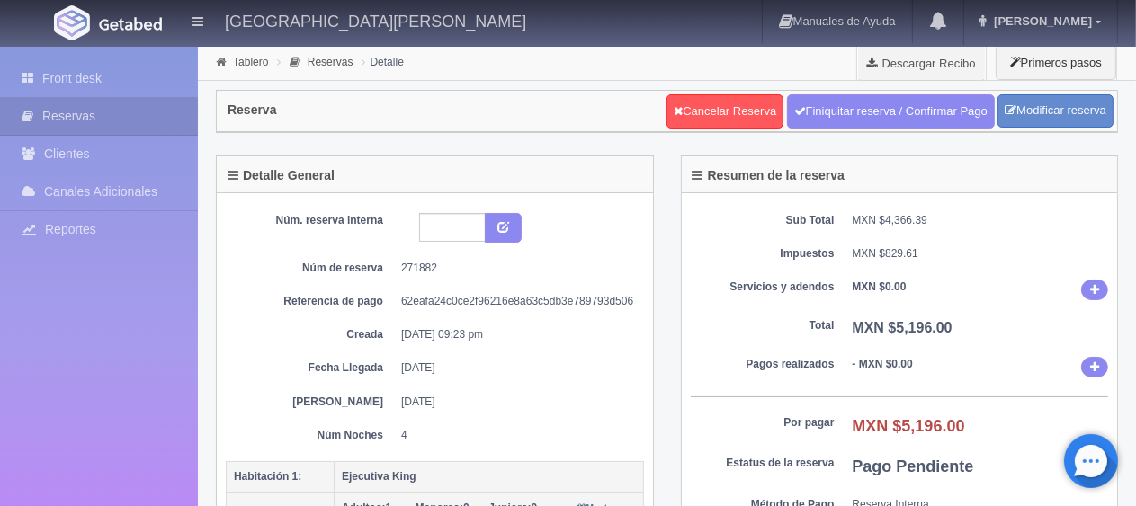
scroll to position [180, 0]
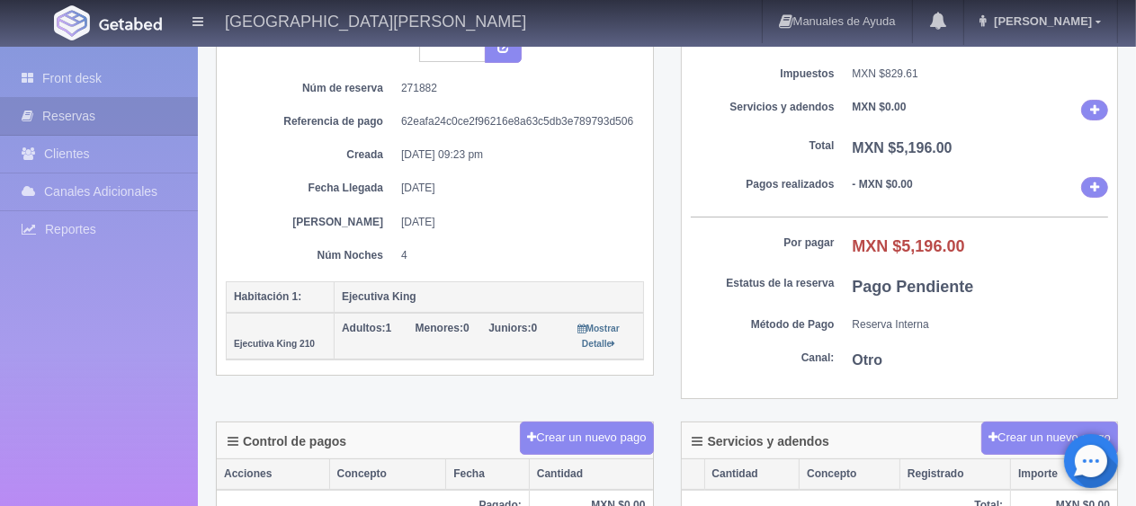
click at [540, 257] on dd "4" at bounding box center [515, 255] width 229 height 15
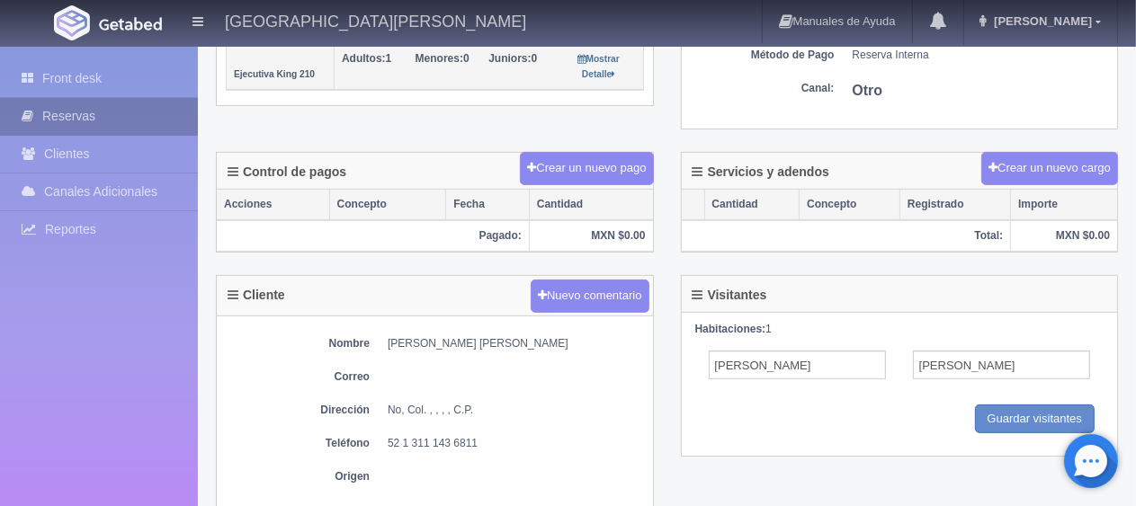
scroll to position [0, 0]
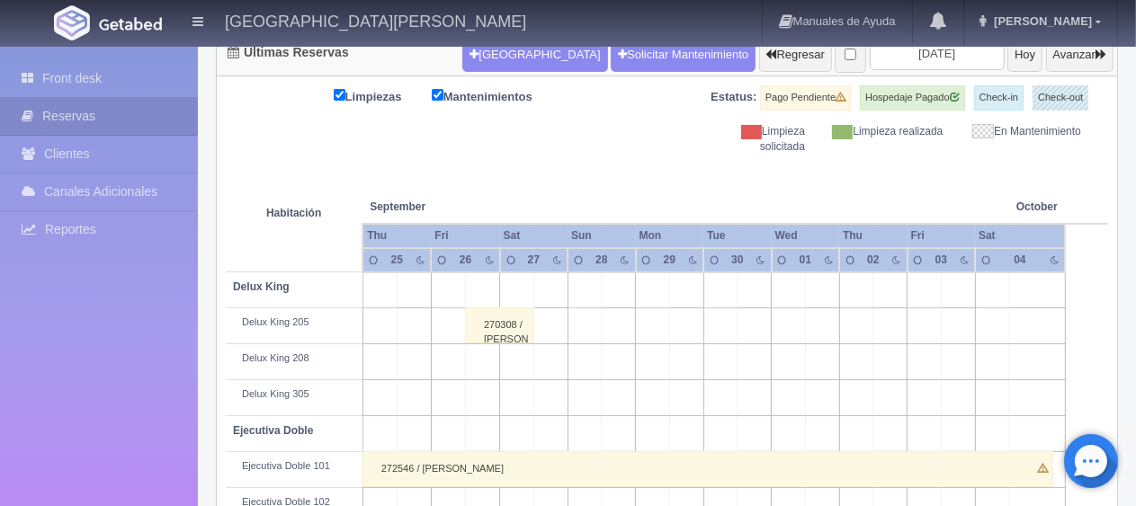
scroll to position [108, 0]
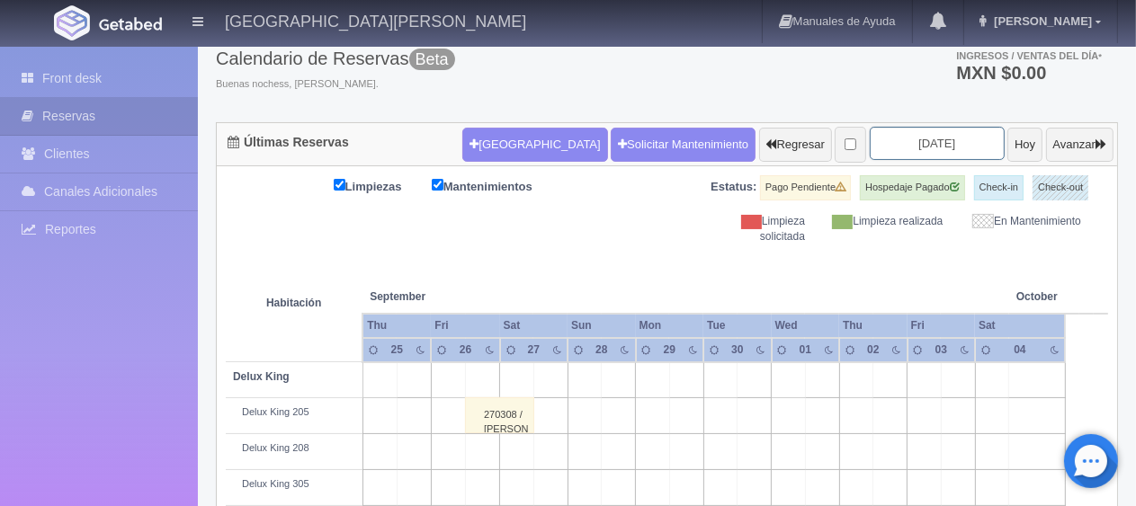
click at [928, 132] on input "[DATE]" at bounding box center [937, 143] width 135 height 33
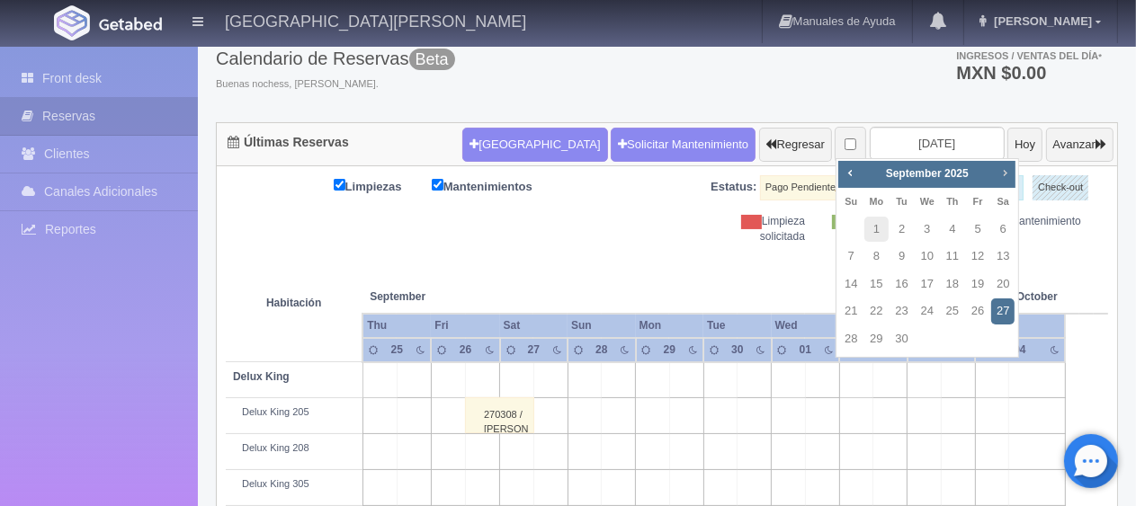
click at [1004, 181] on link "Next" at bounding box center [1005, 173] width 20 height 20
click at [840, 171] on link "Prev" at bounding box center [850, 173] width 20 height 20
click at [759, 250] on th at bounding box center [754, 279] width 102 height 68
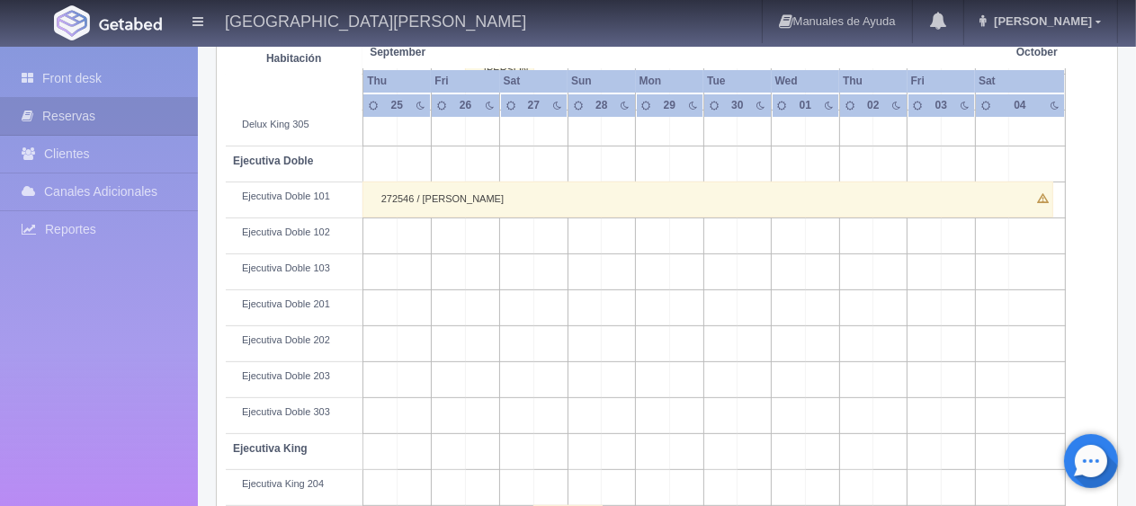
scroll to position [198, 0]
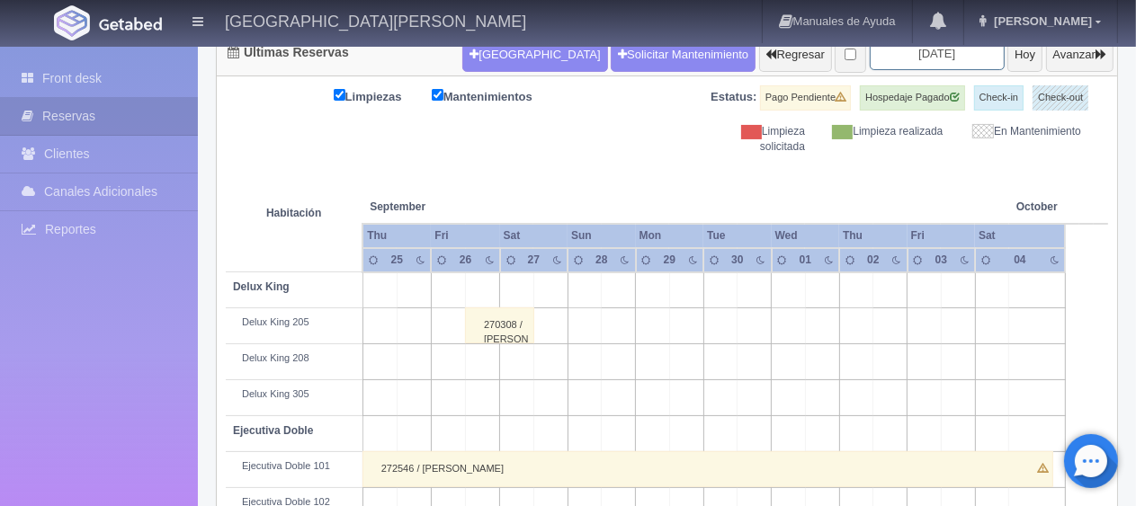
click at [954, 57] on input "2025-09-27" at bounding box center [937, 53] width 135 height 33
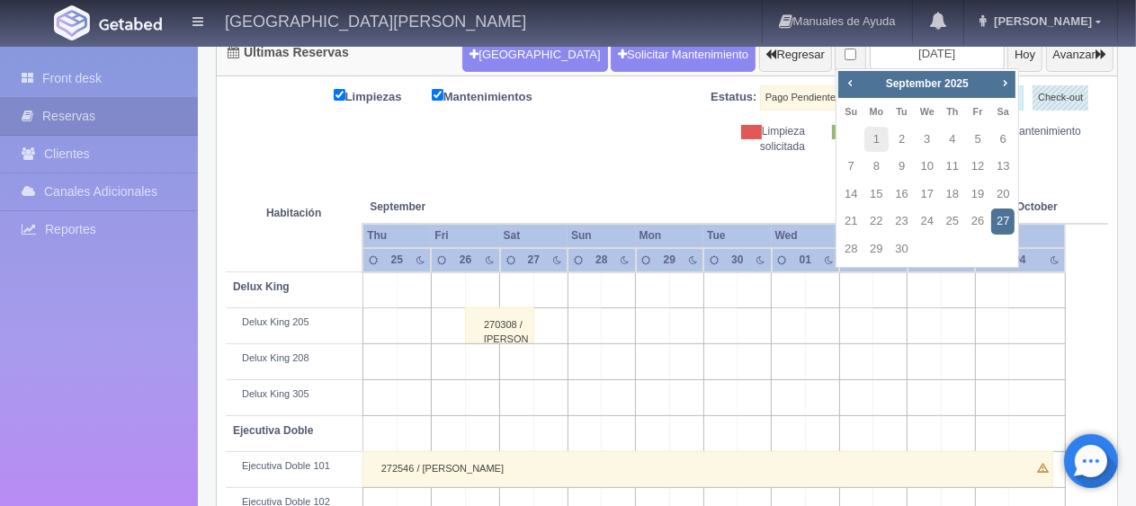
click at [1005, 95] on div "Prev Next September 2025" at bounding box center [926, 84] width 177 height 27
click at [1004, 87] on span "Next" at bounding box center [1004, 83] width 14 height 14
click at [1008, 138] on link "4" at bounding box center [1002, 140] width 23 height 26
type input "[DATE]"
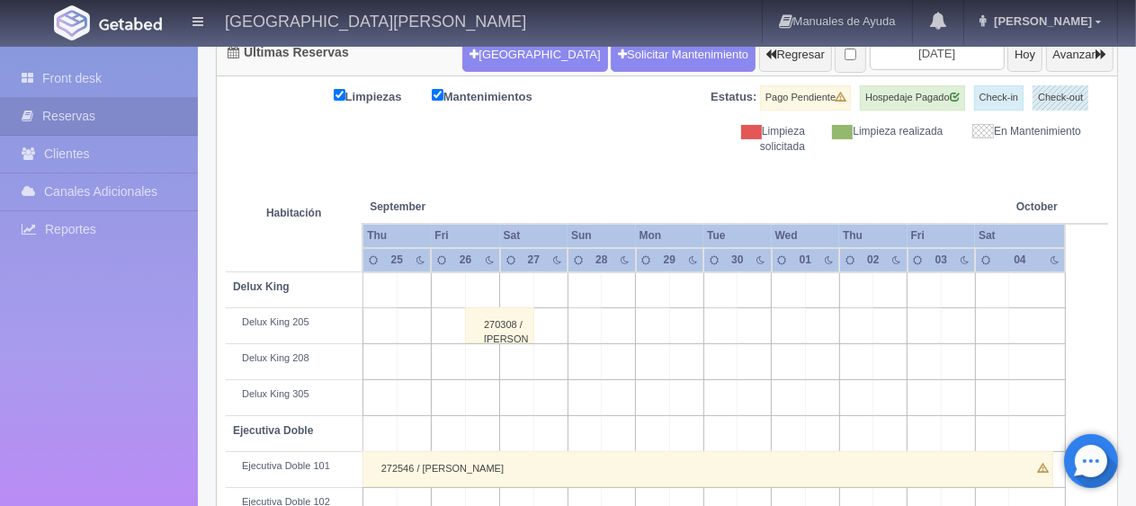
scroll to position [917, 0]
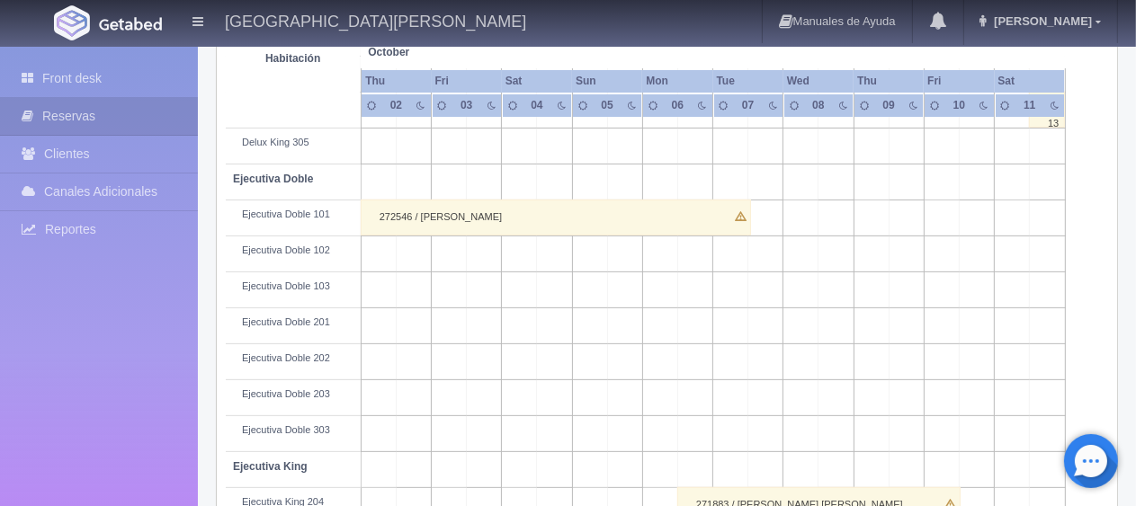
scroll to position [630, 0]
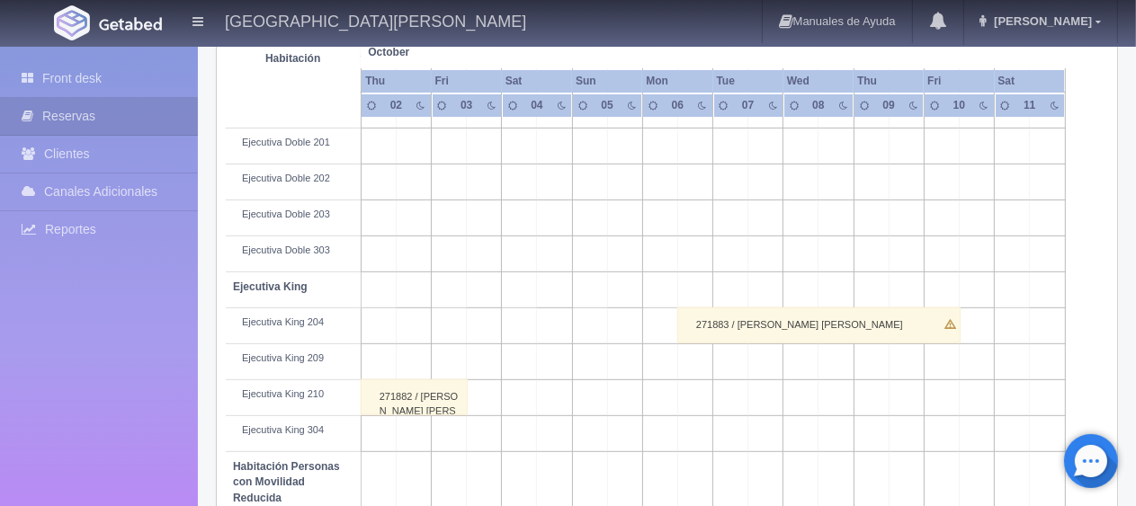
click at [809, 327] on div "271883 / [PERSON_NAME] [PERSON_NAME]" at bounding box center [818, 326] width 283 height 36
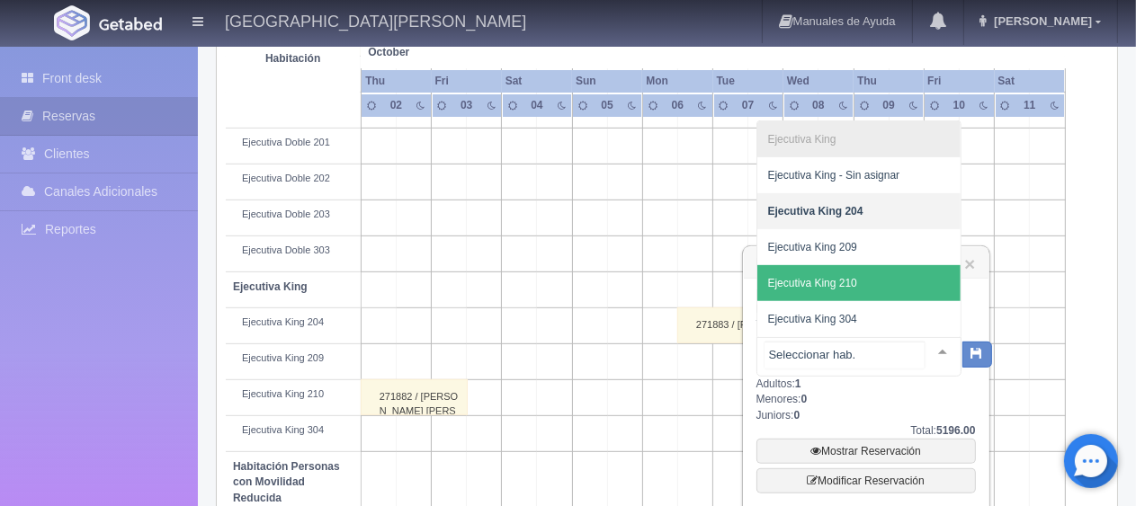
click at [881, 275] on span "Ejecutiva King 210" at bounding box center [858, 283] width 203 height 36
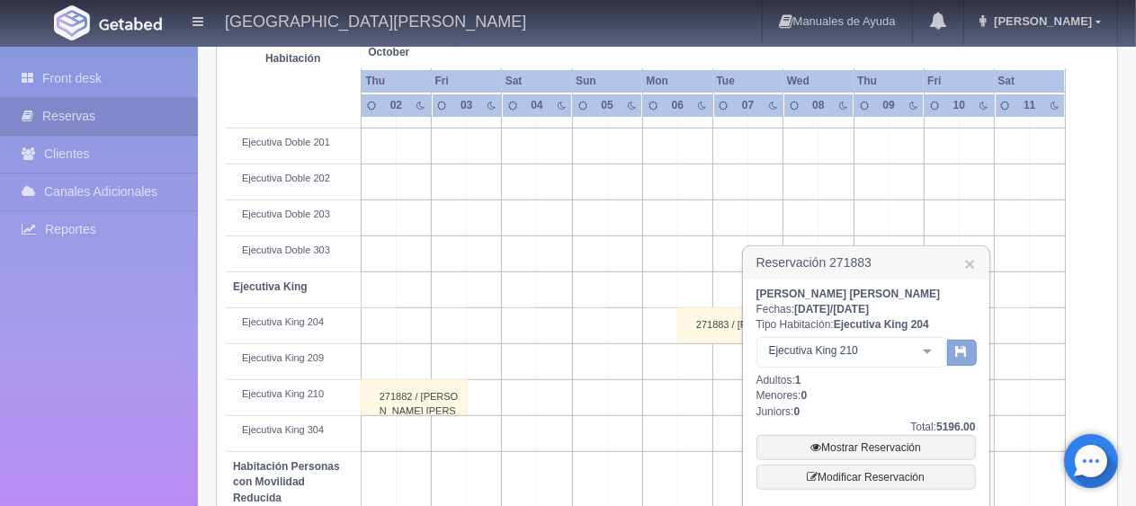
click at [959, 358] on button "button" at bounding box center [962, 353] width 30 height 27
click at [868, 450] on link "Mostrar Reservación" at bounding box center [865, 447] width 219 height 25
drag, startPoint x: 899, startPoint y: 293, endPoint x: 743, endPoint y: 297, distance: 156.5
click at [744, 297] on div "Juan Manuel Jesus Aguilar Fechas: 2025-10-06 / 2025-10-10 Tipo Habitación: Ejec…" at bounding box center [866, 439] width 245 height 320
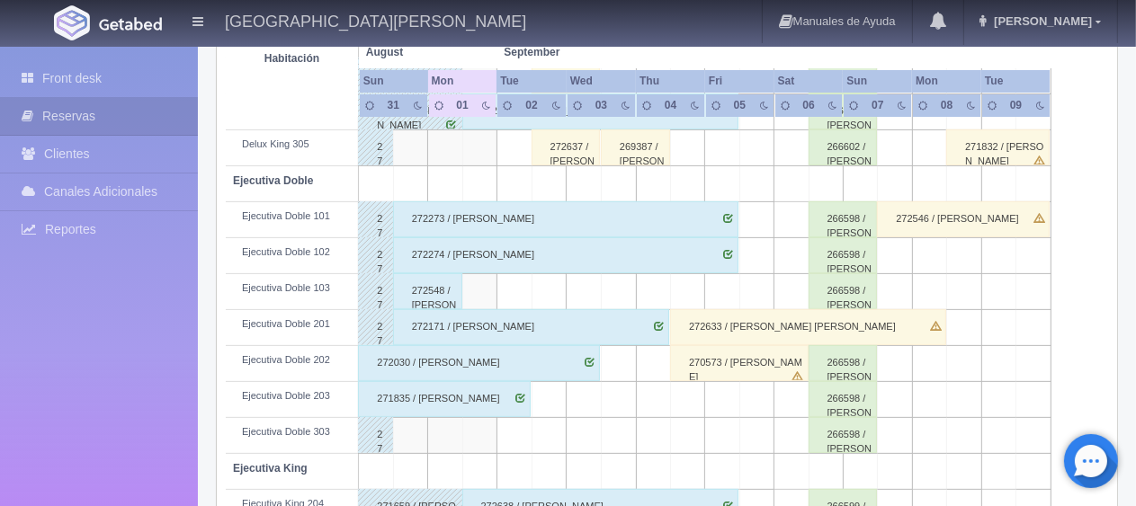
scroll to position [88, 0]
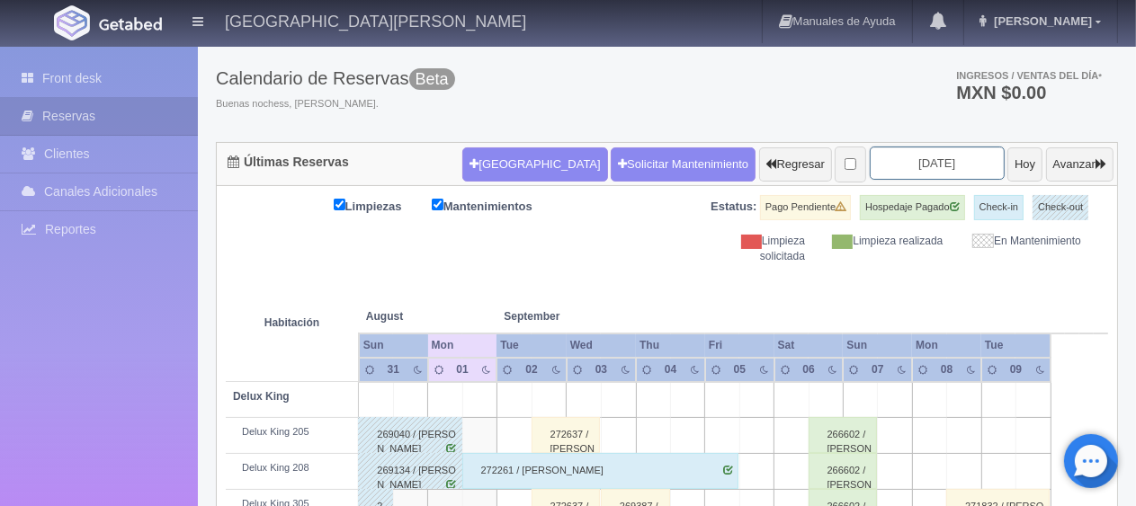
click at [953, 152] on input "2025-09-02" at bounding box center [937, 163] width 135 height 33
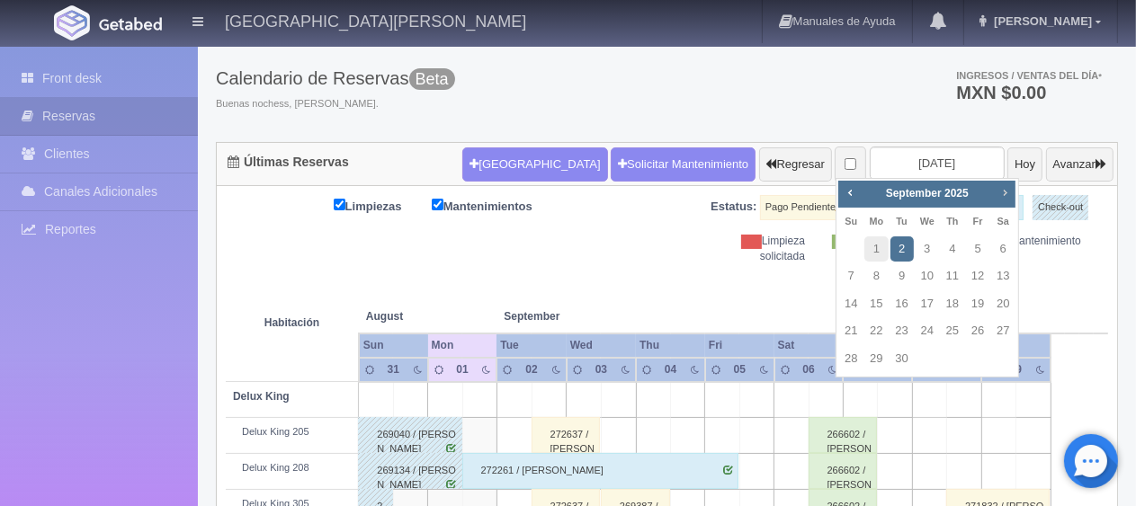
click at [1005, 196] on span "Next" at bounding box center [1004, 192] width 14 height 14
click at [1007, 250] on link "4" at bounding box center [1002, 250] width 23 height 26
type input "2025-10-04"
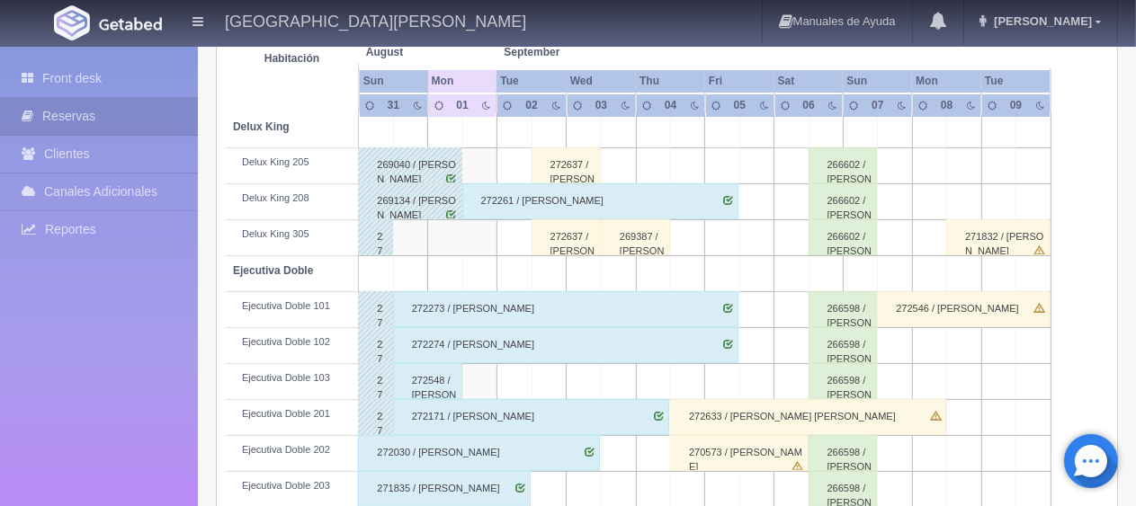
scroll to position [628, 0]
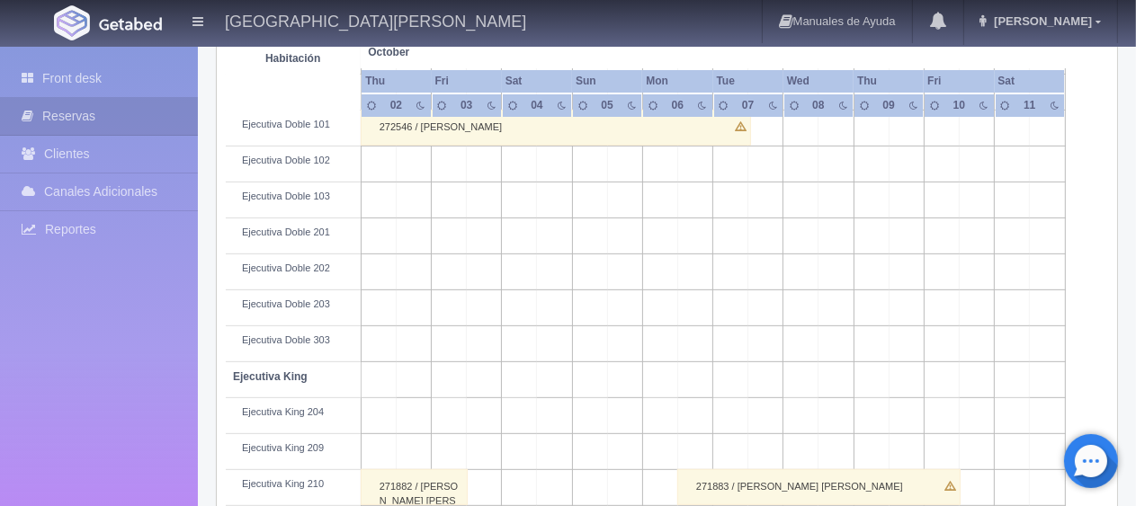
scroll to position [719, 0]
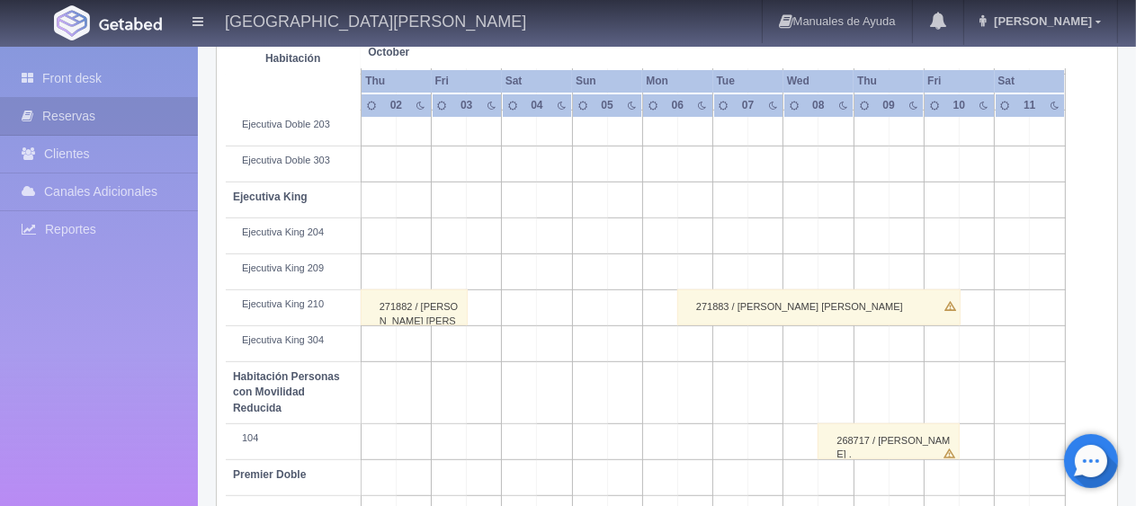
click at [742, 309] on div "271883 / [PERSON_NAME] [PERSON_NAME]" at bounding box center [818, 308] width 283 height 36
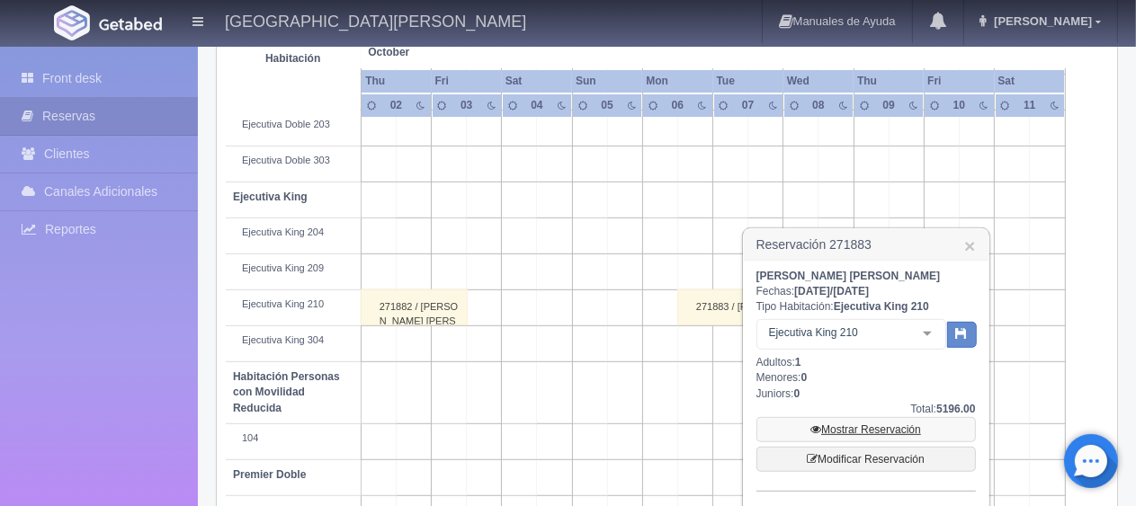
click at [842, 422] on link "Mostrar Reservación" at bounding box center [865, 429] width 219 height 25
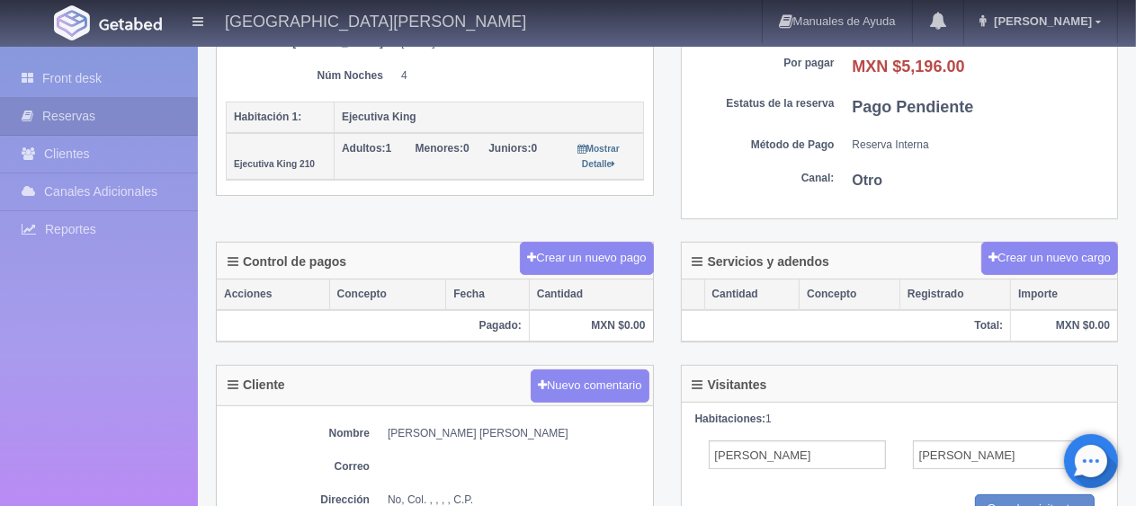
scroll to position [450, 0]
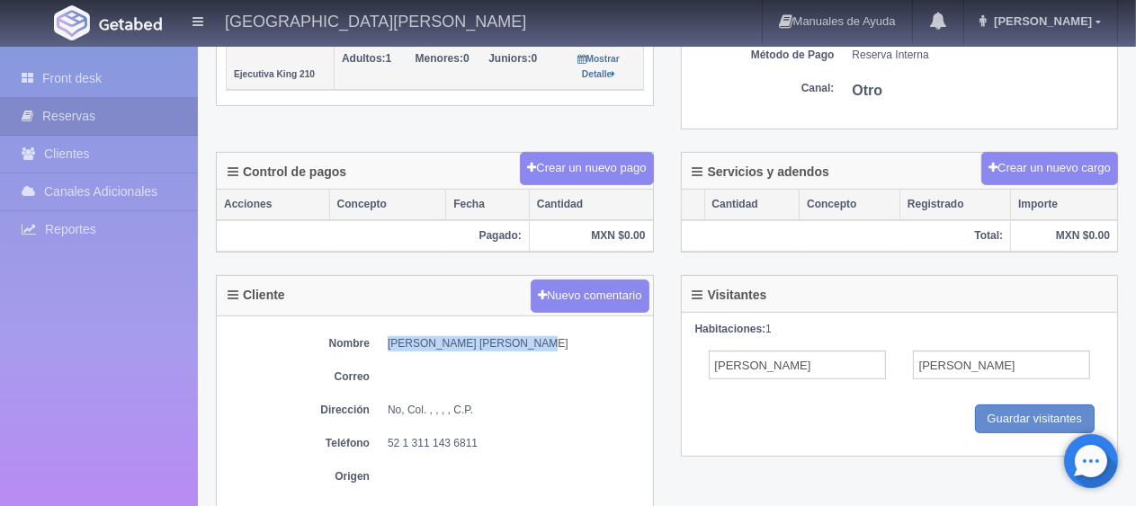
drag, startPoint x: 540, startPoint y: 331, endPoint x: 383, endPoint y: 335, distance: 156.5
click at [383, 336] on dl "Nombre [PERSON_NAME] [PERSON_NAME]" at bounding box center [435, 343] width 418 height 15
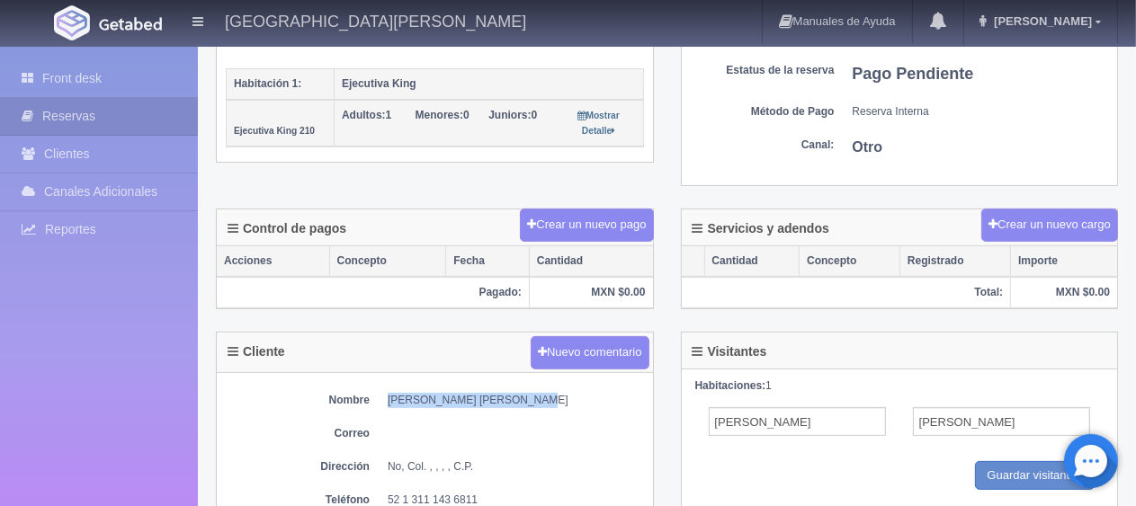
scroll to position [33, 0]
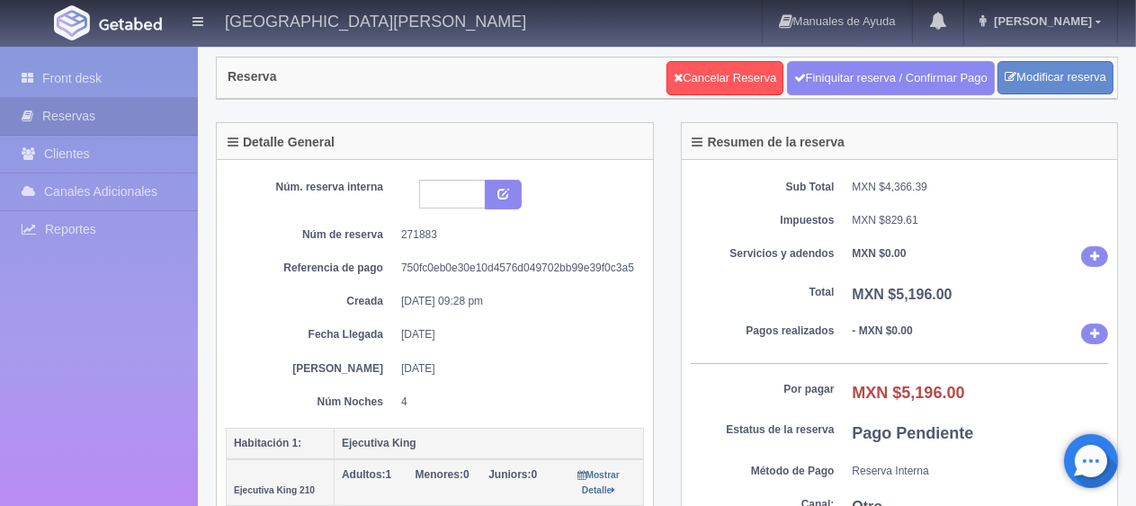
drag, startPoint x: 506, startPoint y: 346, endPoint x: 327, endPoint y: 267, distance: 195.7
click at [272, 189] on div "Núm. reserva interna Núm de reserva 271883 Referencia de pago 750fc0eb0e30e10d4…" at bounding box center [435, 295] width 418 height 230
click at [335, 270] on dt "Referencia de pago" at bounding box center [311, 268] width 144 height 15
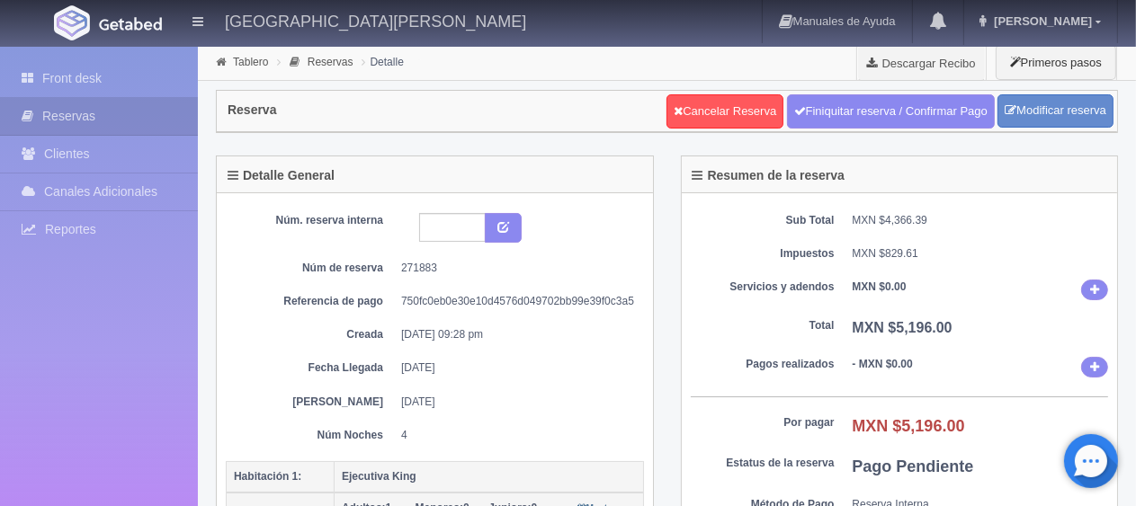
scroll to position [180, 0]
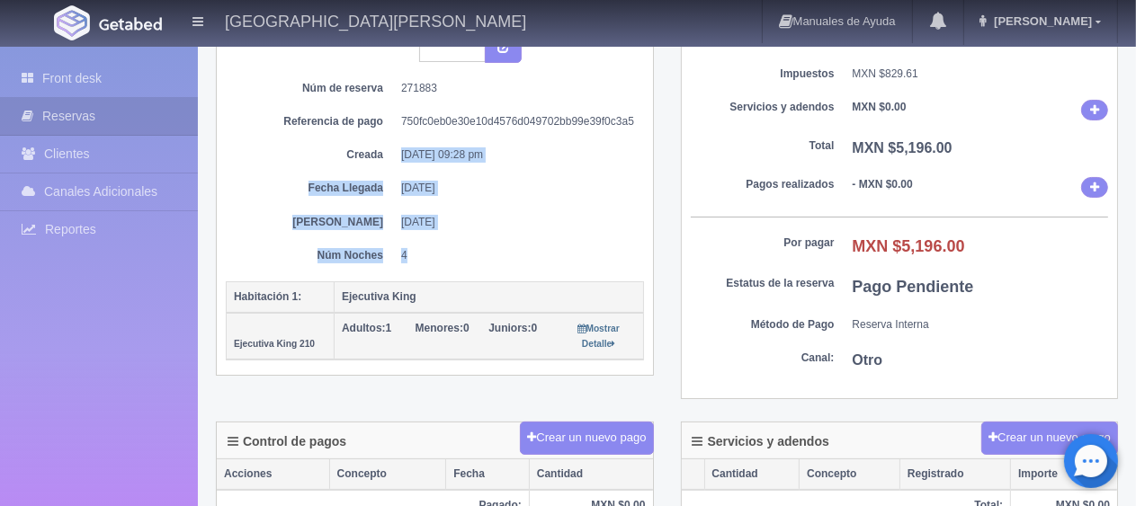
drag, startPoint x: 517, startPoint y: 272, endPoint x: 320, endPoint y: 130, distance: 242.9
click at [290, 121] on div "Núm. reserva interna Núm de reserva 271883 Referencia de pago 750fc0eb0e30e10d4…" at bounding box center [435, 151] width 418 height 259
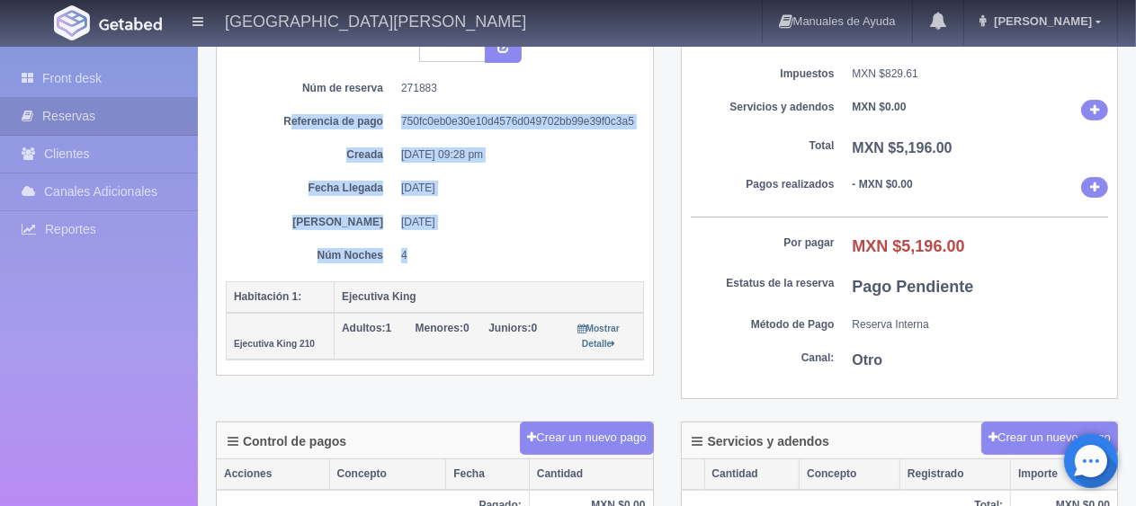
click at [516, 209] on div "Núm. reserva interna Núm de reserva 271883 Referencia de pago 750fc0eb0e30e10d4…" at bounding box center [435, 148] width 418 height 230
click at [507, 231] on div "Núm. reserva interna Núm de reserva 271883 Referencia de pago 750fc0eb0e30e10d4…" at bounding box center [435, 148] width 418 height 230
click at [508, 261] on div "Núm. reserva interna Núm de reserva 271883 Referencia de pago 750fc0eb0e30e10d4…" at bounding box center [435, 151] width 418 height 259
drag, startPoint x: 510, startPoint y: 268, endPoint x: 312, endPoint y: 155, distance: 228.0
click at [312, 155] on div "Núm. reserva interna Núm de reserva 271883 Referencia de pago 750fc0eb0e30e10d4…" at bounding box center [435, 151] width 418 height 259
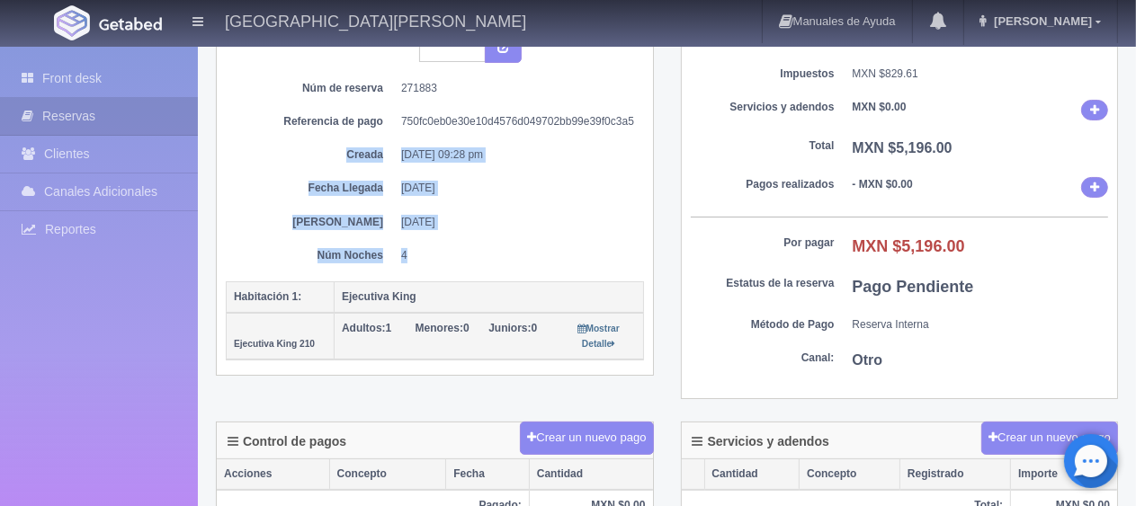
click at [499, 222] on dd "[DATE]" at bounding box center [515, 222] width 229 height 15
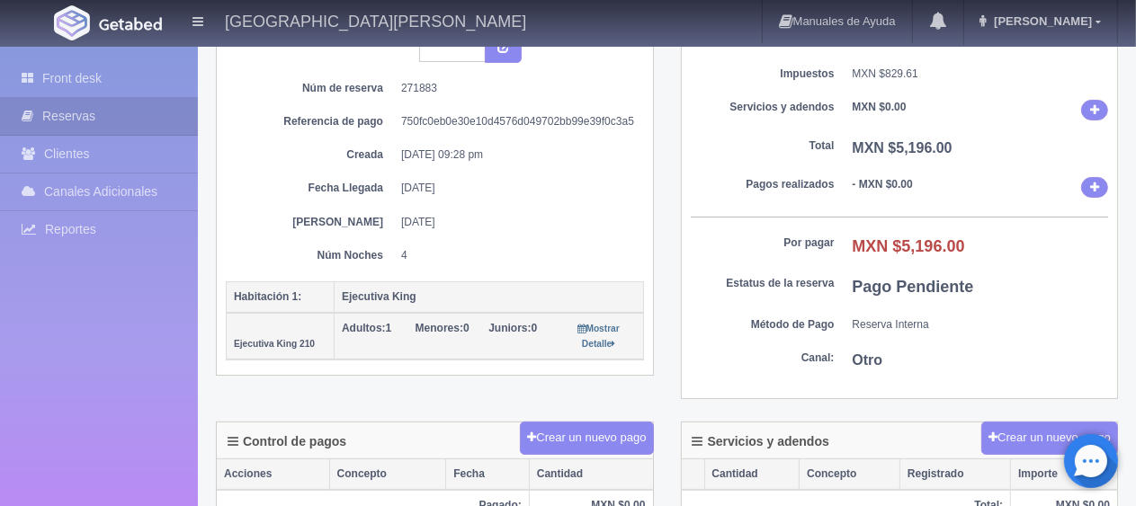
scroll to position [663, 0]
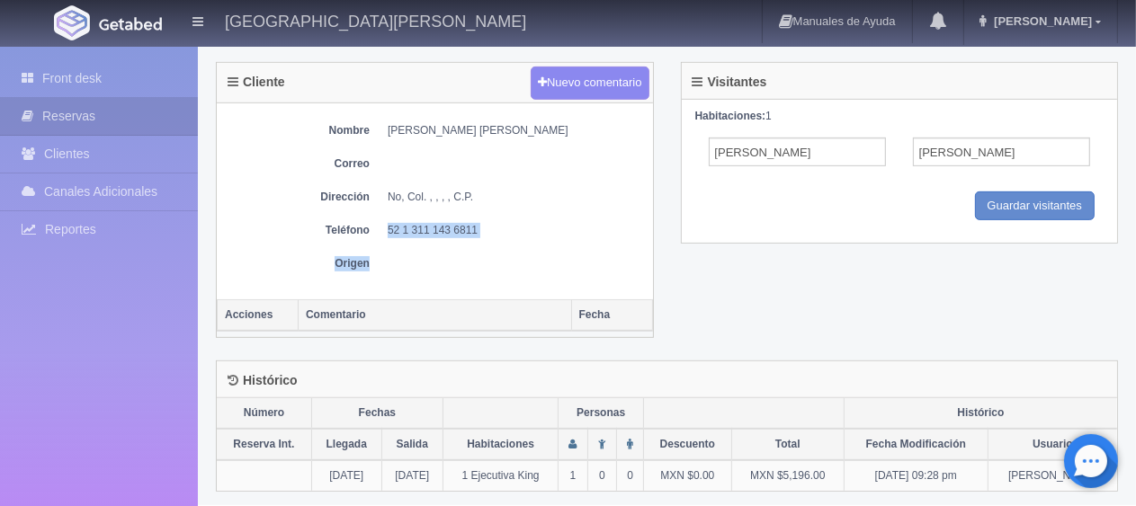
drag, startPoint x: 506, startPoint y: 241, endPoint x: 384, endPoint y: 219, distance: 124.4
click at [384, 219] on div "Nombre [PERSON_NAME] [PERSON_NAME] Correo Dirección No, Col. , , , , C.P. Teléf…" at bounding box center [435, 201] width 436 height 196
click at [406, 256] on dd at bounding box center [516, 263] width 256 height 15
click at [364, 223] on dt "Teléfono" at bounding box center [298, 230] width 144 height 15
drag, startPoint x: 388, startPoint y: 227, endPoint x: 536, endPoint y: 233, distance: 148.5
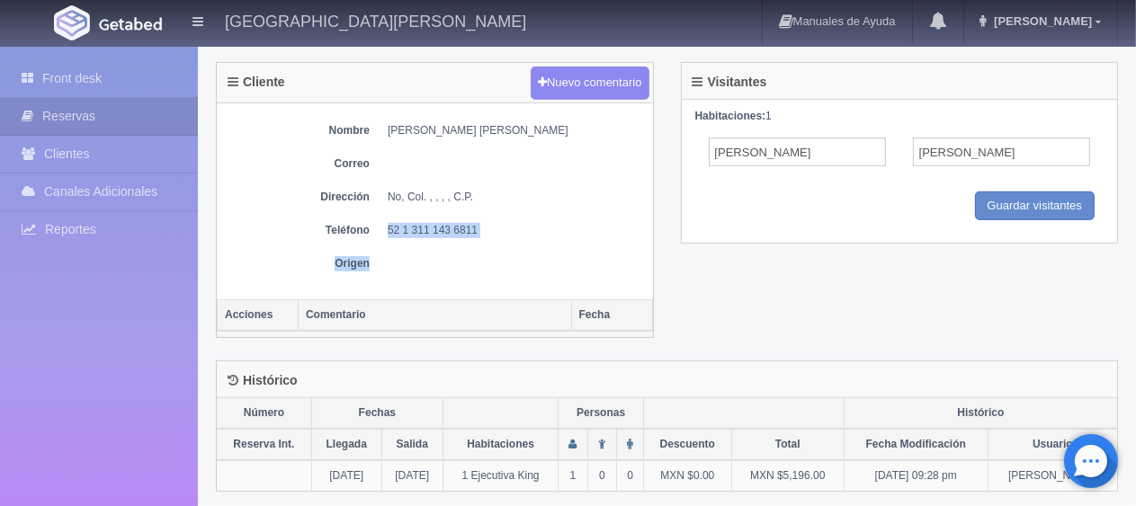
click at [536, 233] on div "Nombre [PERSON_NAME] [PERSON_NAME] Correo Dirección No, Col. , , , , C.P. Teléf…" at bounding box center [435, 201] width 436 height 196
click at [512, 230] on dd "52 1 311 143 6811" at bounding box center [516, 230] width 256 height 15
drag, startPoint x: 505, startPoint y: 221, endPoint x: 393, endPoint y: 214, distance: 111.7
click at [393, 214] on div "Nombre [PERSON_NAME] [PERSON_NAME] Correo Dirección No, Col. , , , , C.P. Teléf…" at bounding box center [435, 201] width 436 height 196
drag, startPoint x: 385, startPoint y: 232, endPoint x: 516, endPoint y: 228, distance: 131.4
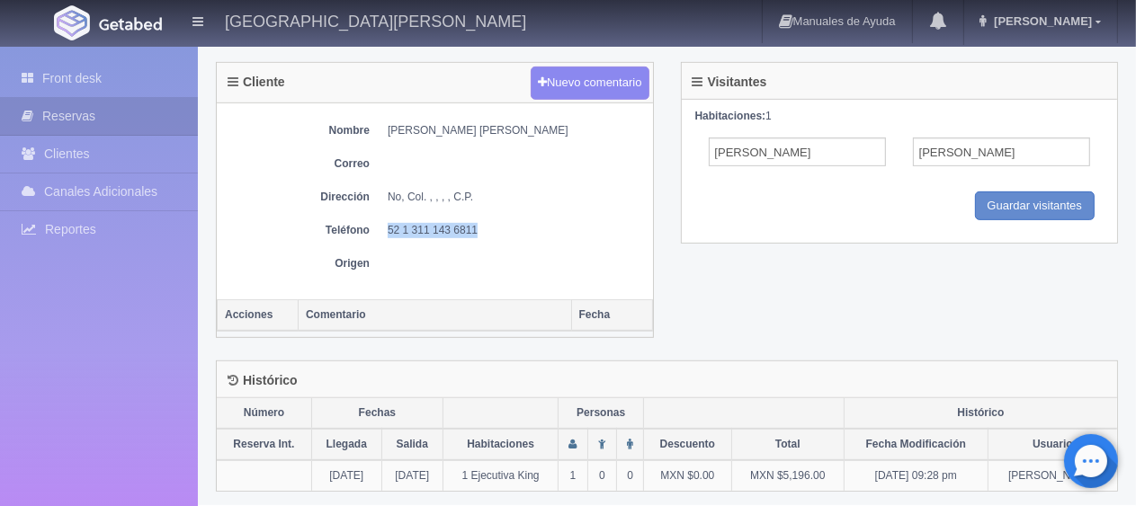
click at [516, 228] on dl "Teléfono [PHONE_NUMBER]" at bounding box center [435, 230] width 418 height 15
click at [513, 257] on dd at bounding box center [516, 263] width 256 height 15
drag, startPoint x: 494, startPoint y: 229, endPoint x: 379, endPoint y: 230, distance: 115.1
click at [379, 230] on dl "Teléfono [PHONE_NUMBER]" at bounding box center [435, 230] width 418 height 15
click at [388, 248] on div "Nombre [PERSON_NAME] [PERSON_NAME] Correo Dirección No, Col. , , , , C.P. Teléf…" at bounding box center [435, 201] width 436 height 196
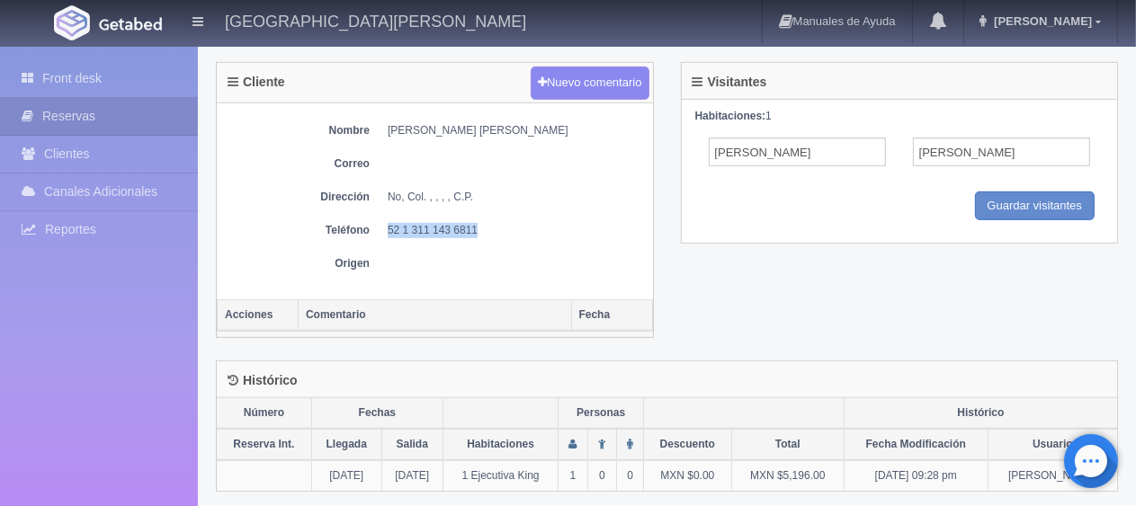
drag, startPoint x: 382, startPoint y: 221, endPoint x: 501, endPoint y: 230, distance: 119.0
click at [501, 230] on dl "Teléfono [PHONE_NUMBER]" at bounding box center [435, 230] width 418 height 15
click at [485, 268] on div "Nombre [PERSON_NAME] [PERSON_NAME] Correo Dirección No, Col. , , , , C.P. Teléf…" at bounding box center [435, 201] width 436 height 196
drag, startPoint x: 469, startPoint y: 235, endPoint x: 359, endPoint y: 219, distance: 110.8
click at [359, 219] on div "Nombre [PERSON_NAME] [PERSON_NAME] Correo Dirección No, Col. , , , , C.P. Teléf…" at bounding box center [435, 201] width 436 height 196
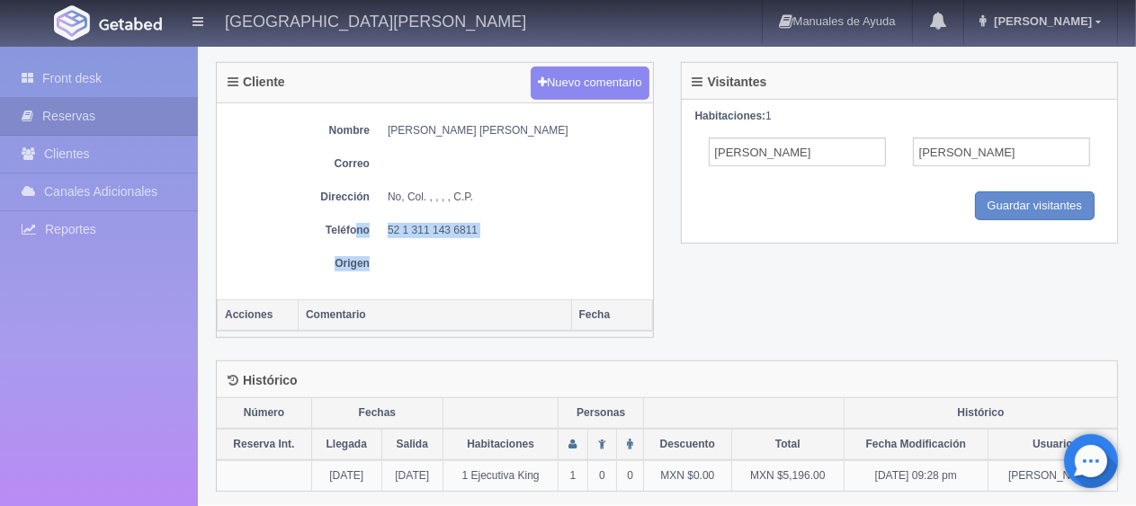
click at [424, 266] on dd at bounding box center [516, 263] width 256 height 15
drag, startPoint x: 467, startPoint y: 234, endPoint x: 550, endPoint y: 234, distance: 83.6
click at [550, 234] on div "Nombre [PERSON_NAME] [PERSON_NAME] Correo Dirección No, Col. , , , , C.P. Teléf…" at bounding box center [435, 201] width 436 height 196
click at [469, 256] on dd at bounding box center [516, 263] width 256 height 15
drag, startPoint x: 470, startPoint y: 228, endPoint x: 386, endPoint y: 222, distance: 84.8
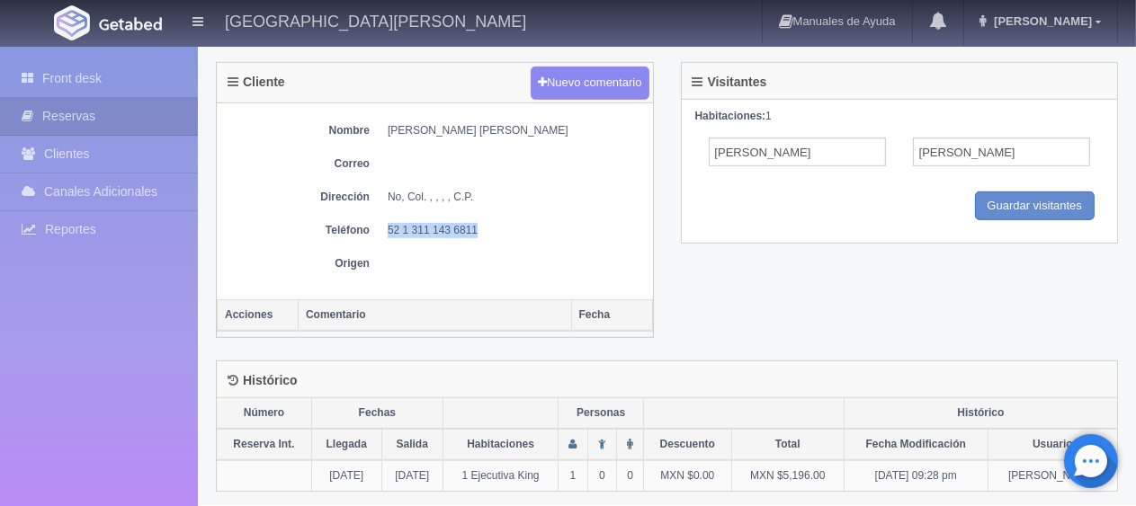
click at [386, 223] on dl "Teléfono [PHONE_NUMBER]" at bounding box center [435, 230] width 418 height 15
click at [414, 246] on div "Nombre [PERSON_NAME] [PERSON_NAME] Correo Dirección No, Col. , , , , C.P. Teléf…" at bounding box center [435, 201] width 436 height 196
click at [415, 270] on div "Nombre [PERSON_NAME] [PERSON_NAME] Correo Dirección No, Col. , , , , C.P. Teléf…" at bounding box center [435, 201] width 436 height 196
drag, startPoint x: 395, startPoint y: 263, endPoint x: 296, endPoint y: 168, distance: 136.8
click at [290, 167] on div "Nombre [PERSON_NAME] [PERSON_NAME] Correo Dirección No, Col. , , , , C.P. Teléf…" at bounding box center [435, 201] width 436 height 196
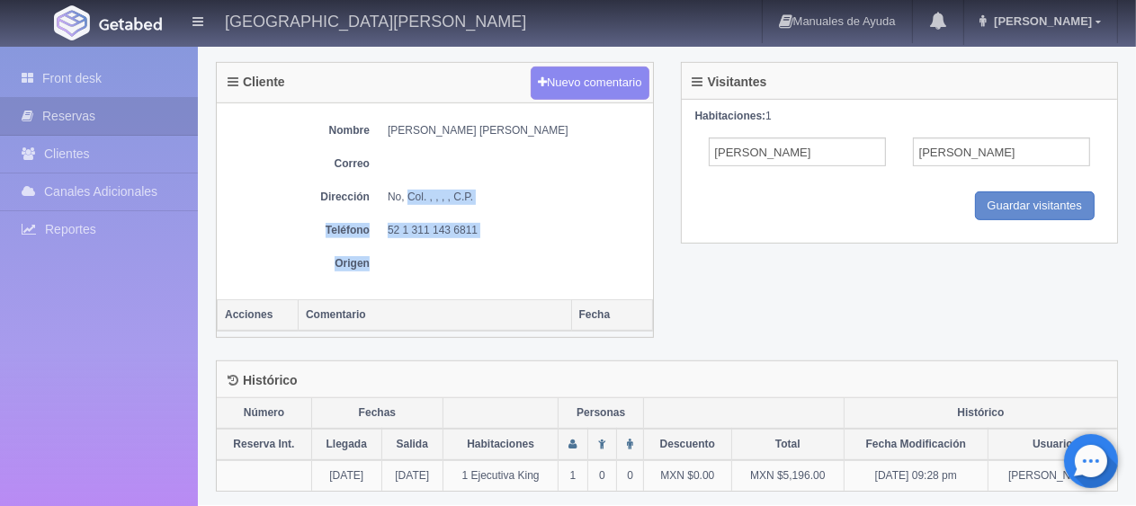
click at [395, 241] on div "Nombre [PERSON_NAME] [PERSON_NAME] Correo Dirección No, Col. , , , , C.P. Teléf…" at bounding box center [435, 201] width 436 height 196
drag, startPoint x: 490, startPoint y: 228, endPoint x: 388, endPoint y: 229, distance: 101.6
click at [379, 223] on dl "Teléfono [PHONE_NUMBER]" at bounding box center [435, 230] width 418 height 15
click at [400, 243] on div "Nombre [PERSON_NAME] [PERSON_NAME] Correo Dirección No, Col. , , , , C.P. Teléf…" at bounding box center [435, 201] width 436 height 196
drag, startPoint x: 500, startPoint y: 228, endPoint x: 398, endPoint y: 216, distance: 102.4
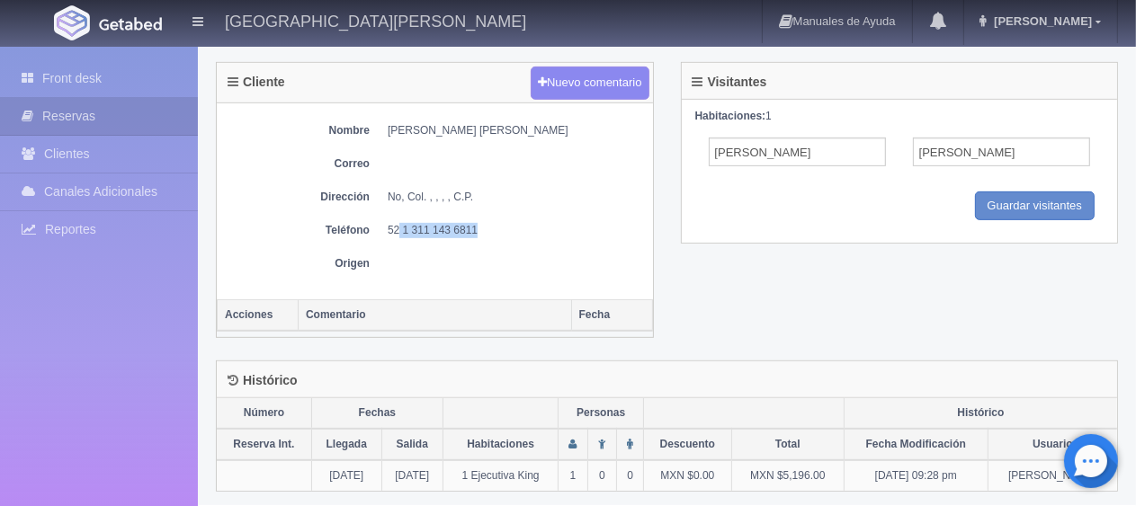
click at [398, 216] on div "Nombre [PERSON_NAME] [PERSON_NAME] Correo Dirección No, Col. , , , , C.P. Teléf…" at bounding box center [435, 201] width 436 height 196
click at [403, 236] on div "Nombre [PERSON_NAME] [PERSON_NAME] Correo Dirección No, Col. , , , , C.P. Teléf…" at bounding box center [435, 201] width 436 height 196
drag, startPoint x: 482, startPoint y: 226, endPoint x: 406, endPoint y: 221, distance: 75.7
click at [406, 223] on dd "52 1 311 143 6811" at bounding box center [516, 230] width 256 height 15
drag, startPoint x: 385, startPoint y: 229, endPoint x: 476, endPoint y: 230, distance: 90.8
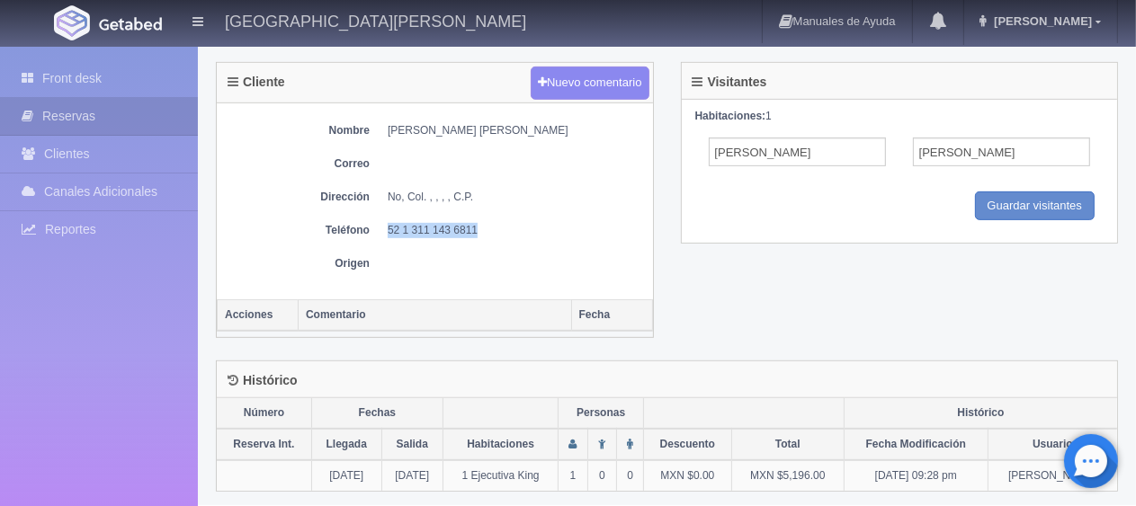
click at [476, 230] on dl "Teléfono [PHONE_NUMBER]" at bounding box center [435, 230] width 418 height 15
click at [514, 229] on dd "52 1 311 143 6811" at bounding box center [516, 230] width 256 height 15
drag, startPoint x: 460, startPoint y: 232, endPoint x: 374, endPoint y: 220, distance: 87.1
click at [374, 223] on dl "Teléfono [PHONE_NUMBER]" at bounding box center [435, 230] width 418 height 15
click at [391, 246] on div "Nombre [PERSON_NAME] [PERSON_NAME] Correo Dirección No, Col. , , , , C.P. Teléf…" at bounding box center [435, 201] width 436 height 196
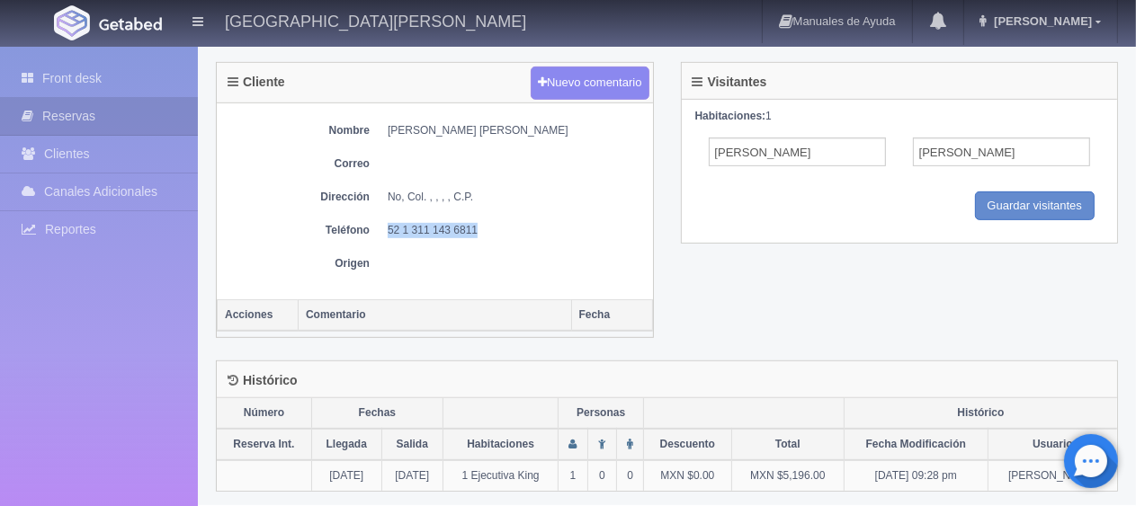
drag, startPoint x: 376, startPoint y: 226, endPoint x: 518, endPoint y: 225, distance: 142.1
click at [518, 225] on dl "Teléfono [PHONE_NUMBER]" at bounding box center [435, 230] width 418 height 15
click at [509, 232] on dd "52 1 311 143 6811" at bounding box center [516, 230] width 256 height 15
drag, startPoint x: 531, startPoint y: 228, endPoint x: 381, endPoint y: 221, distance: 150.4
click at [381, 223] on dl "Teléfono [PHONE_NUMBER]" at bounding box center [435, 230] width 418 height 15
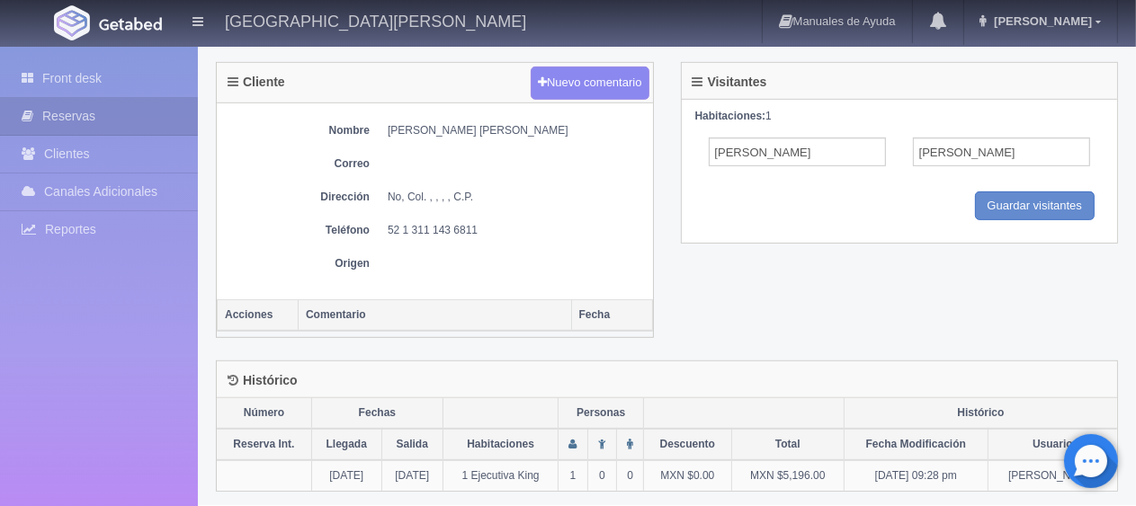
click at [389, 244] on div "Nombre [PERSON_NAME] [PERSON_NAME] Correo Dirección No, Col. , , , , C.P. Teléf…" at bounding box center [435, 201] width 436 height 196
drag, startPoint x: 390, startPoint y: 227, endPoint x: 511, endPoint y: 230, distance: 120.6
click at [511, 230] on dd "52 1 311 143 6811" at bounding box center [516, 230] width 256 height 15
click at [487, 244] on div "Nombre [PERSON_NAME] [PERSON_NAME] Correo Dirección No, Col. , , , , C.P. Teléf…" at bounding box center [435, 201] width 436 height 196
drag, startPoint x: 492, startPoint y: 243, endPoint x: 394, endPoint y: 236, distance: 98.3
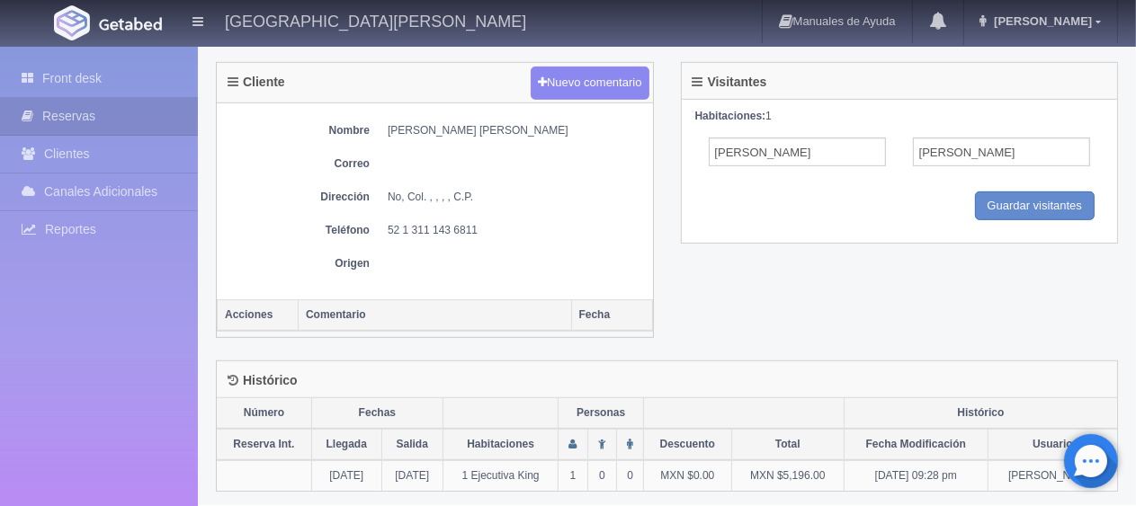
click at [399, 239] on div "Nombre [PERSON_NAME] [PERSON_NAME] Correo Dirección No, Col. , , , , C.P. Teléf…" at bounding box center [435, 201] width 436 height 196
click at [410, 256] on dd at bounding box center [516, 263] width 256 height 15
drag, startPoint x: 369, startPoint y: 224, endPoint x: 536, endPoint y: 233, distance: 167.5
click at [536, 233] on div "Nombre [PERSON_NAME] [PERSON_NAME] Correo Dirección No, Col. , , , , C.P. Teléf…" at bounding box center [435, 201] width 436 height 196
click at [550, 256] on dd at bounding box center [516, 263] width 256 height 15
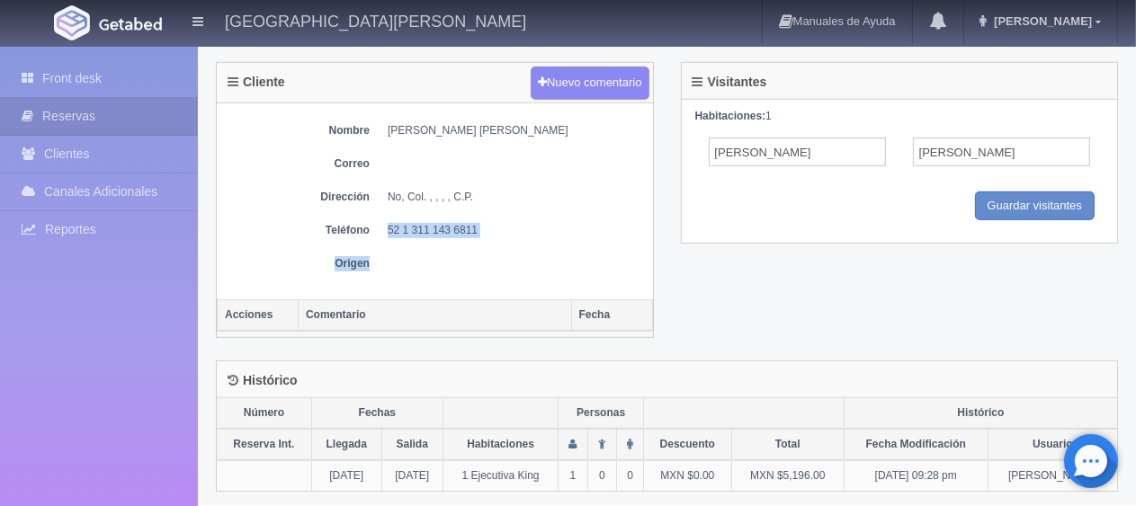
click at [449, 272] on div "Nombre [PERSON_NAME] [PERSON_NAME] Correo Dirección No, Col. , , , , C.P. Teléf…" at bounding box center [435, 201] width 436 height 196
drag, startPoint x: 435, startPoint y: 260, endPoint x: 396, endPoint y: 210, distance: 64.0
click at [396, 210] on div "Nombre [PERSON_NAME] [PERSON_NAME] Correo Dirección No, Col. , , , , C.P. Teléf…" at bounding box center [435, 201] width 436 height 196
click at [388, 223] on dd "52 1 311 143 6811" at bounding box center [516, 230] width 256 height 15
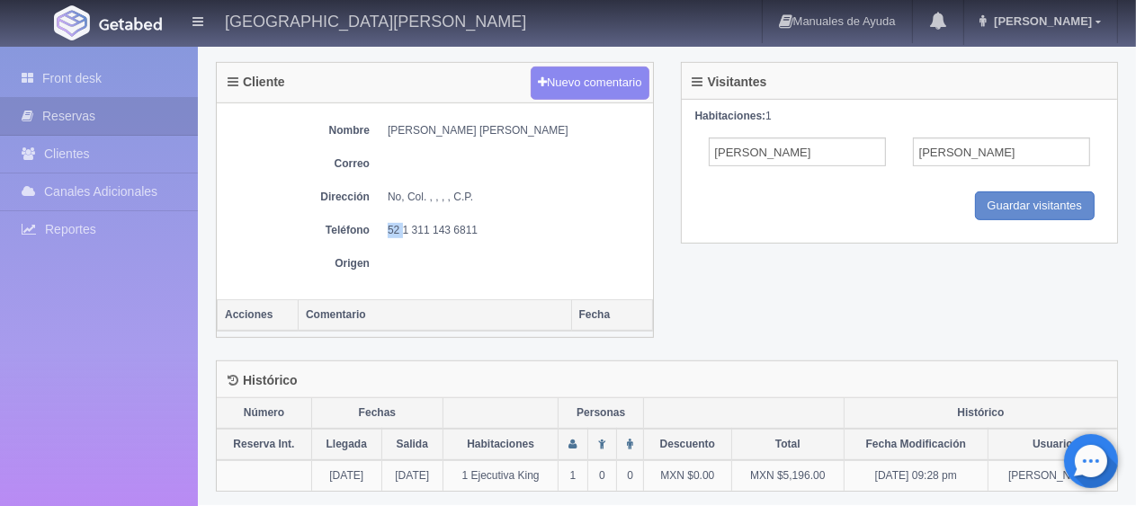
click at [385, 226] on dl "Teléfono [PHONE_NUMBER]" at bounding box center [435, 230] width 418 height 15
click at [421, 225] on dd "52 1 311 143 6811" at bounding box center [516, 230] width 256 height 15
click at [548, 299] on th "Comentario" at bounding box center [435, 314] width 273 height 31
drag, startPoint x: 520, startPoint y: 115, endPoint x: 388, endPoint y: 120, distance: 132.3
click at [388, 120] on div "Nombre [PERSON_NAME] [PERSON_NAME] Correo Dirección No, Col. , , , , C.P. Teléf…" at bounding box center [435, 201] width 436 height 196
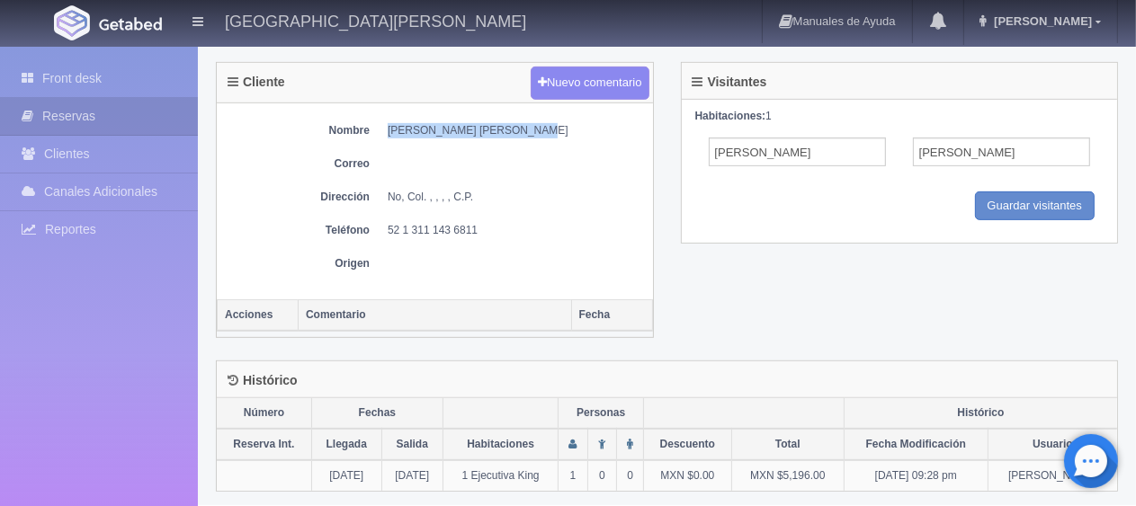
scroll to position [123, 0]
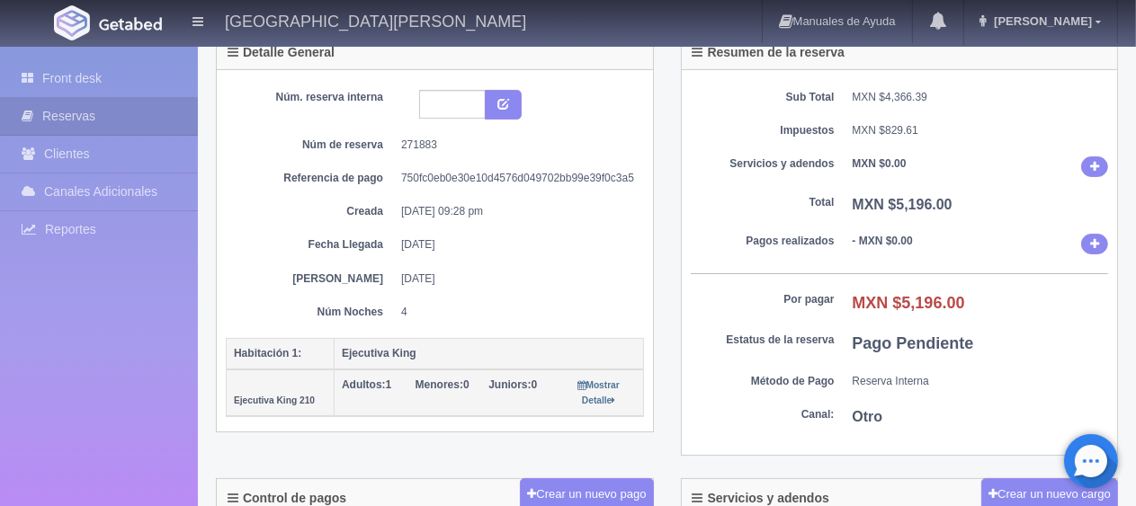
click at [503, 237] on dd "[DATE]" at bounding box center [515, 244] width 229 height 15
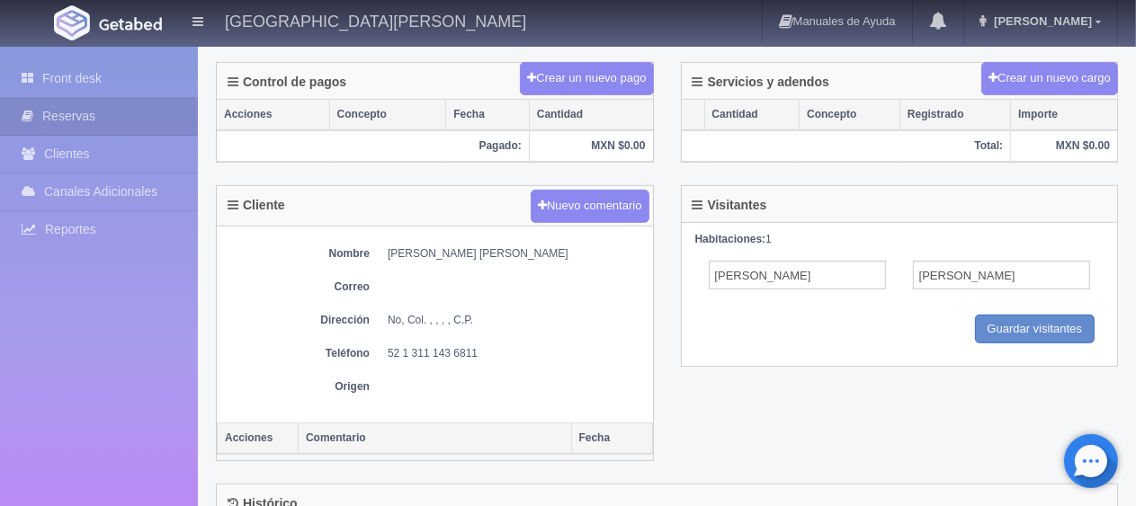
scroll to position [0, 0]
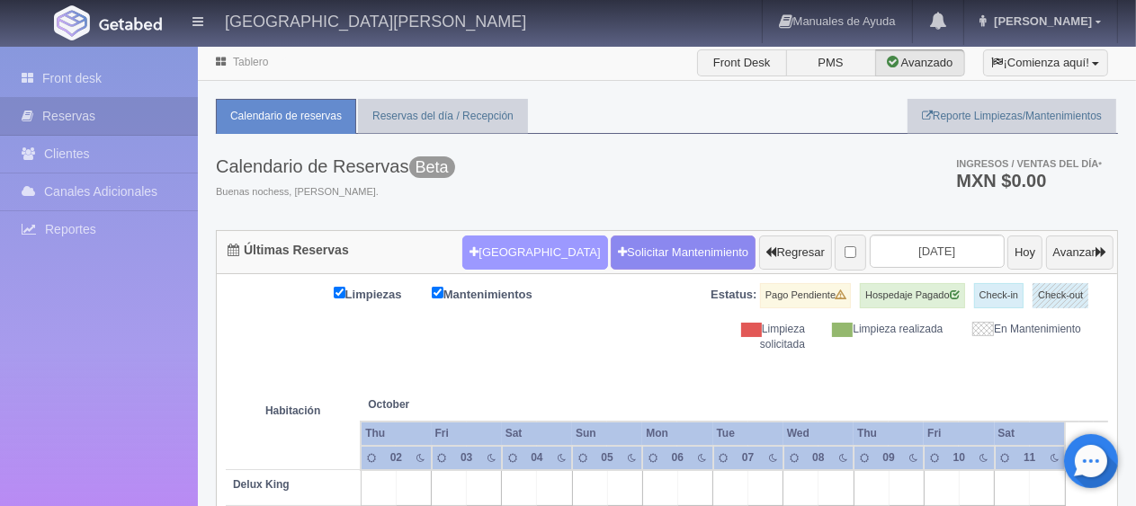
click at [514, 247] on button "Nueva Reserva" at bounding box center [534, 253] width 145 height 34
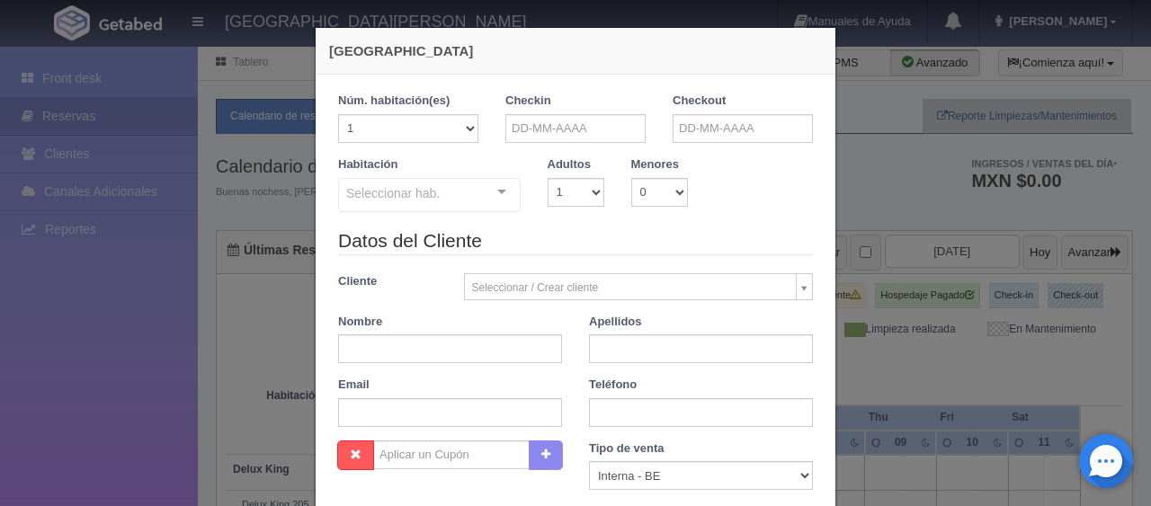
checkbox input "false"
click at [572, 114] on input "text" at bounding box center [575, 128] width 140 height 29
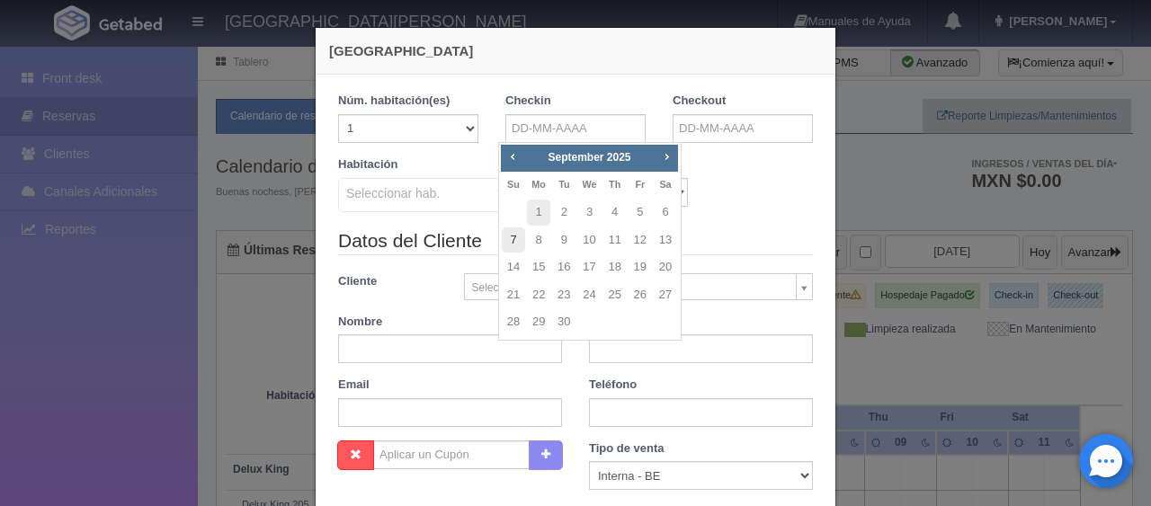
click at [507, 243] on link "7" at bounding box center [513, 241] width 23 height 26
type input "07-09-2025"
checkbox input "false"
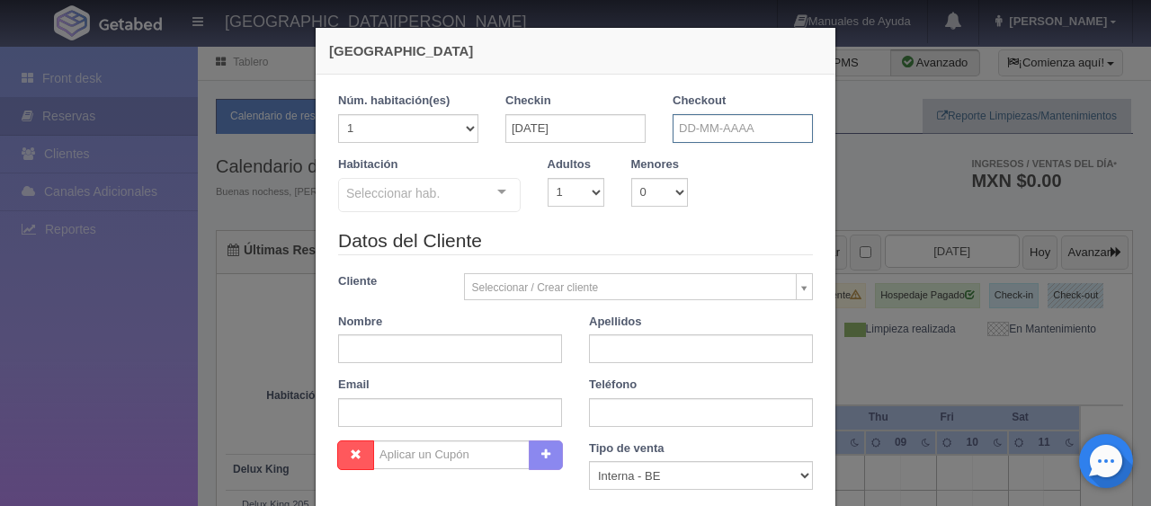
click at [741, 138] on input "text" at bounding box center [743, 128] width 140 height 29
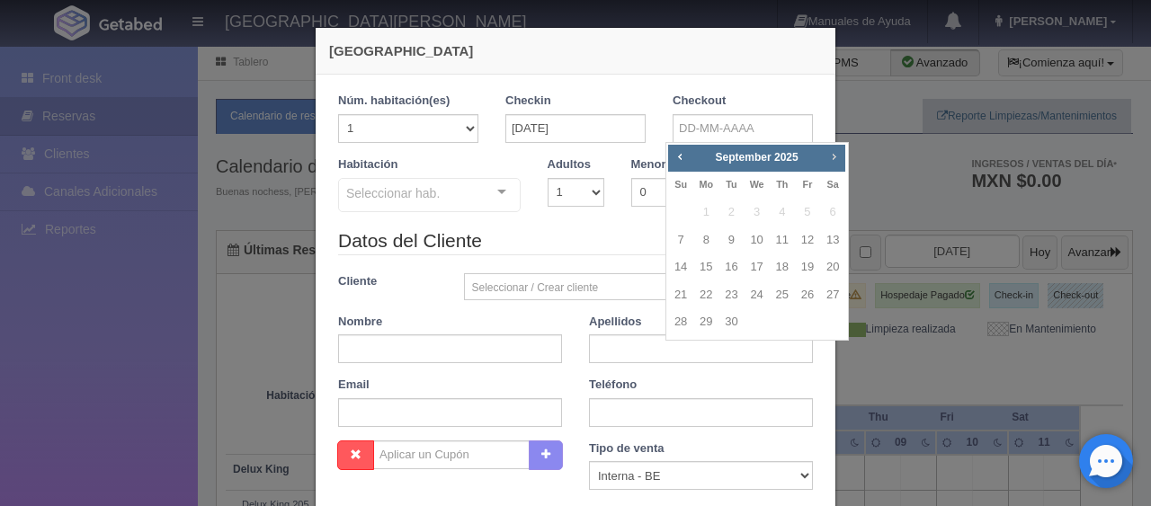
click at [836, 155] on span "Next" at bounding box center [833, 156] width 14 height 14
click at [728, 237] on link "7" at bounding box center [730, 241] width 23 height 26
type input "07-10-2025"
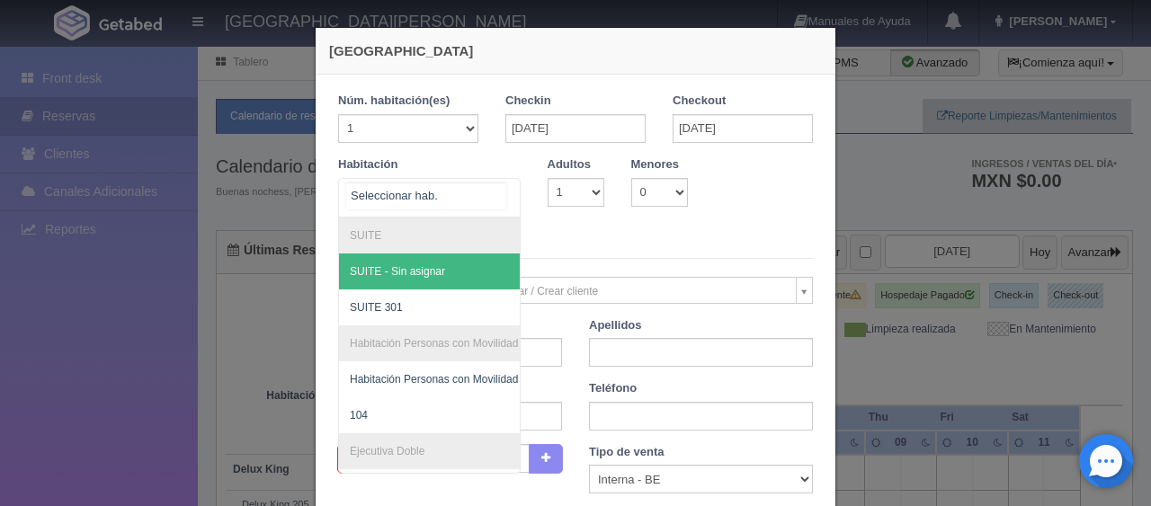
click at [407, 207] on div at bounding box center [429, 198] width 183 height 40
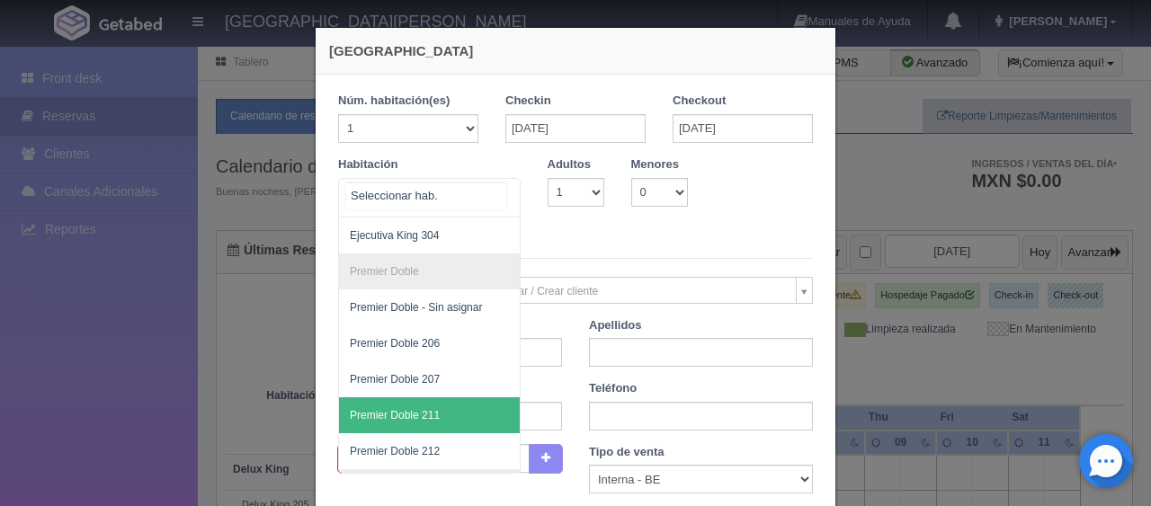
scroll to position [299, 0]
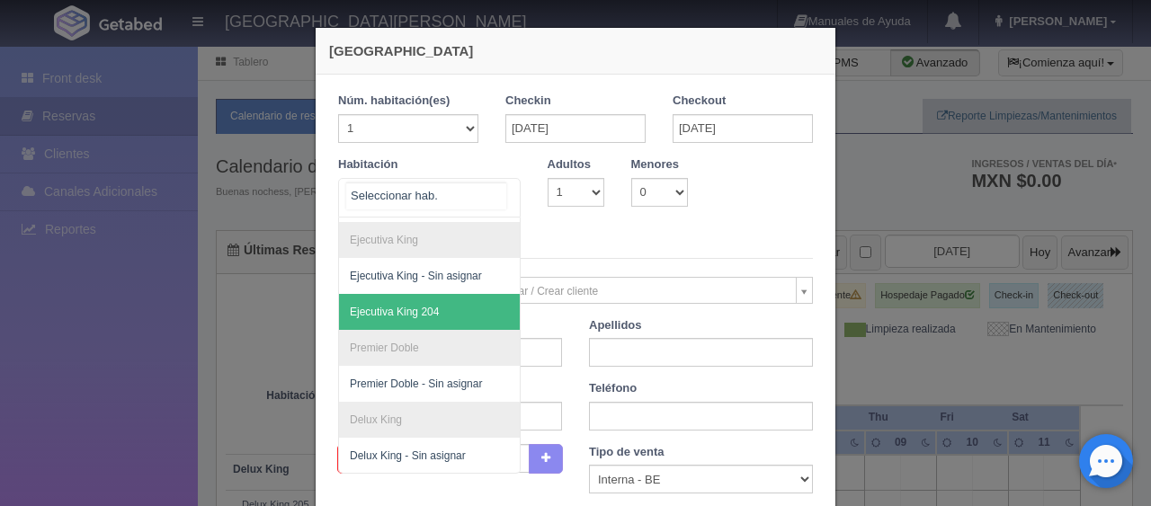
click at [449, 294] on span "Ejecutiva King 204" at bounding box center [490, 312] width 302 height 36
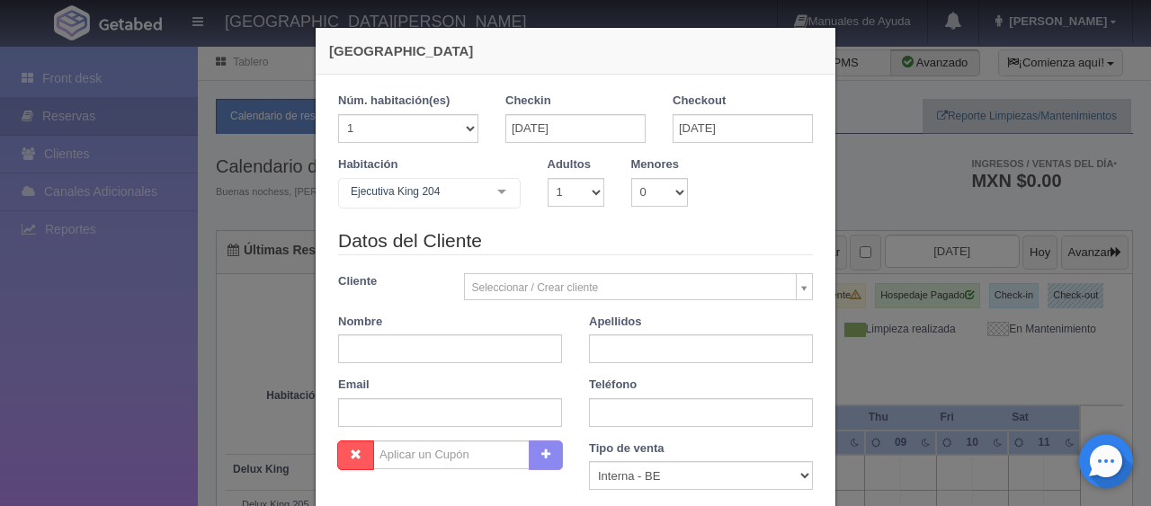
checkbox input "false"
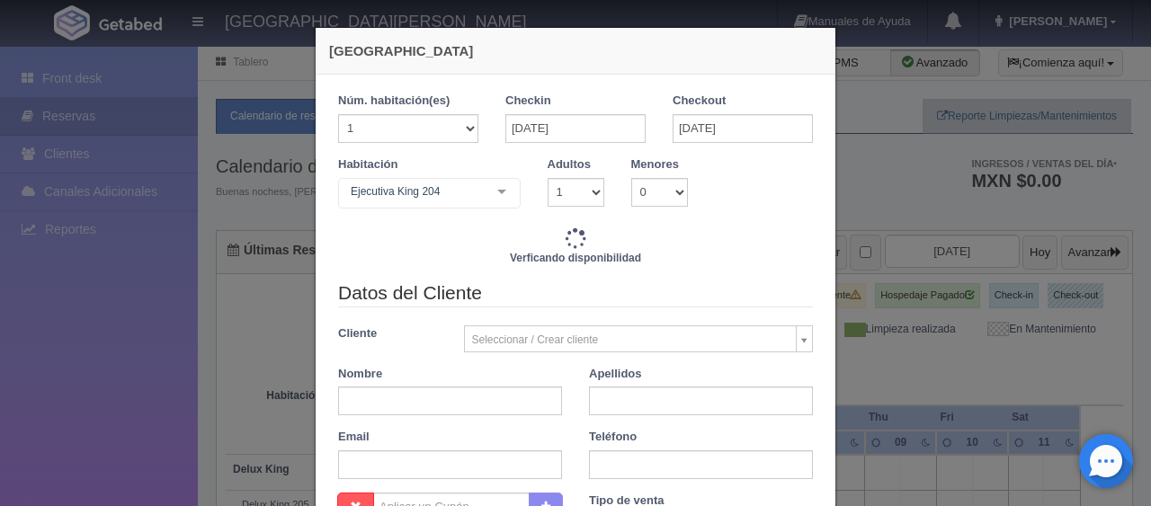
type input "38970.00"
checkbox input "false"
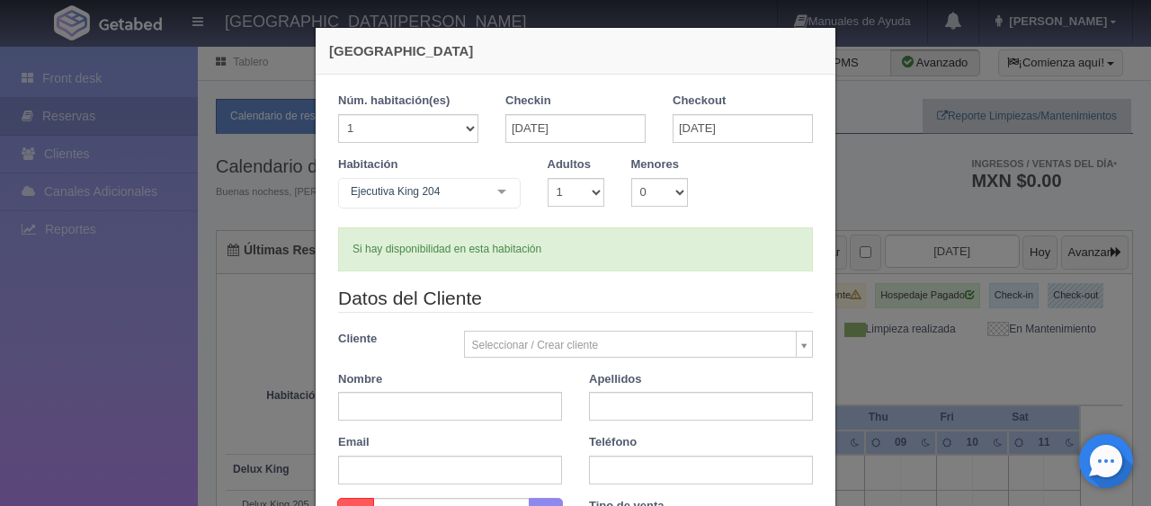
click at [899, 322] on div "Nueva Reserva 1 Núm. habitación(es) 1 2 3 4 5 6 7 8 9 10 11 12 13 14 15 16 17 1…" at bounding box center [575, 253] width 1151 height 506
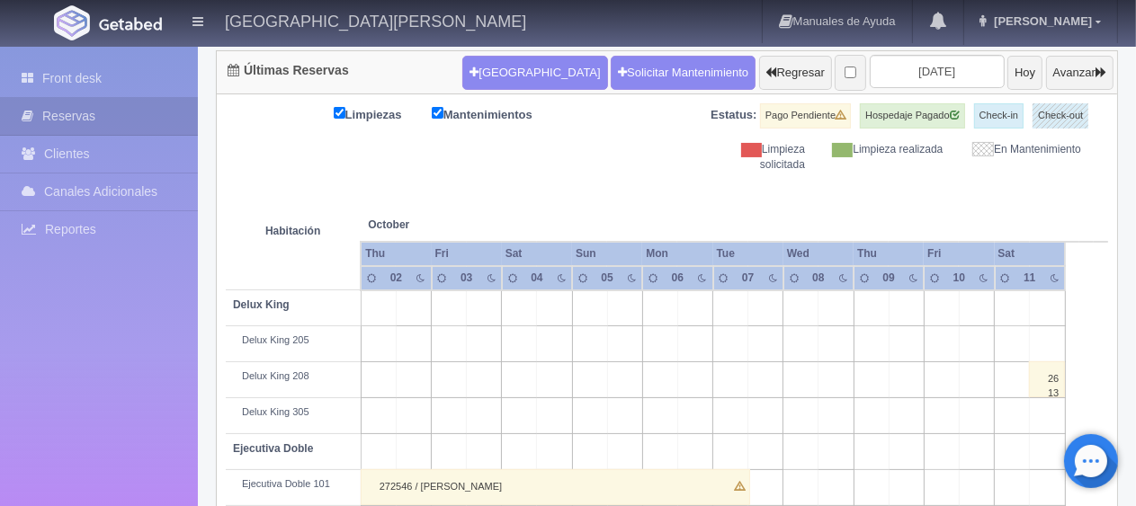
scroll to position [450, 0]
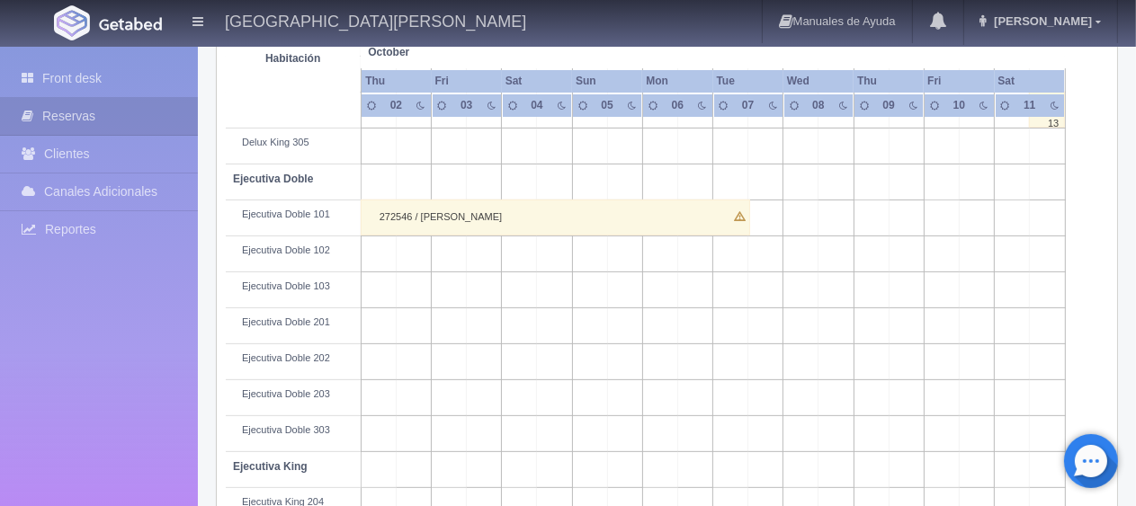
click at [559, 217] on div "272546 / [PERSON_NAME]" at bounding box center [555, 218] width 389 height 36
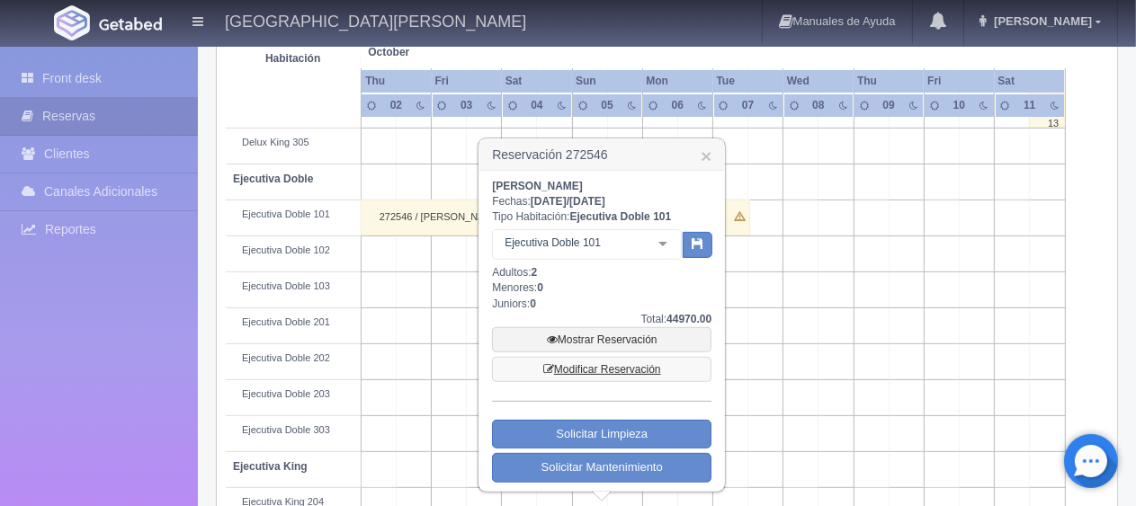
click at [623, 372] on link "Modificar Reservación" at bounding box center [601, 369] width 219 height 25
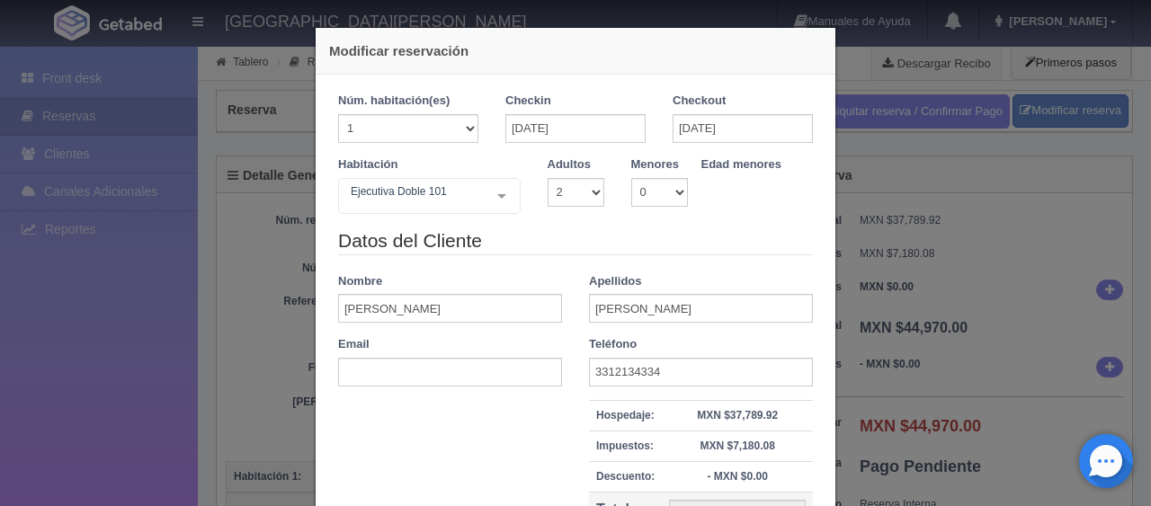
select select "2"
click at [466, 200] on div "Ejecutiva Doble 101" at bounding box center [429, 196] width 183 height 36
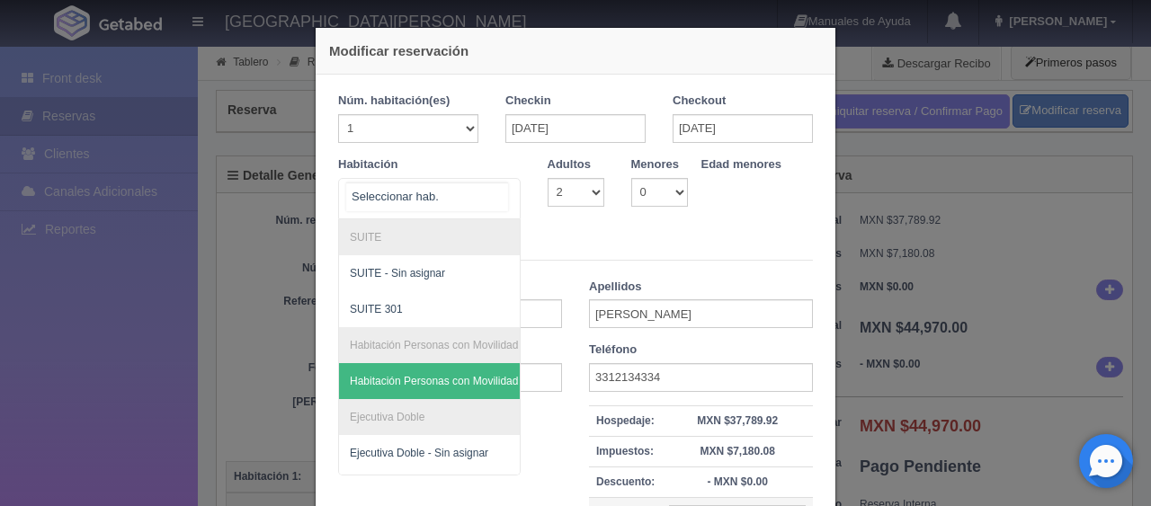
scroll to position [298, 0]
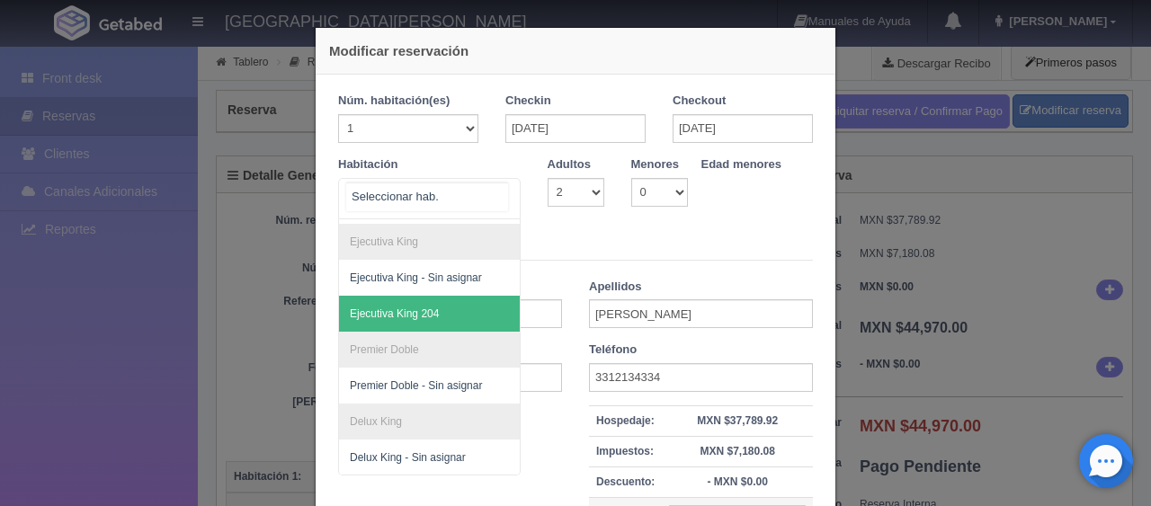
drag, startPoint x: 433, startPoint y: 308, endPoint x: 462, endPoint y: 307, distance: 28.8
click at [434, 307] on span "Ejecutiva King 204" at bounding box center [490, 314] width 302 height 36
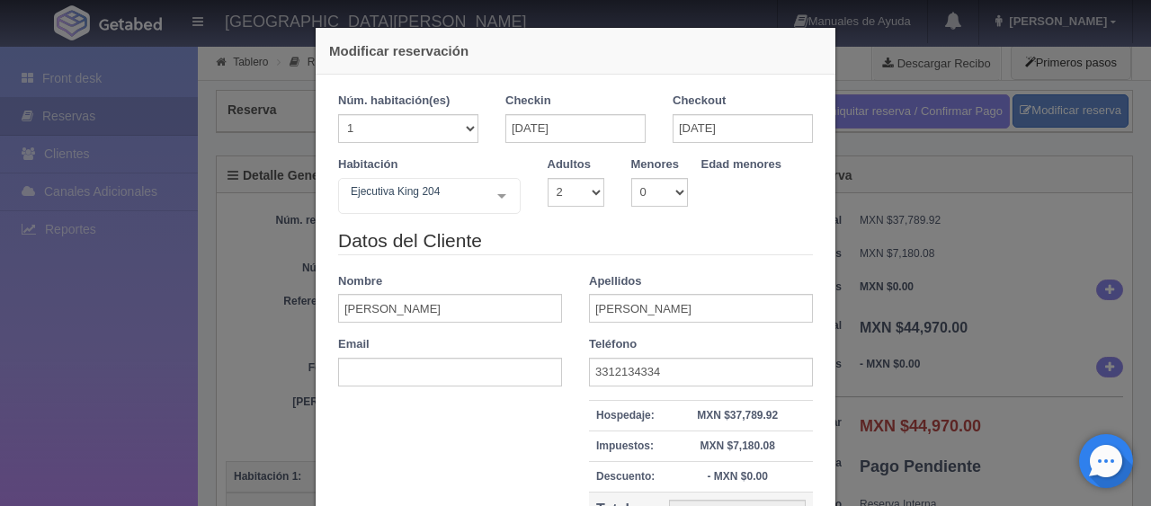
checkbox input "false"
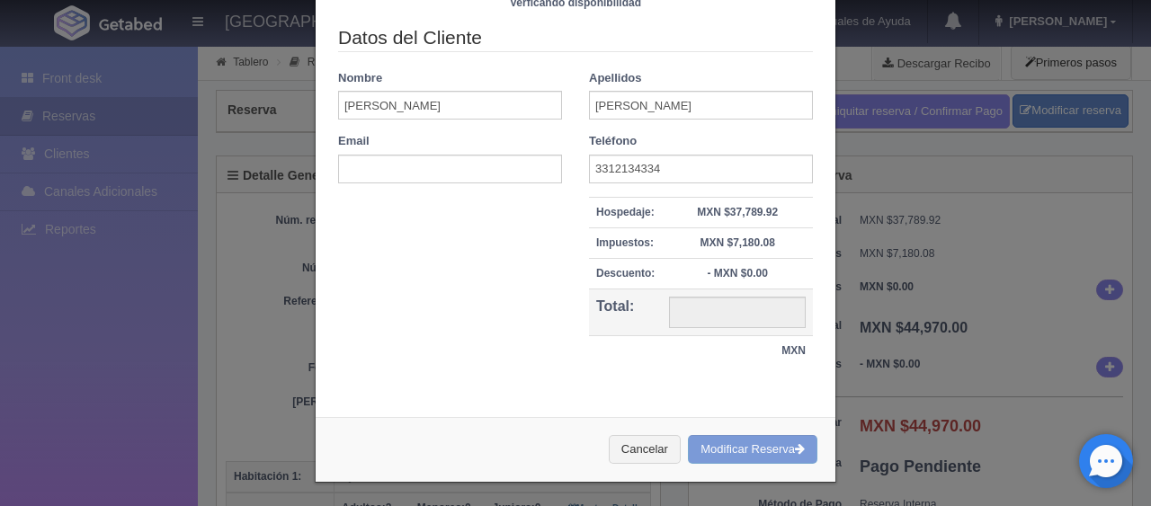
type input "46470.00"
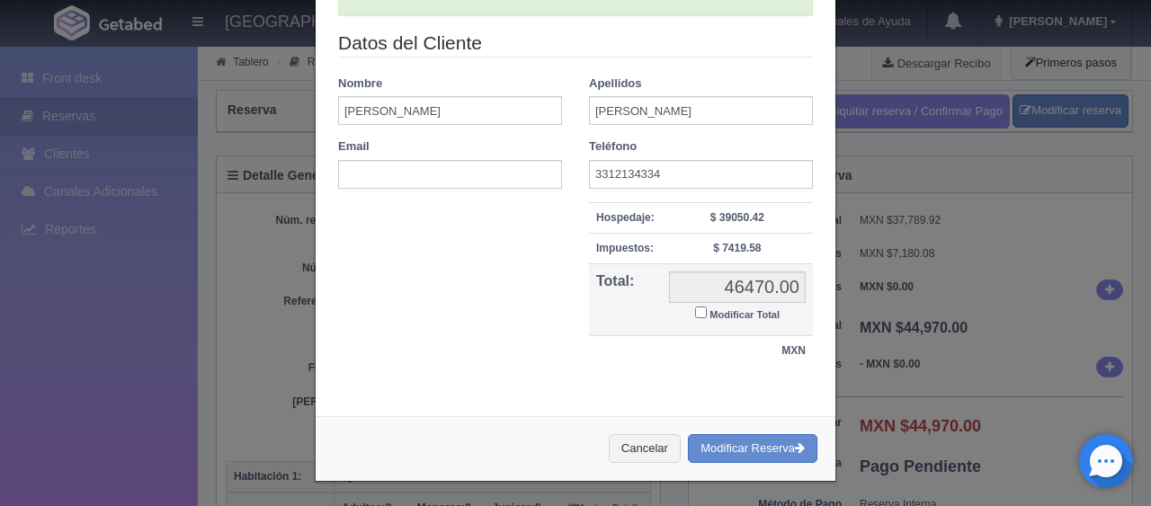
click at [719, 304] on label "Modificar Total" at bounding box center [737, 313] width 85 height 21
click at [707, 307] on input "Modificar Total" at bounding box center [701, 313] width 12 height 12
checkbox input "true"
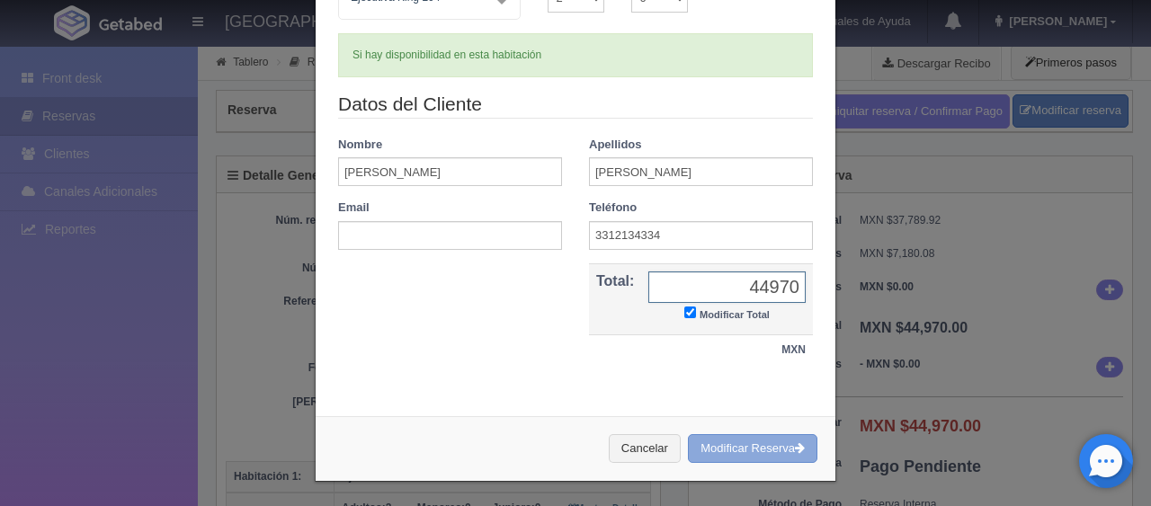
type input "44970"
click at [770, 454] on div "Modificar reservación Núm. habitación(es) 1 2 3 4 5 6 7 8 9 10 11 12 13 14 15 1…" at bounding box center [576, 157] width 522 height 649
click at [757, 443] on button "Modificar Reserva" at bounding box center [752, 449] width 129 height 30
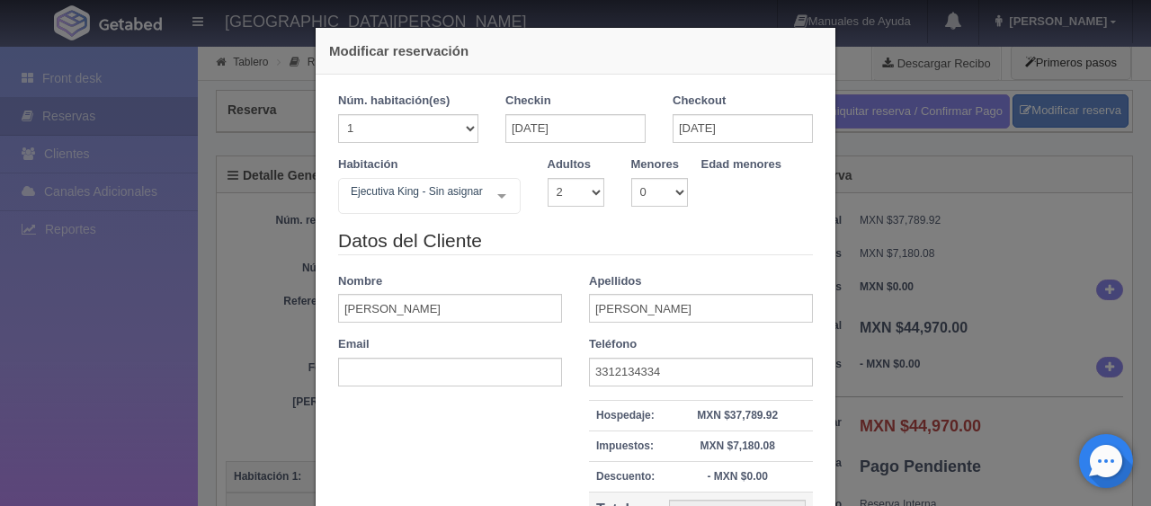
select select "2"
click at [924, 383] on div "Modificar reservación Núm. habitación(es) 1 2 3 4 5 6 7 8 9 10 11 12 13 14 15 1…" at bounding box center [575, 253] width 1151 height 506
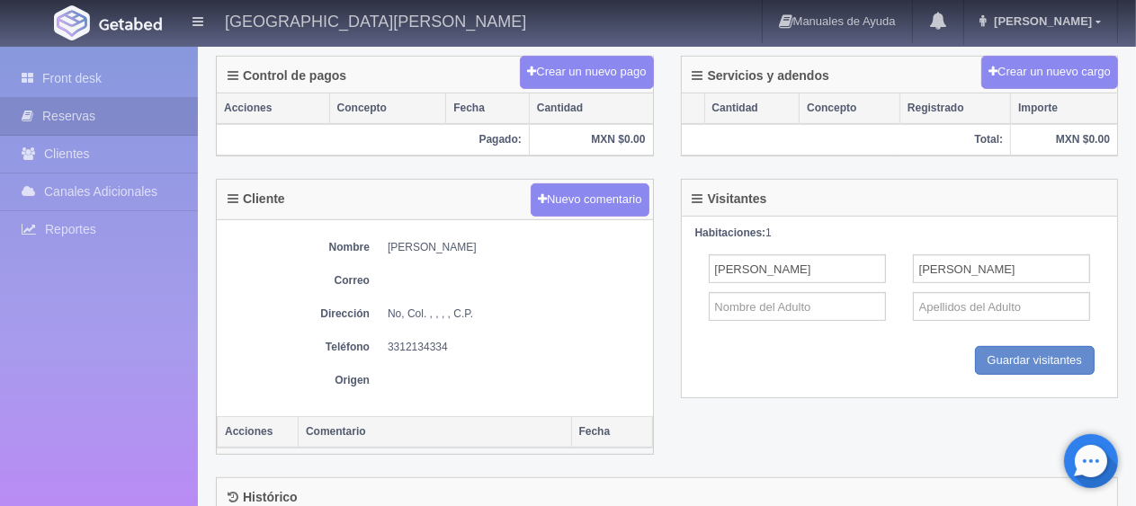
scroll to position [96, 0]
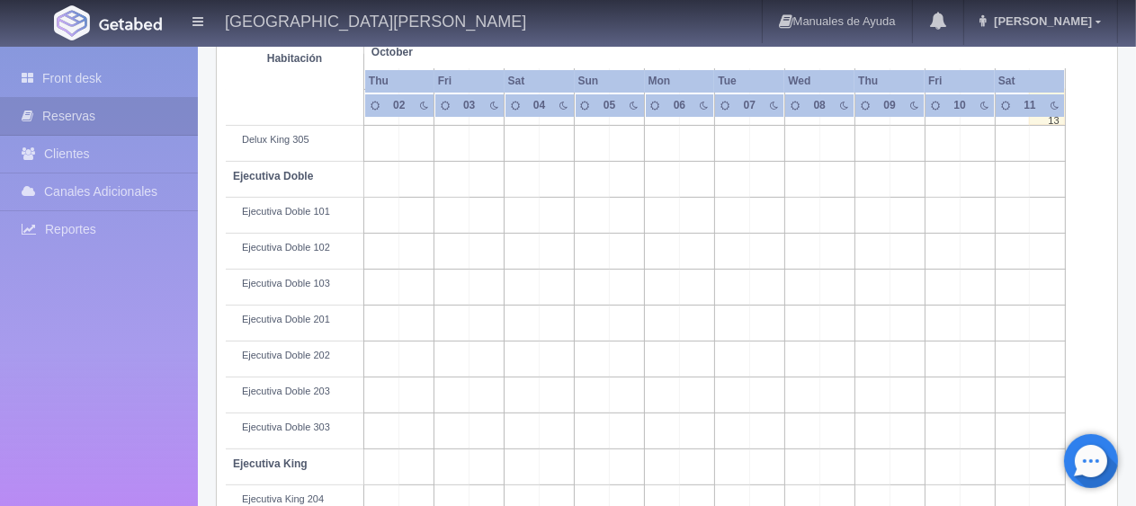
scroll to position [722, 0]
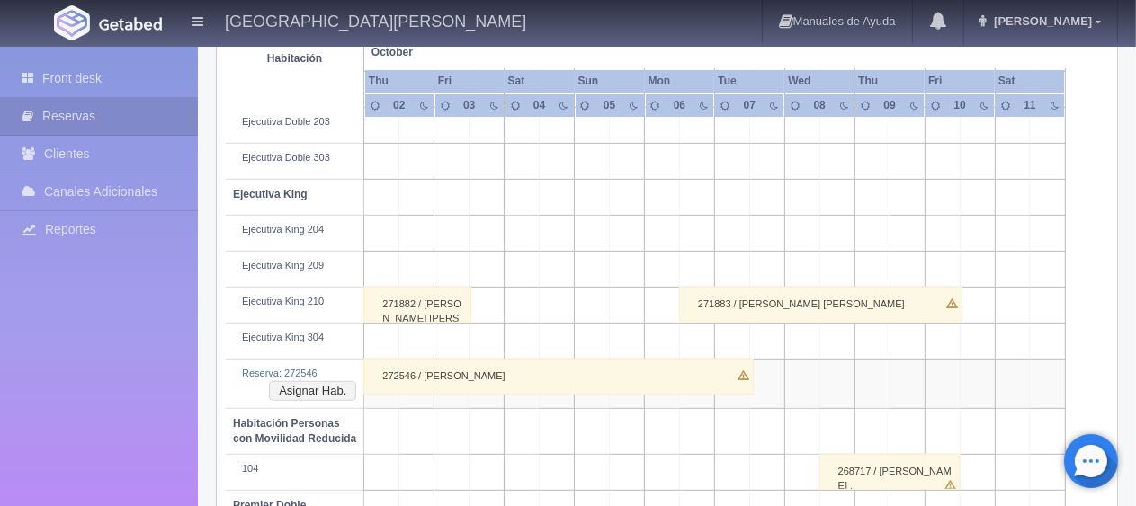
click at [532, 370] on div "272546 / [PERSON_NAME]" at bounding box center [557, 377] width 389 height 36
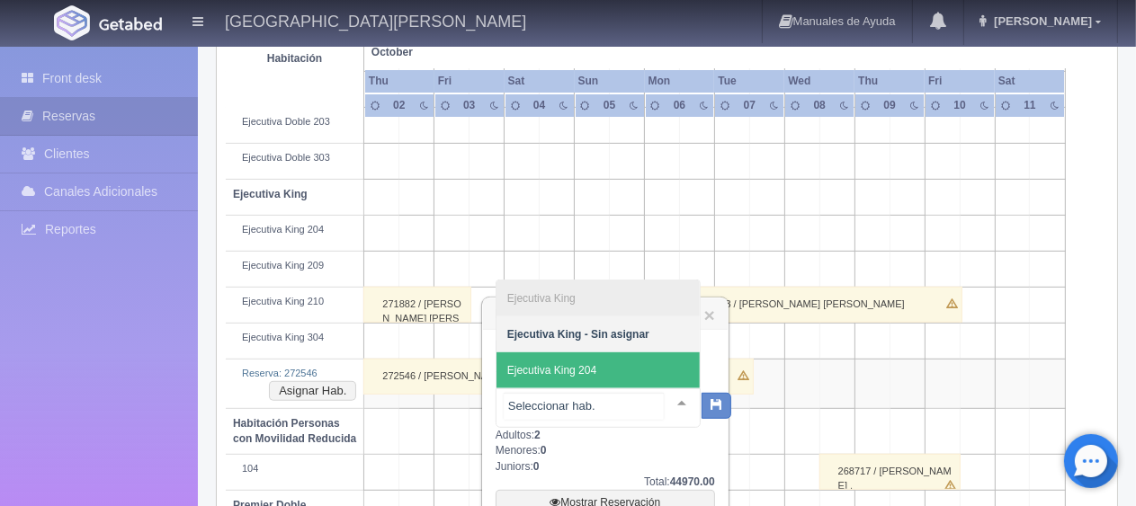
click at [611, 376] on span "Ejecutiva King 204" at bounding box center [597, 371] width 203 height 36
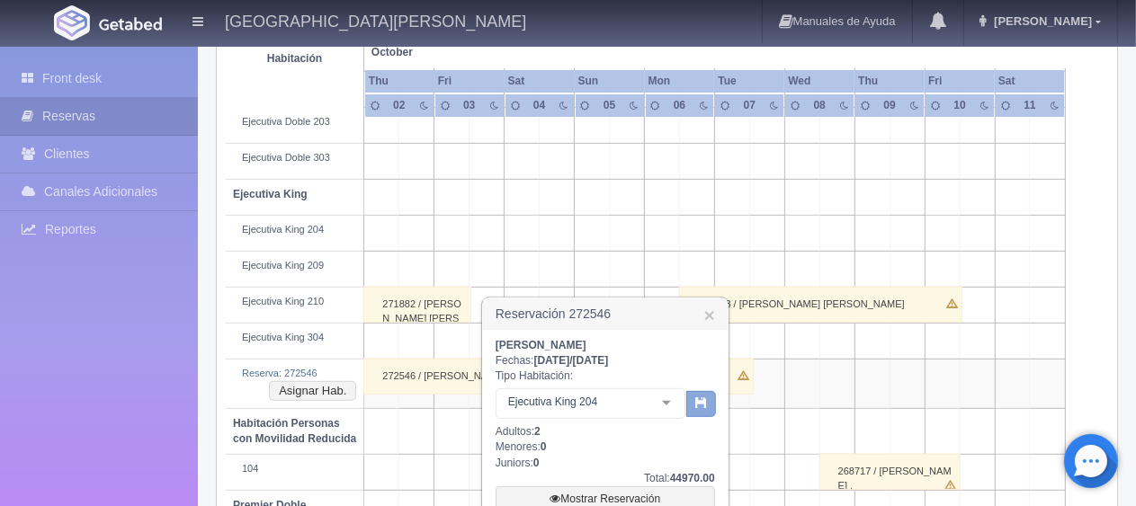
click at [704, 405] on icon "button" at bounding box center [701, 403] width 12 height 12
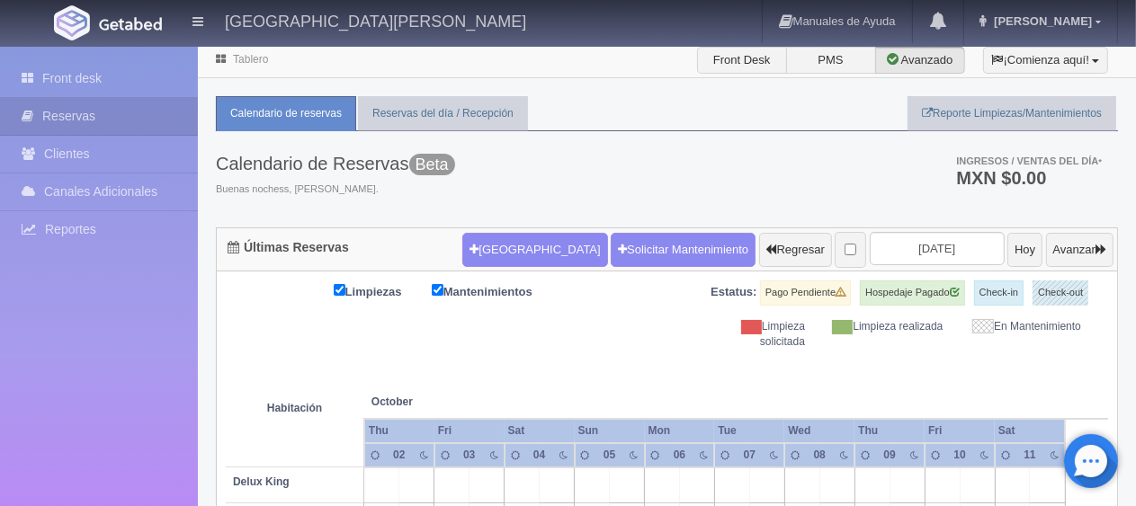
scroll to position [0, 0]
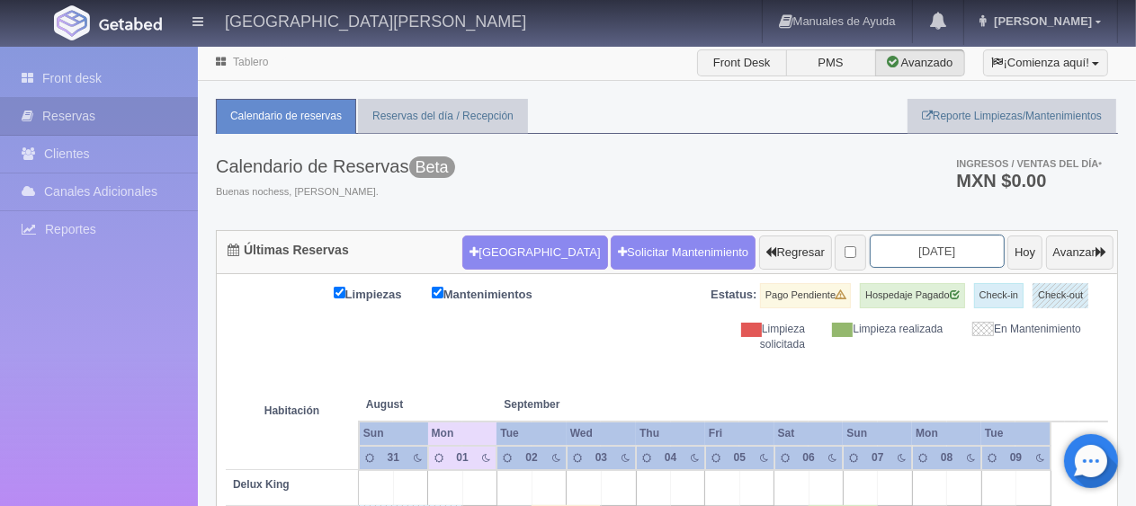
click at [953, 252] on input "[DATE]" at bounding box center [937, 251] width 135 height 33
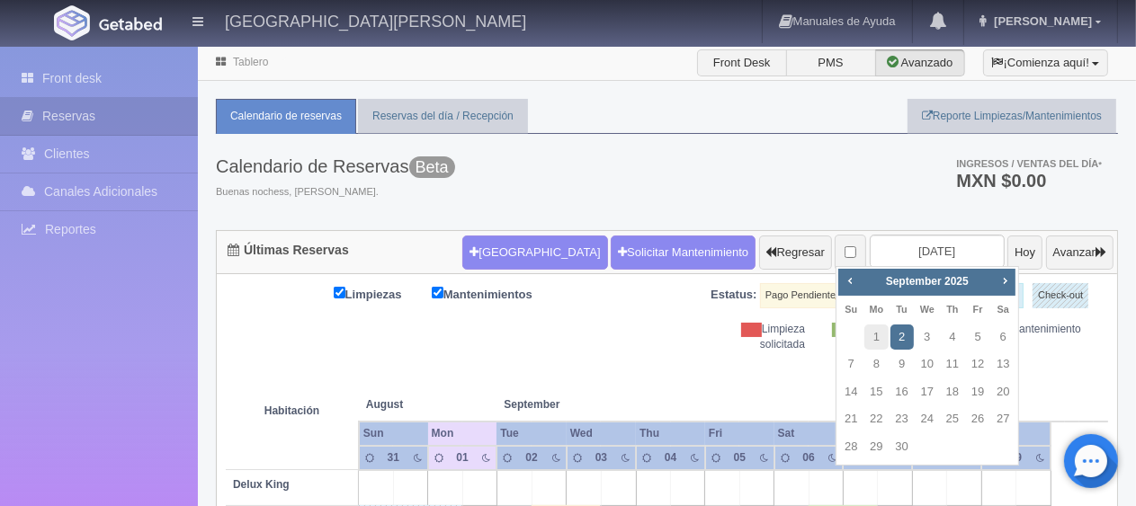
click at [746, 178] on div "Calendario de Reservas Beta Buenas nochess, [PERSON_NAME]. Ingresos / Ventas de…" at bounding box center [667, 182] width 902 height 96
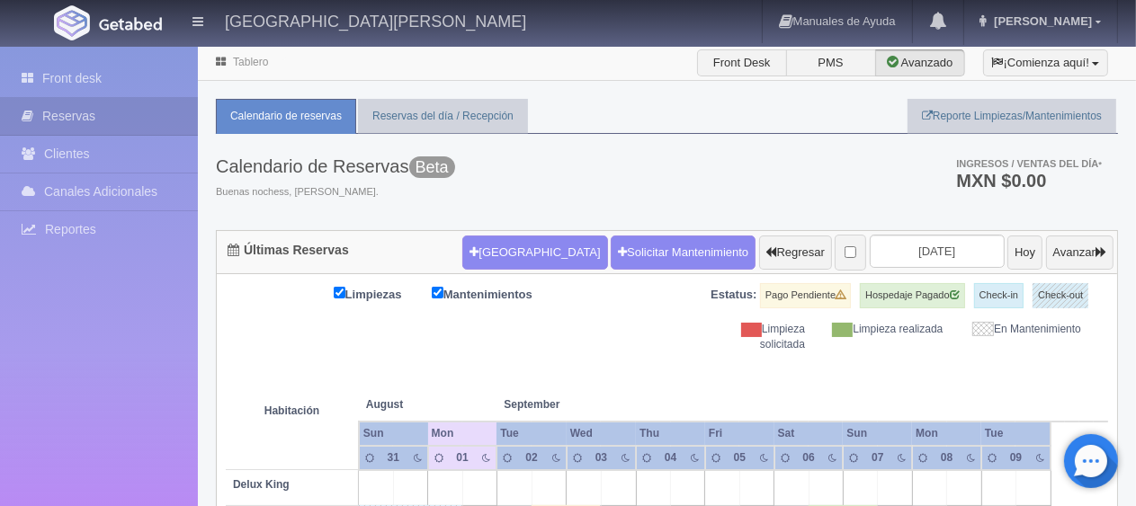
click at [725, 338] on div "Limpieza solicitada" at bounding box center [750, 337] width 138 height 31
click at [683, 322] on div "Limpieza solicitada" at bounding box center [750, 337] width 138 height 31
click at [725, 335] on div "Limpieza solicitada" at bounding box center [750, 337] width 138 height 31
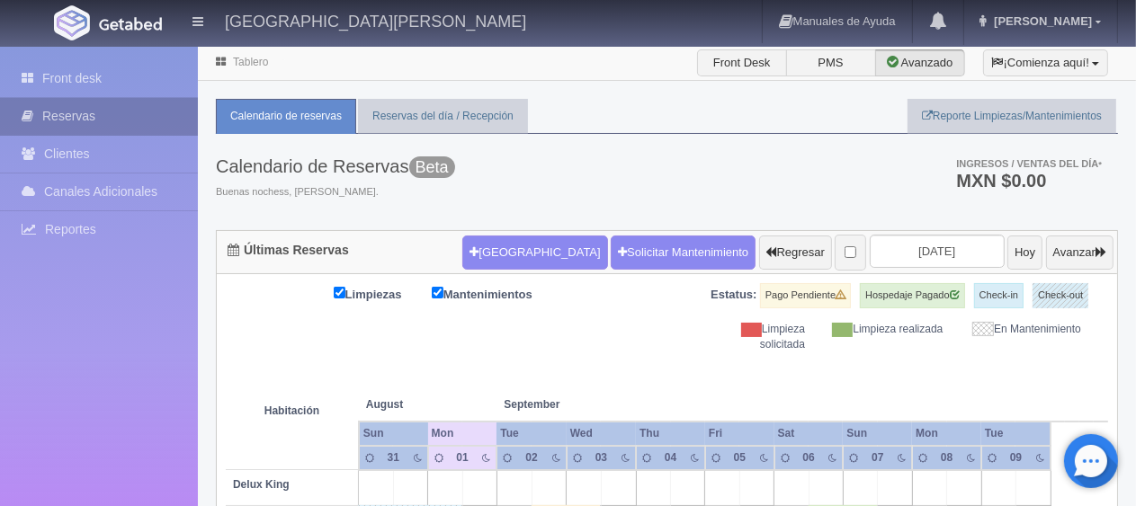
click at [111, 122] on link "Reservas" at bounding box center [99, 116] width 198 height 37
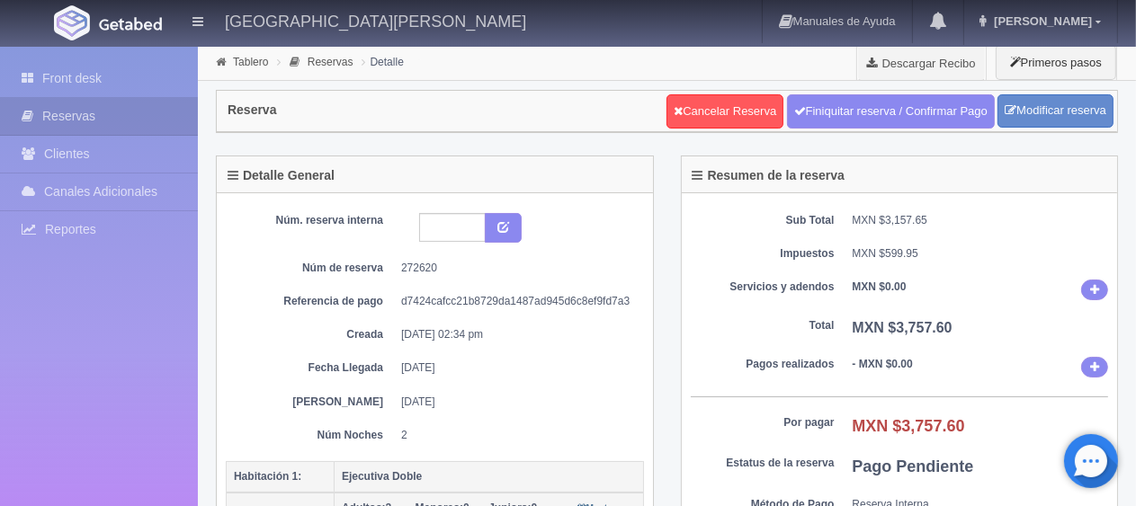
scroll to position [450, 0]
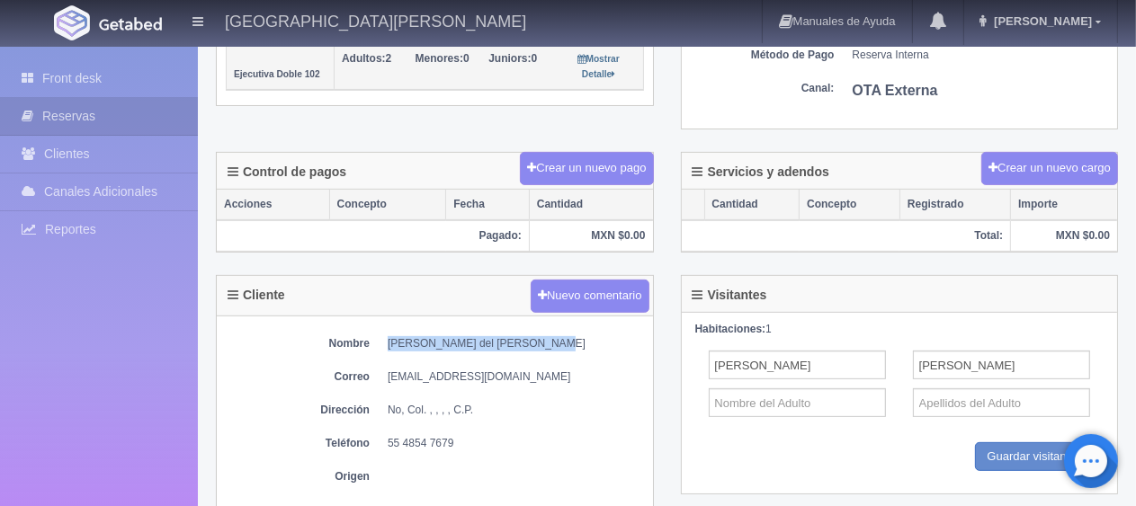
drag, startPoint x: 583, startPoint y: 330, endPoint x: 382, endPoint y: 344, distance: 201.1
click at [382, 344] on div "Nombre [PERSON_NAME] del [PERSON_NAME] Correo [EMAIL_ADDRESS][DOMAIN_NAME] Dire…" at bounding box center [435, 415] width 436 height 196
copy dd "[PERSON_NAME] del [PERSON_NAME]"
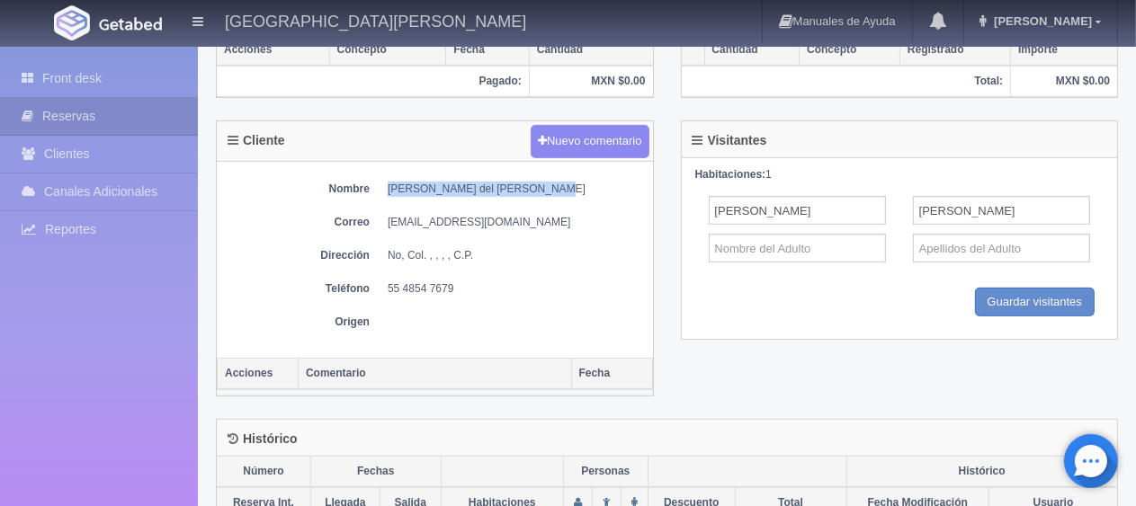
scroll to position [0, 0]
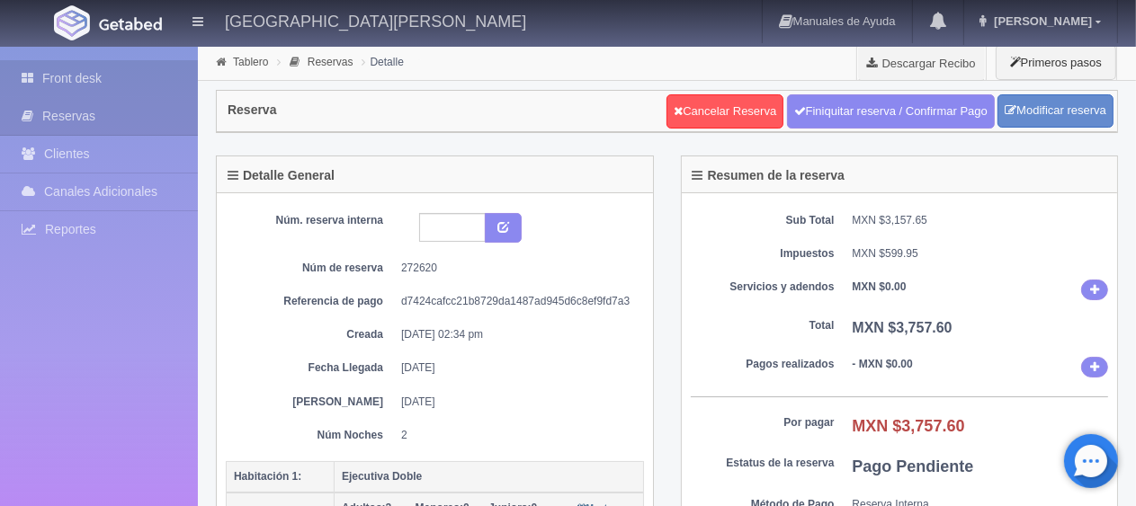
click at [154, 63] on link "Front desk" at bounding box center [99, 78] width 198 height 37
click at [151, 63] on link "Front desk" at bounding box center [99, 78] width 198 height 37
click at [142, 70] on link "Front desk" at bounding box center [99, 78] width 198 height 37
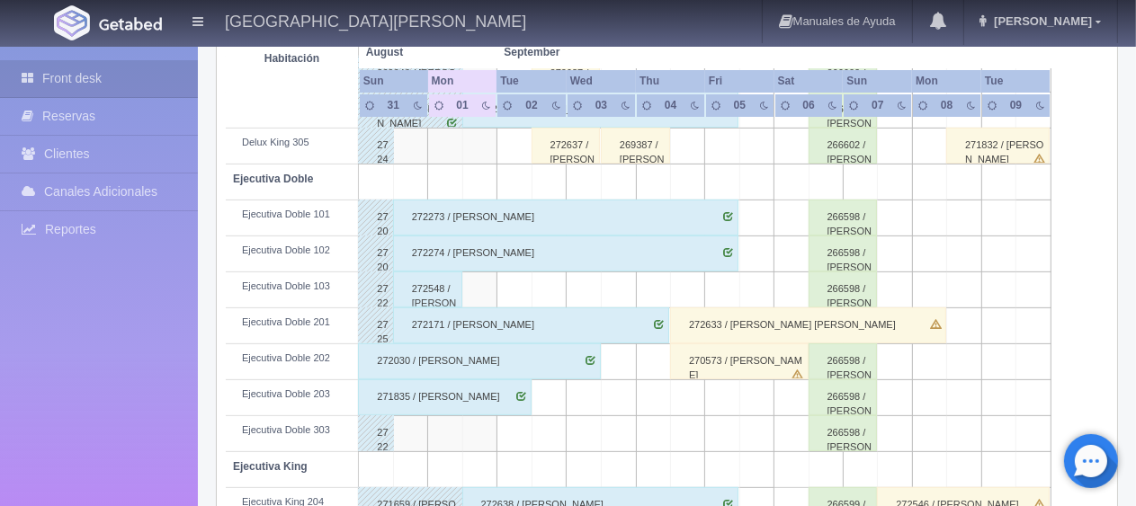
scroll to position [360, 0]
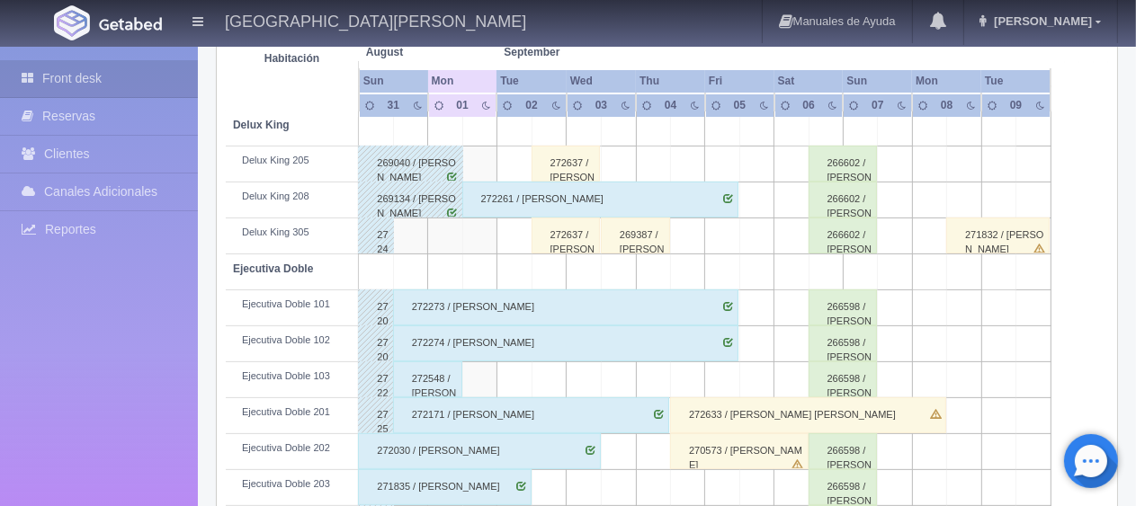
click at [582, 238] on div "272637 / [PERSON_NAME] [PERSON_NAME]" at bounding box center [565, 236] width 69 height 36
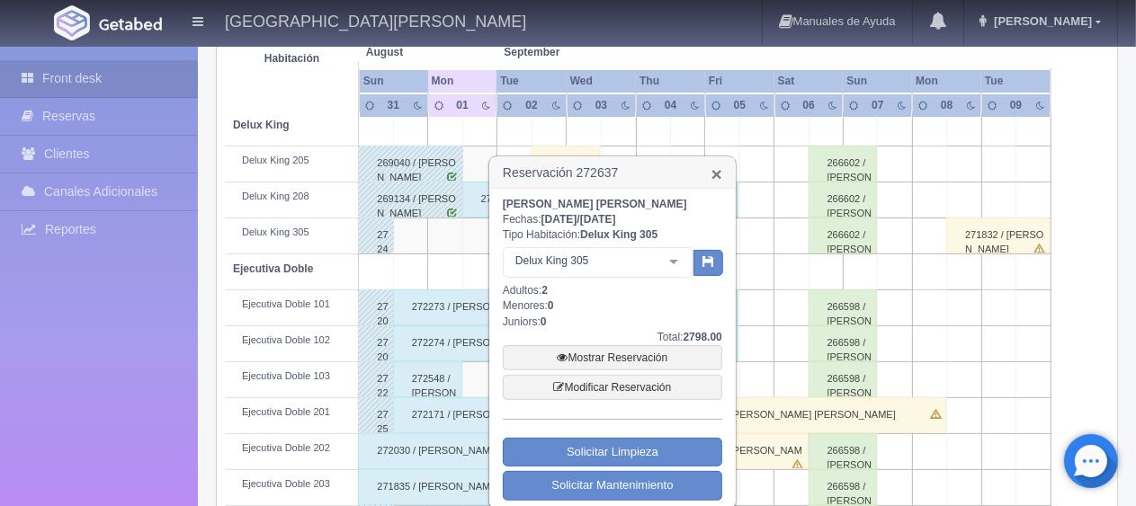
click at [716, 171] on link "×" at bounding box center [716, 174] width 11 height 19
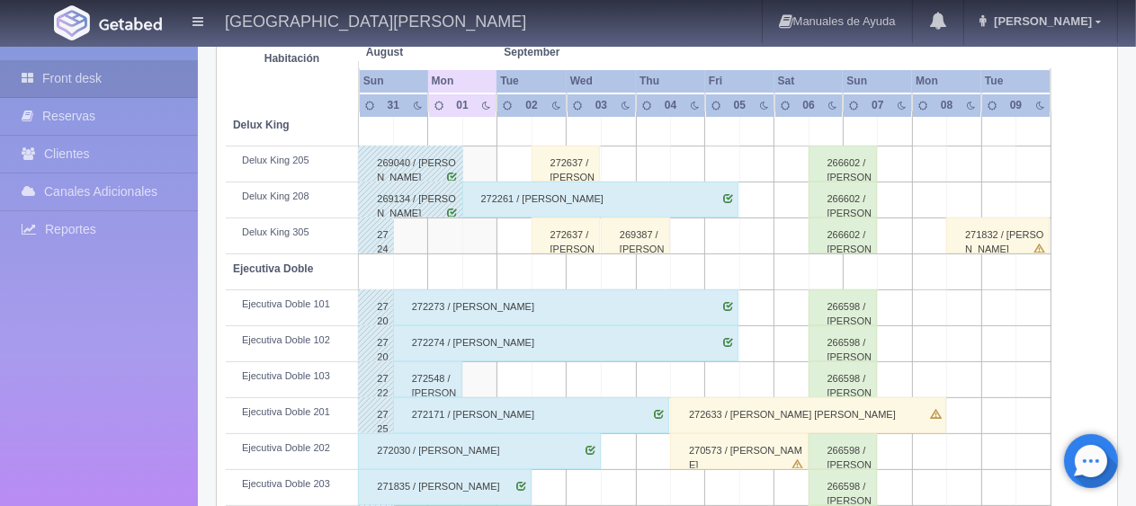
scroll to position [180, 0]
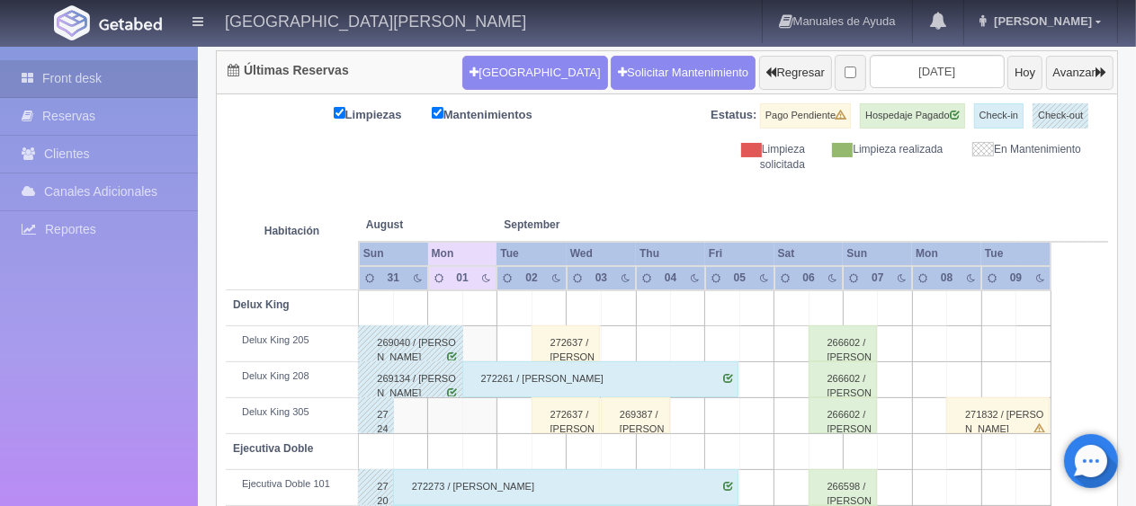
click at [563, 347] on div "272637 / [PERSON_NAME] [PERSON_NAME]" at bounding box center [565, 344] width 69 height 36
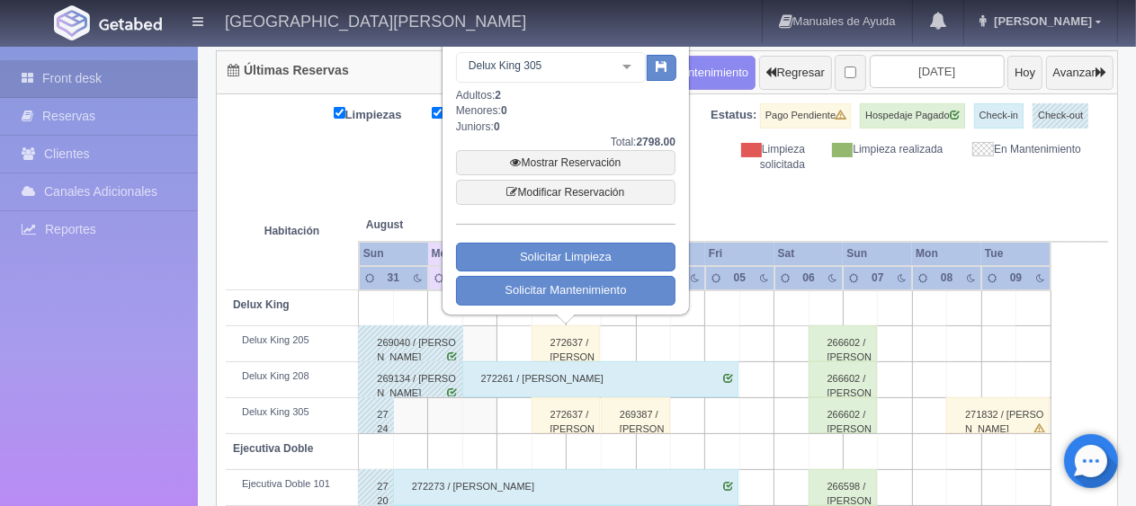
scroll to position [0, 0]
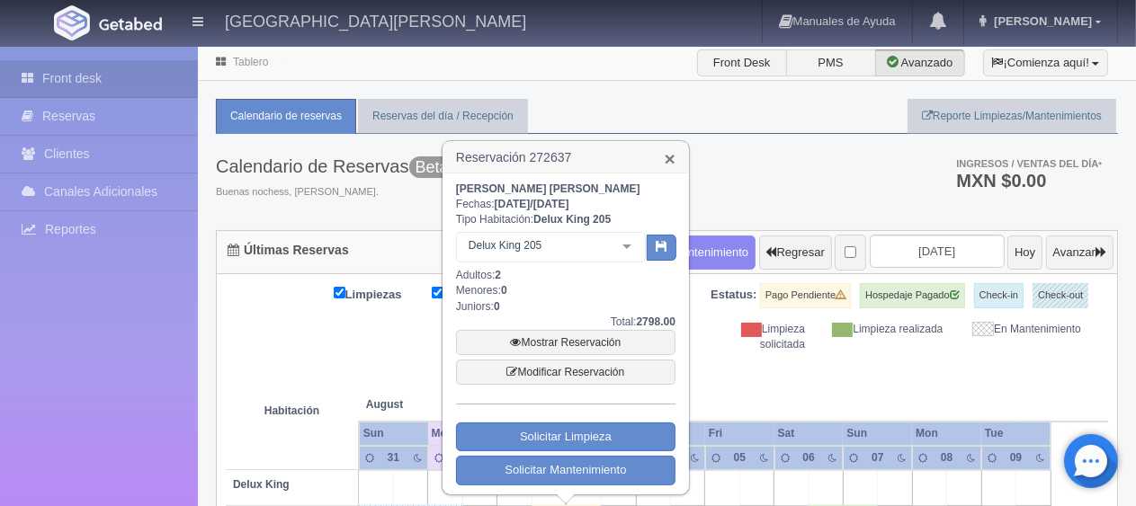
click at [670, 156] on link "×" at bounding box center [670, 158] width 11 height 19
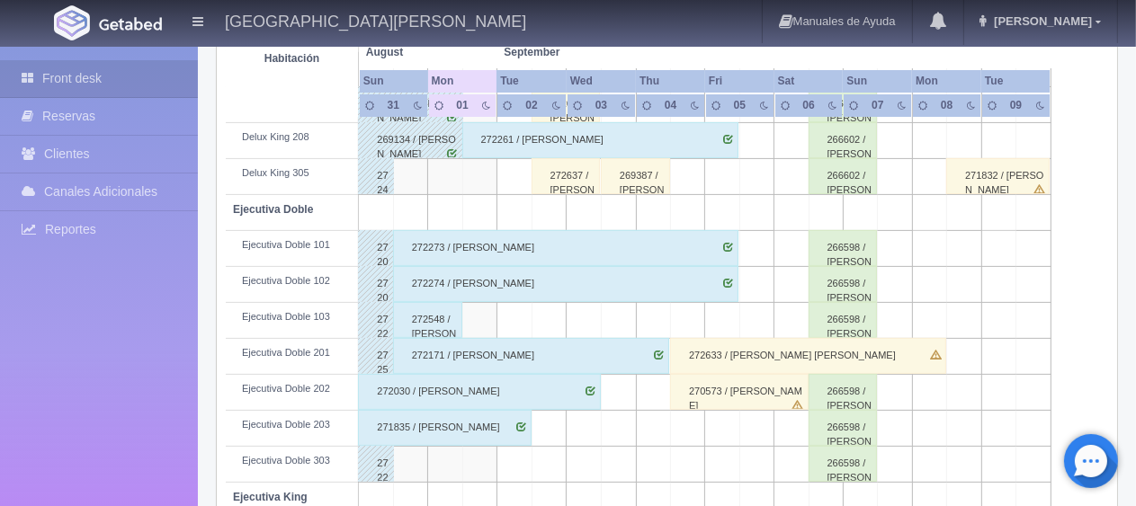
scroll to position [959, 0]
